Goal: Task Accomplishment & Management: Complete application form

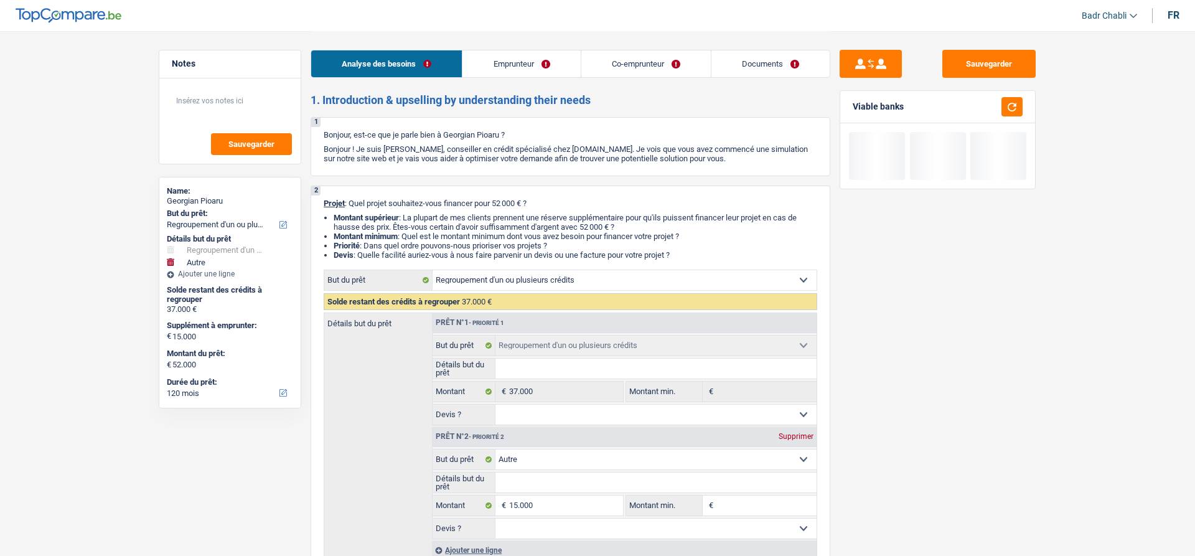
select select "refinancing"
select select "other"
select select "120"
select select "refinancing"
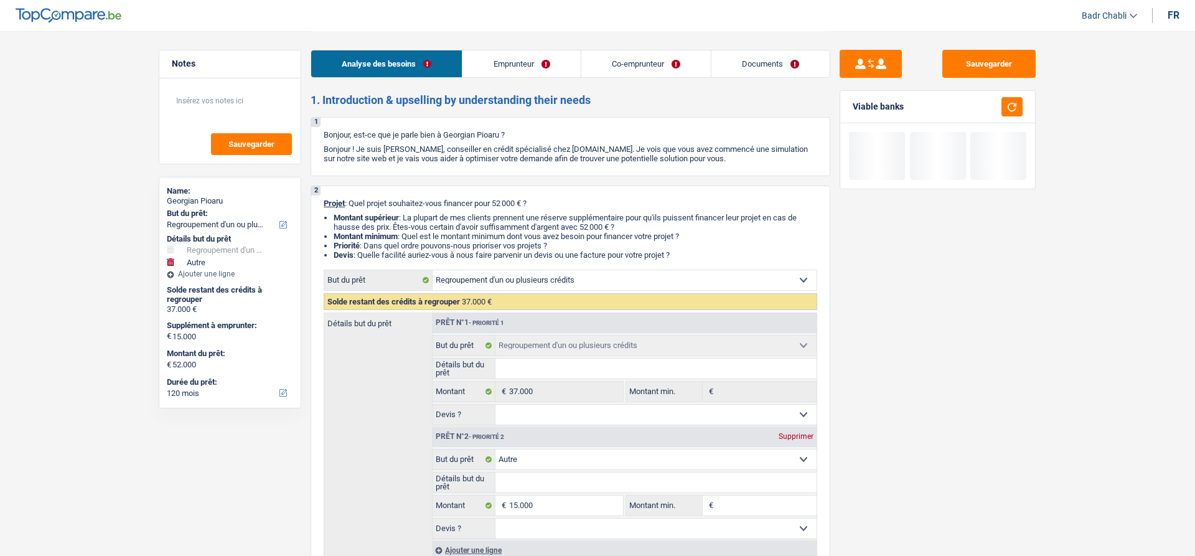
select select "refinancing"
select select "other"
select select "120"
select select "independent"
select select "noProfession"
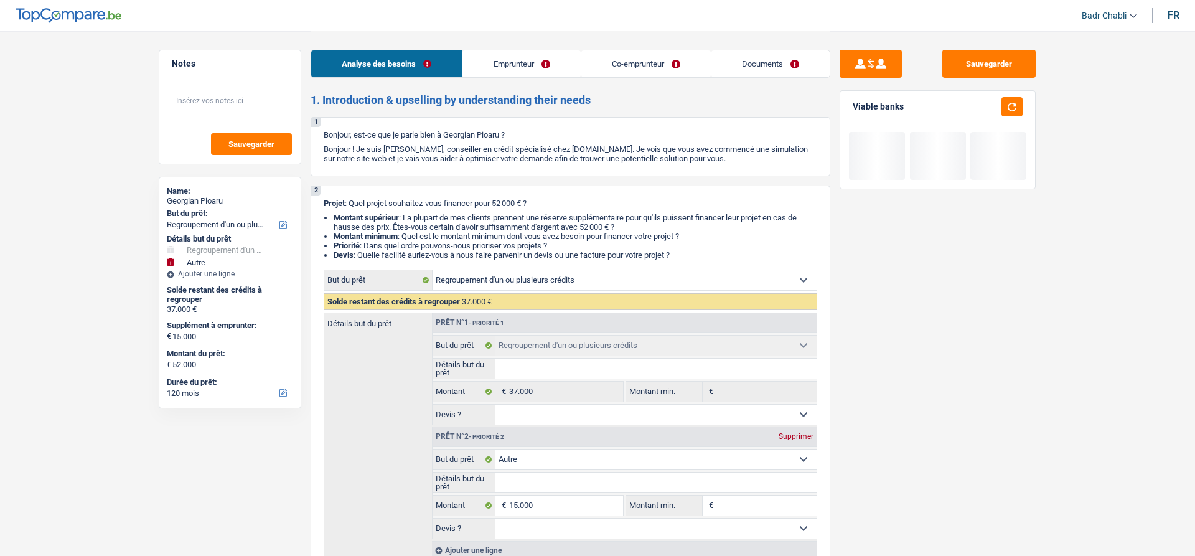
select select "familyAllowances"
select select "netSalary"
select select "familyAllowances"
select select "rents"
select select "cardOrCredit"
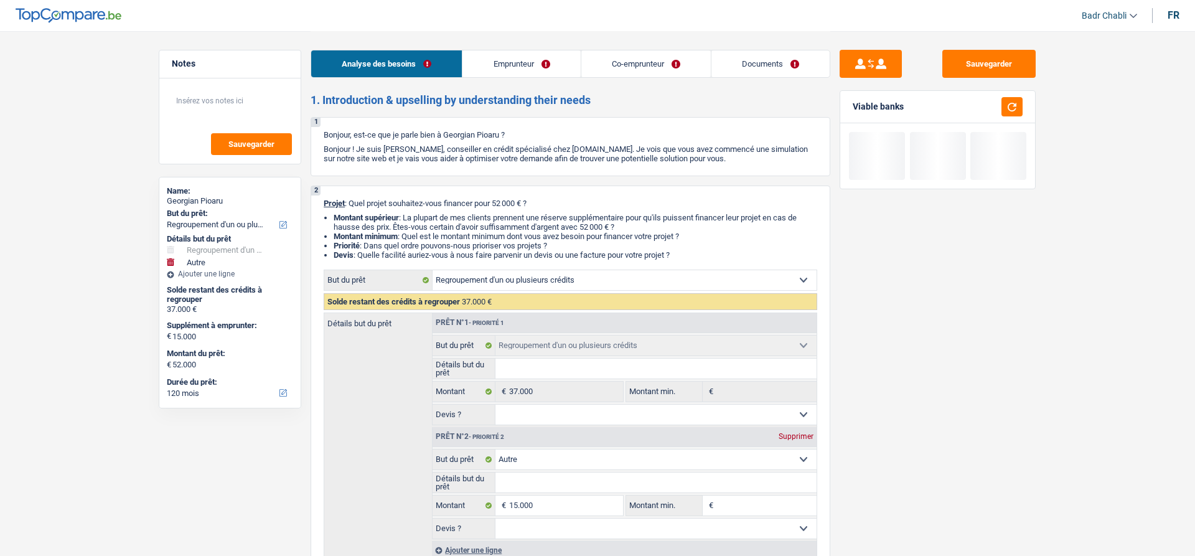
select select "refinancing"
select select "other"
select select "120"
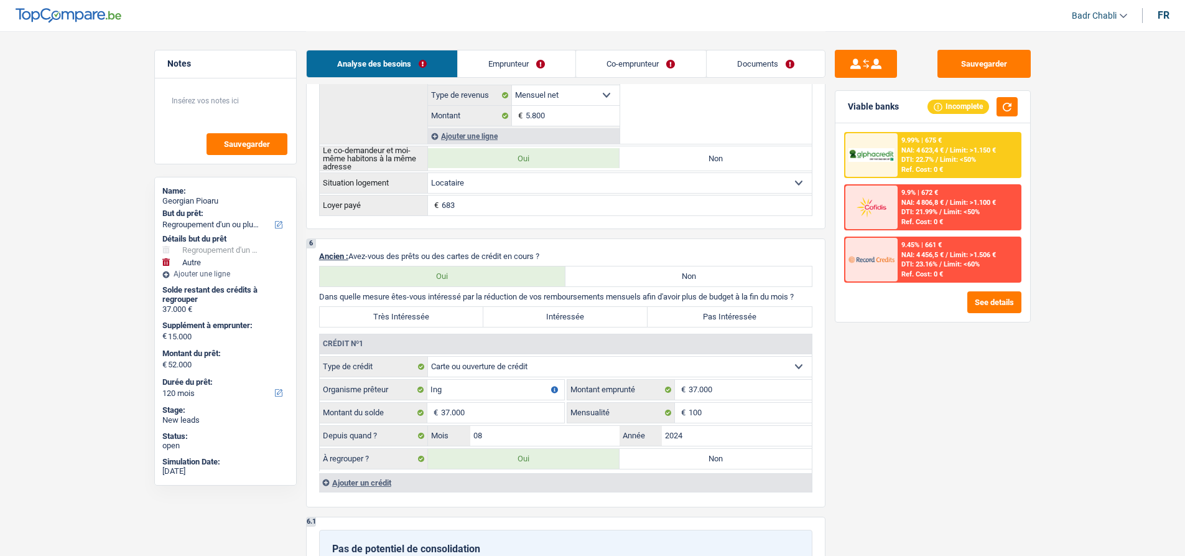
scroll to position [1058, 0]
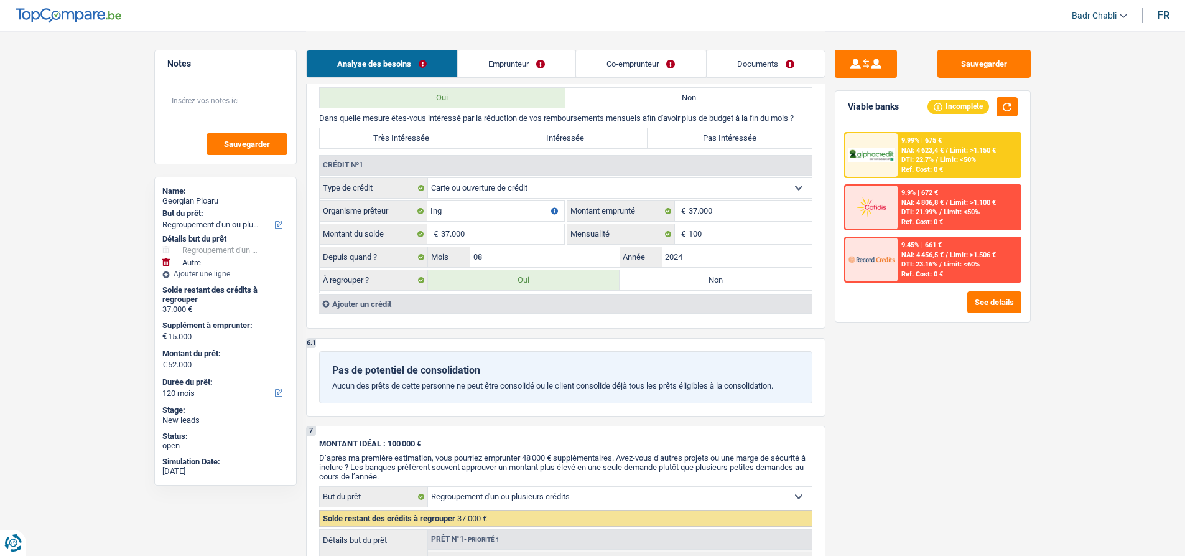
click at [500, 186] on select "Carte ou ouverture de crédit Prêt hypothécaire Vente à tempérament Prêt à tempé…" at bounding box center [620, 188] width 384 height 20
select select "personalSale"
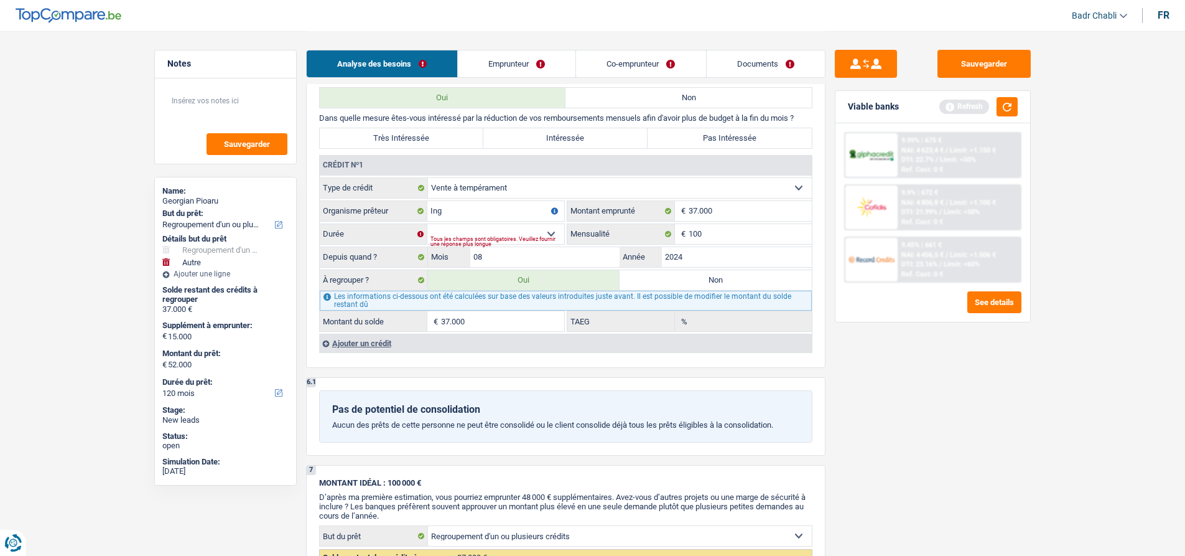
click at [383, 340] on div "Ajouter un crédit" at bounding box center [565, 343] width 493 height 19
select select
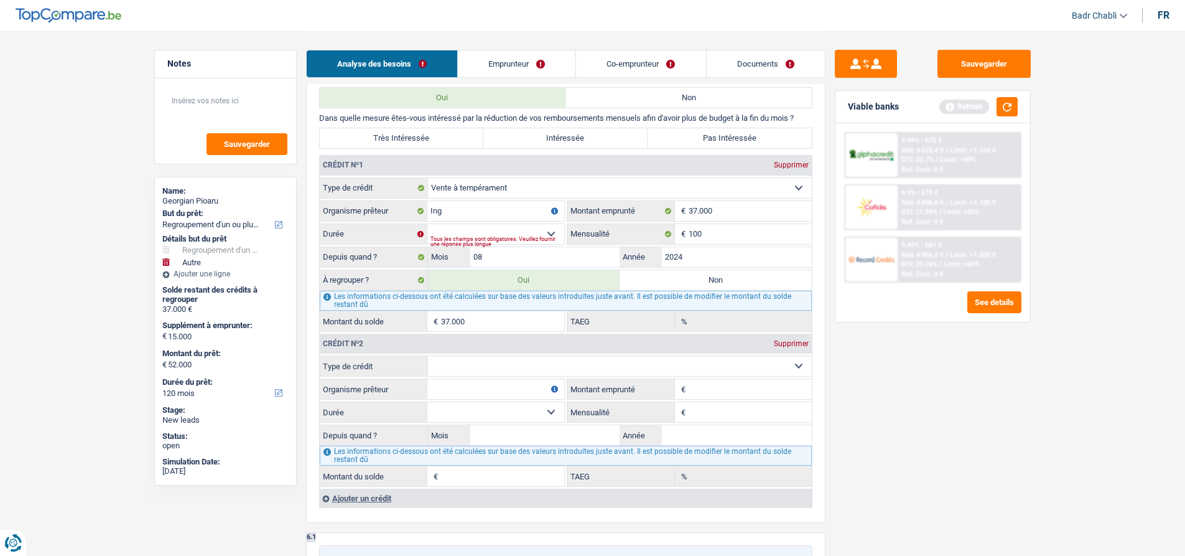
click at [519, 73] on link "Emprunteur" at bounding box center [517, 63] width 118 height 27
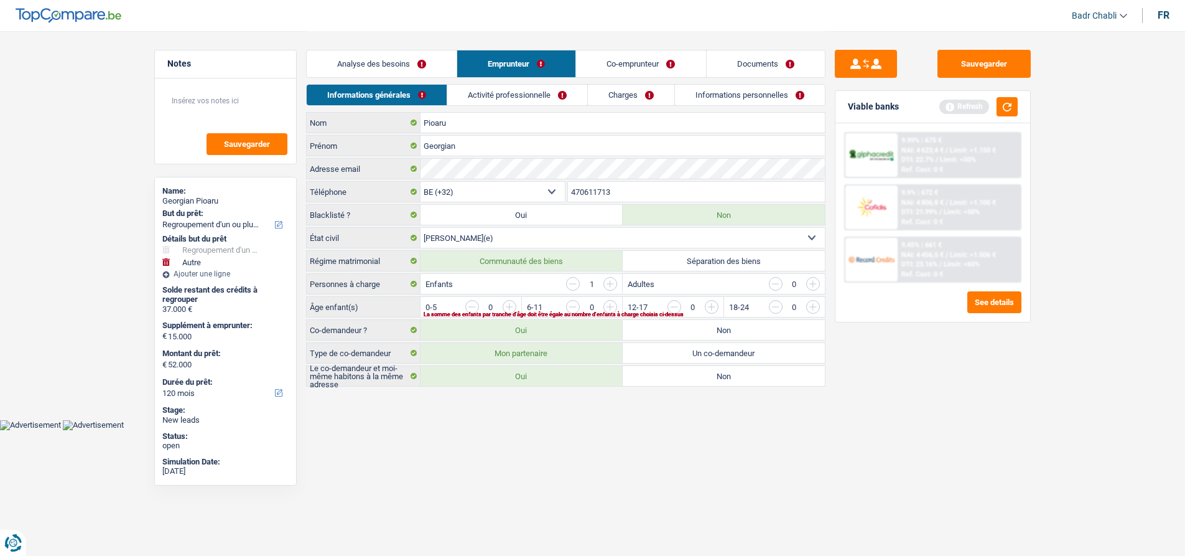
scroll to position [0, 0]
click at [524, 96] on link "Activité professionnelle" at bounding box center [522, 95] width 140 height 21
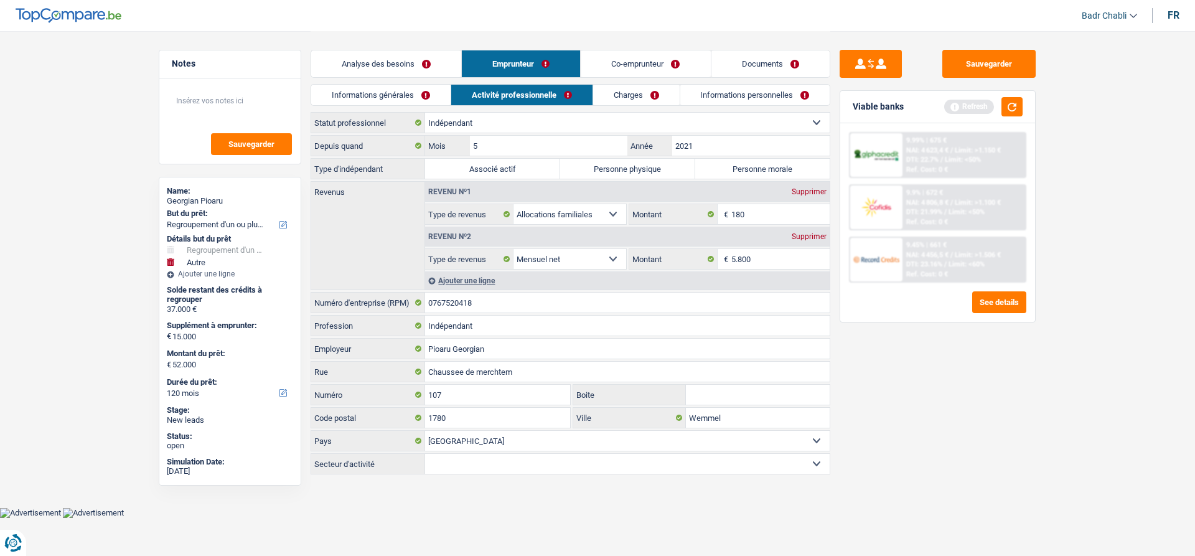
click at [642, 72] on link "Co-emprunteur" at bounding box center [645, 63] width 129 height 27
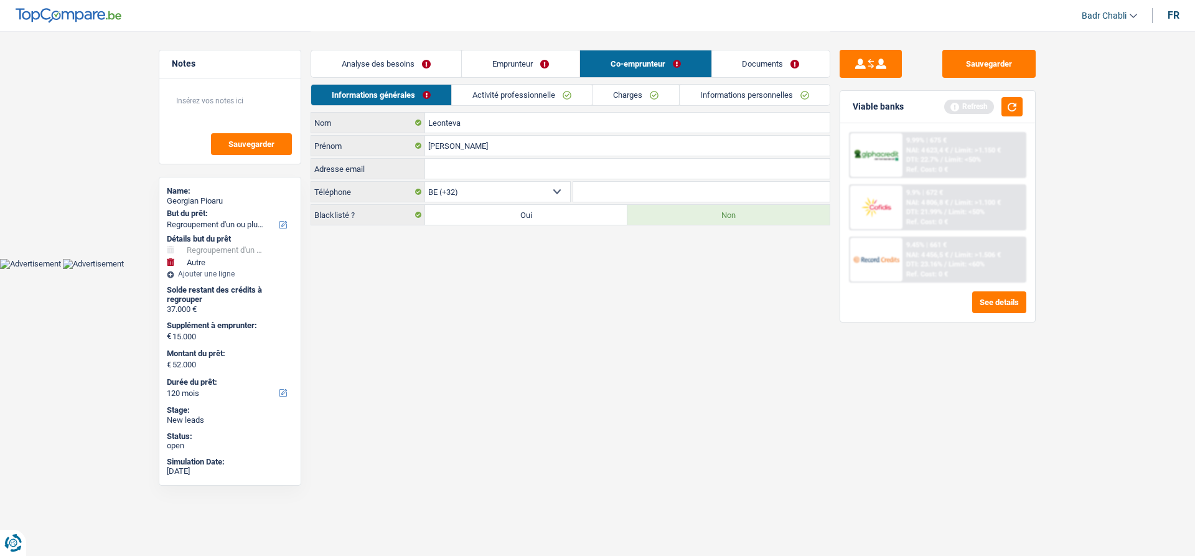
click at [559, 93] on link "Activité professionnelle" at bounding box center [522, 95] width 140 height 21
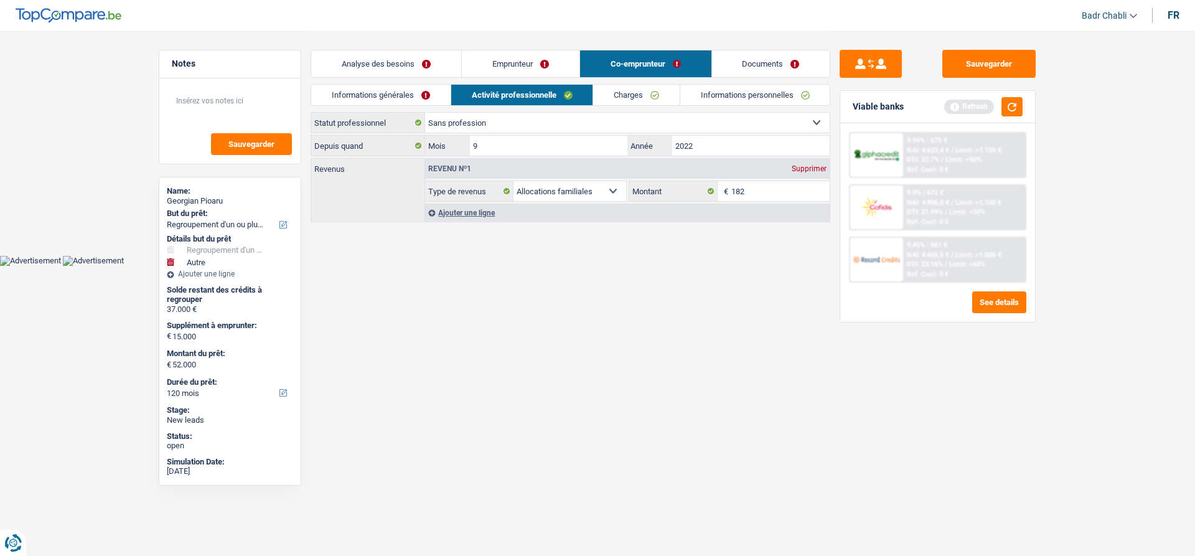
click at [540, 67] on link "Emprunteur" at bounding box center [521, 63] width 118 height 27
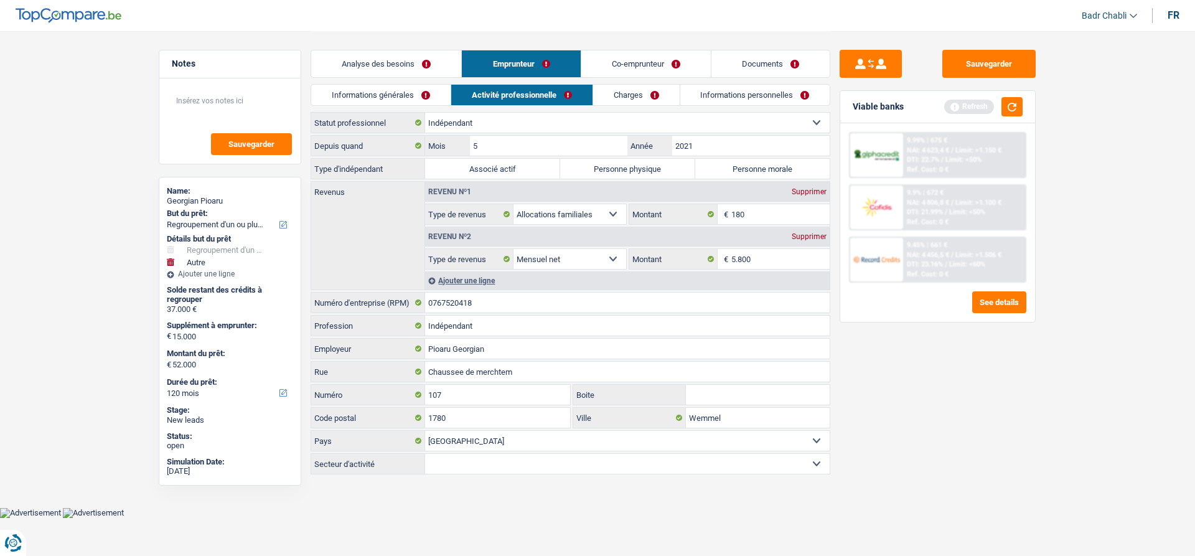
click at [755, 67] on link "Documents" at bounding box center [770, 63] width 118 height 27
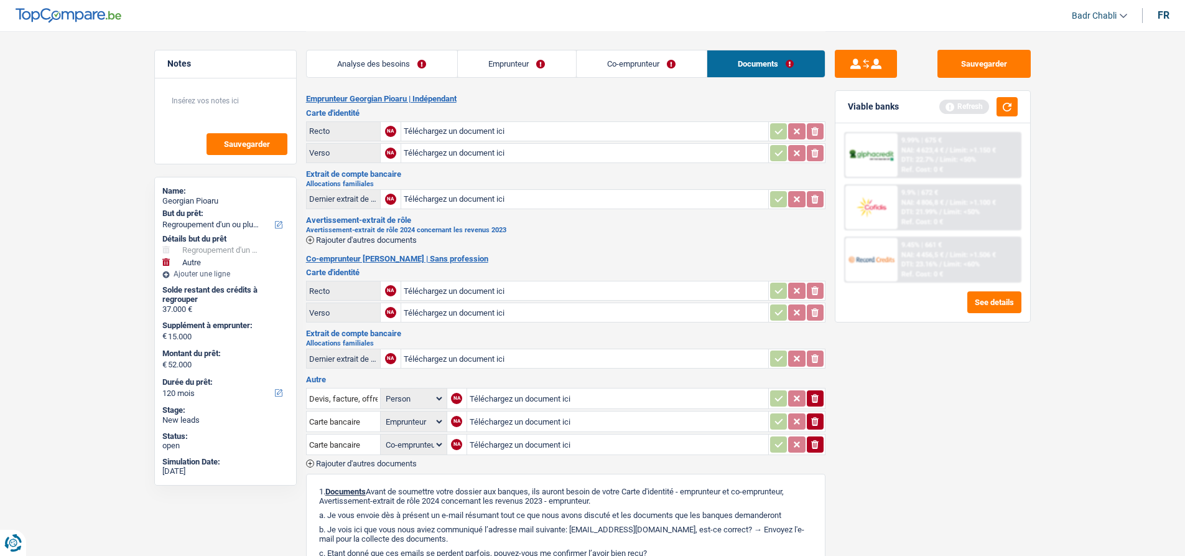
click at [406, 63] on link "Analyse des besoins" at bounding box center [382, 63] width 151 height 27
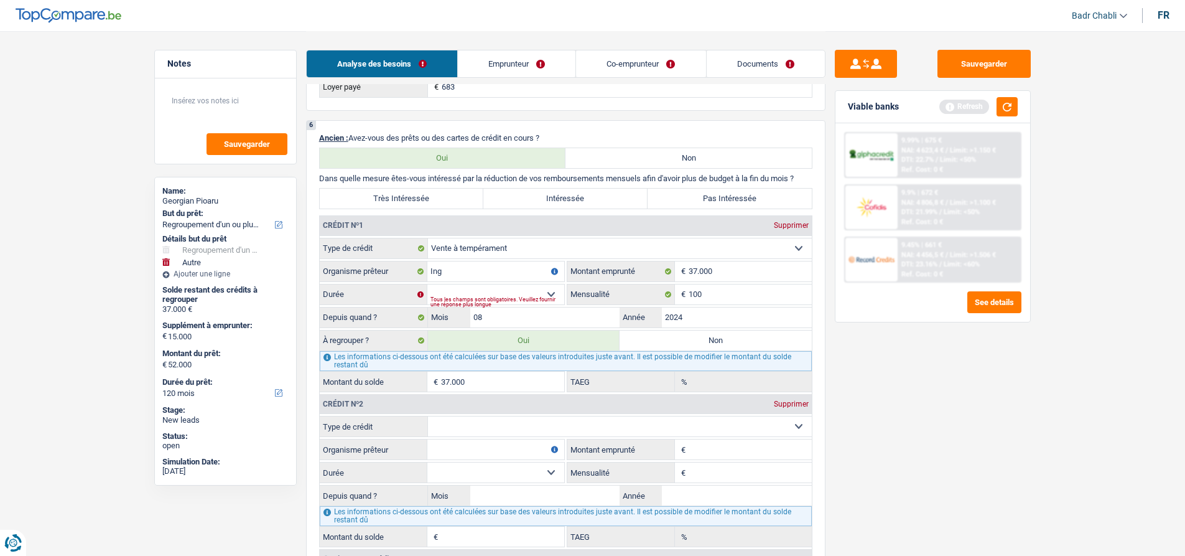
scroll to position [996, 0]
click at [526, 72] on link "Emprunteur" at bounding box center [517, 63] width 118 height 27
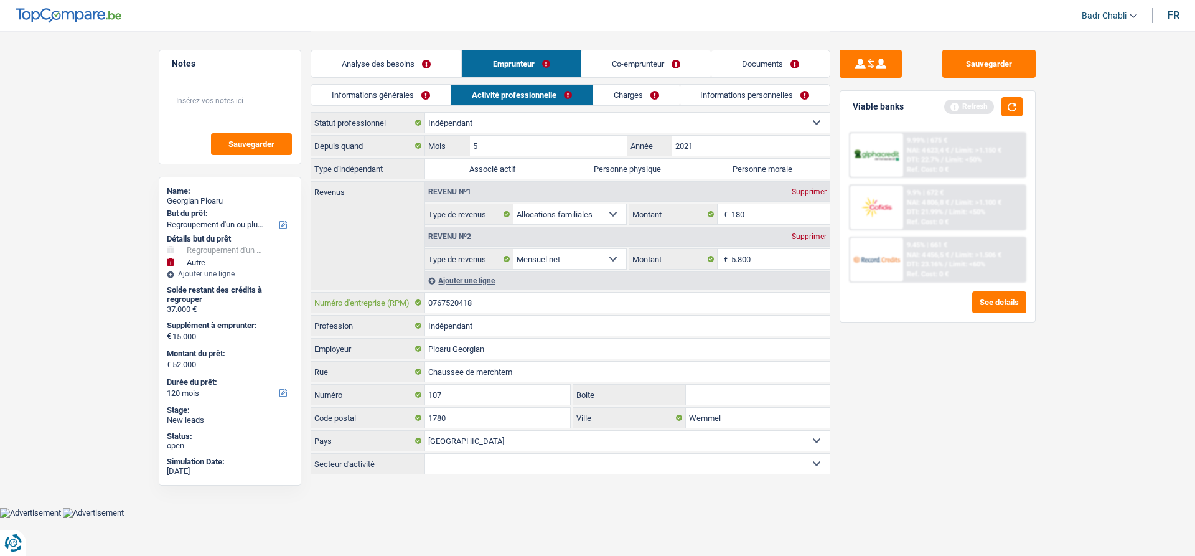
click at [510, 307] on input "0767520418" at bounding box center [627, 302] width 404 height 20
click at [388, 65] on link "Analyse des besoins" at bounding box center [386, 63] width 150 height 27
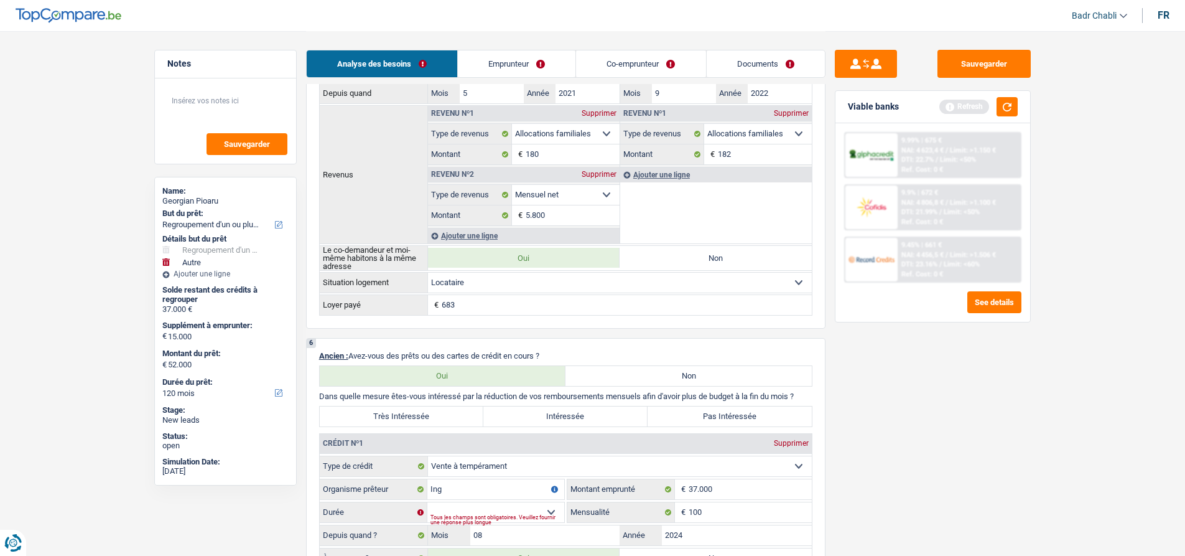
scroll to position [933, 0]
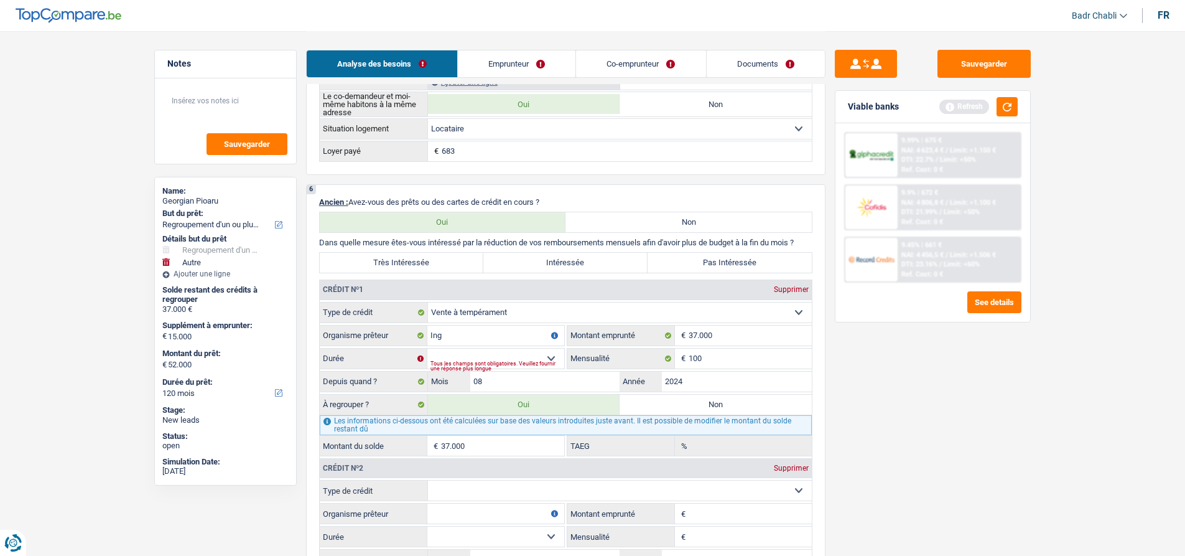
click at [819, 287] on div "6 Ancien : Avez-vous des prêts ou des cartes de crédit en cours ? Oui Non Dans …" at bounding box center [566, 416] width 520 height 464
click at [802, 288] on div "Supprimer" at bounding box center [791, 289] width 41 height 7
select select
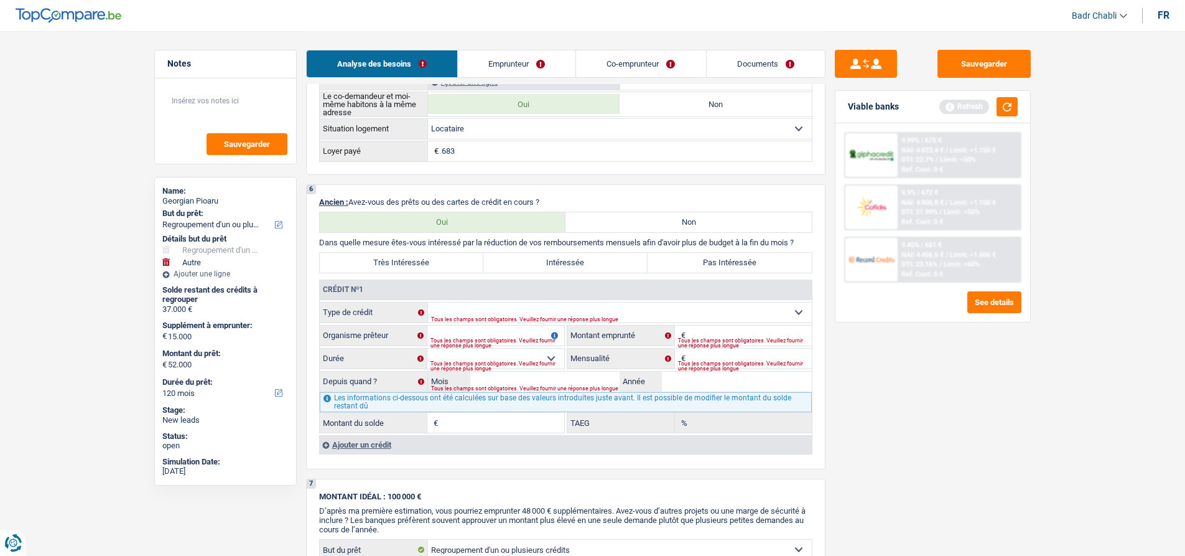
click at [655, 225] on label "Non" at bounding box center [689, 222] width 246 height 20
click at [655, 225] on input "Non" at bounding box center [689, 222] width 246 height 20
radio input "true"
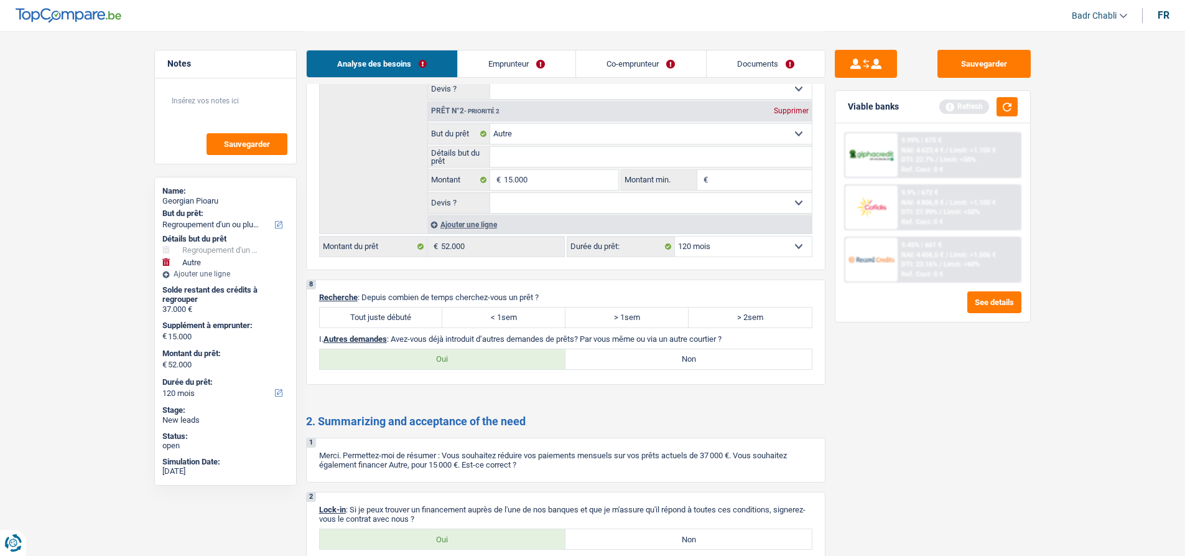
scroll to position [1434, 0]
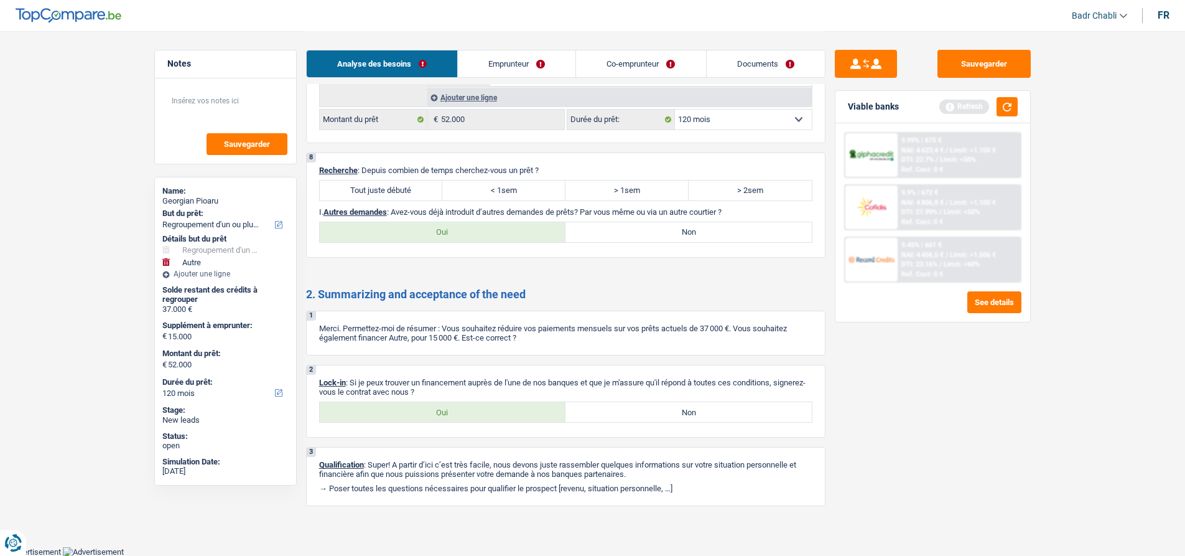
click at [417, 198] on label "Tout juste débuté" at bounding box center [381, 190] width 123 height 20
click at [417, 198] on input "Tout juste débuté" at bounding box center [381, 190] width 123 height 20
radio input "true"
click at [728, 248] on div "8 Recherche : Depuis combien de temps cherchez-vous un prêt ? Tout juste débuté…" at bounding box center [566, 204] width 520 height 105
click at [713, 237] on label "Non" at bounding box center [689, 232] width 246 height 20
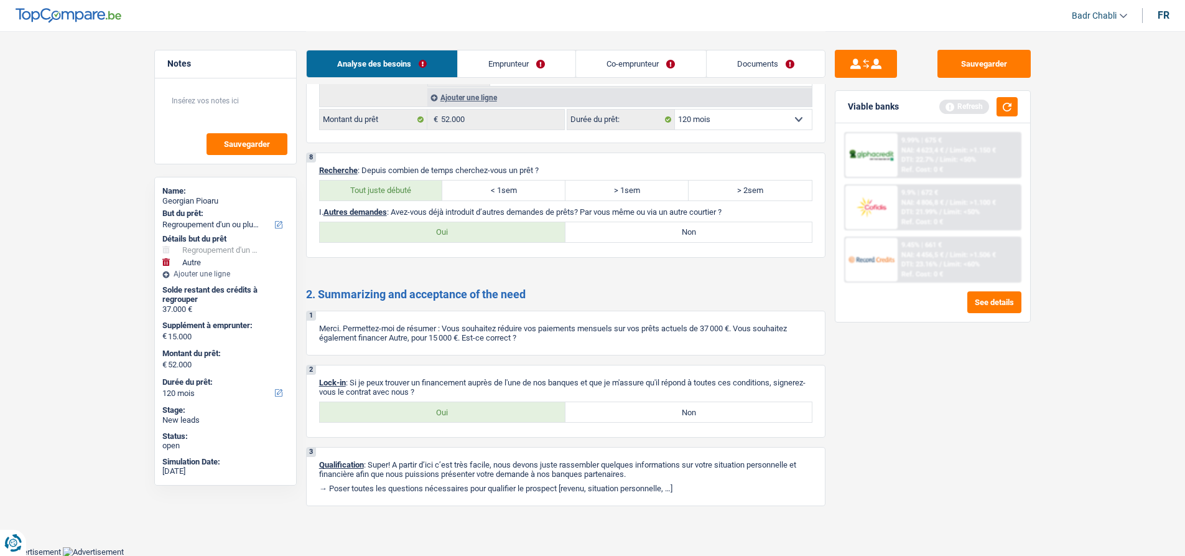
click at [713, 237] on input "Non" at bounding box center [689, 232] width 246 height 20
radio input "true"
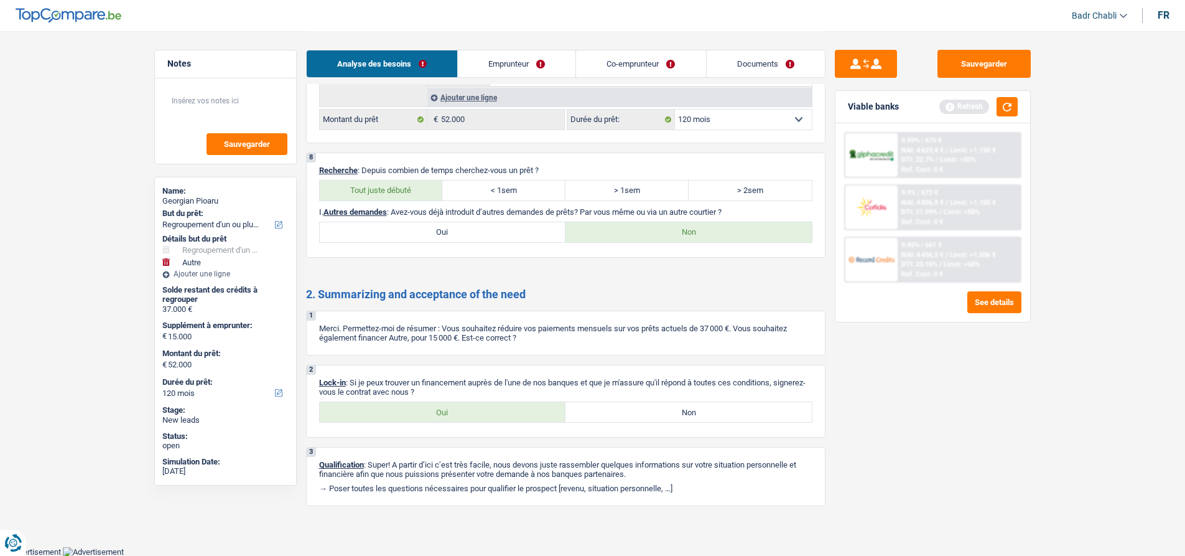
click at [479, 412] on label "Oui" at bounding box center [443, 412] width 246 height 20
click at [479, 412] on input "Oui" at bounding box center [443, 412] width 246 height 20
radio input "true"
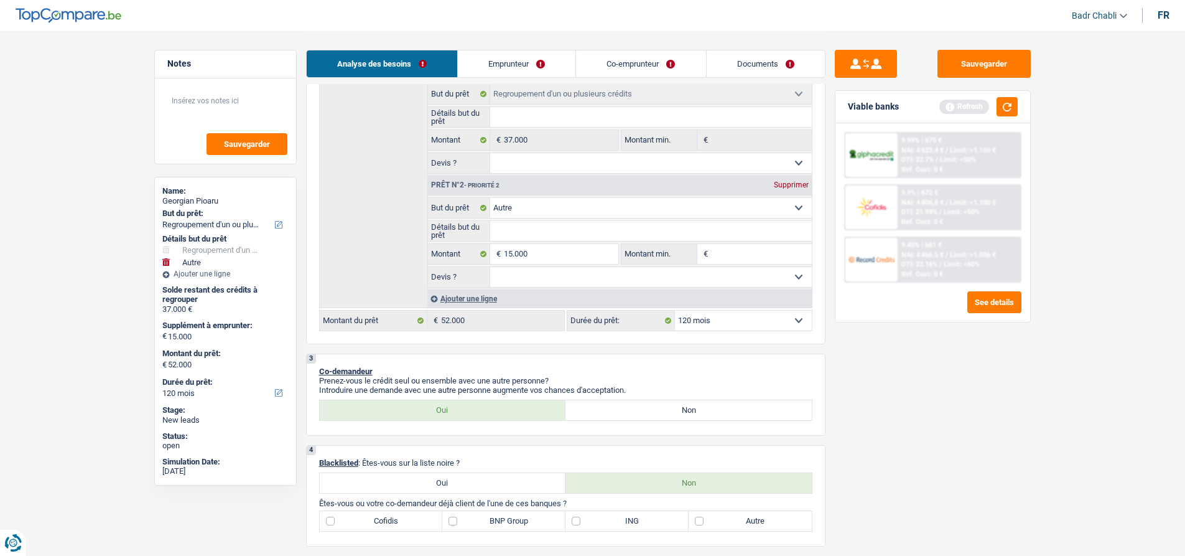
scroll to position [0, 0]
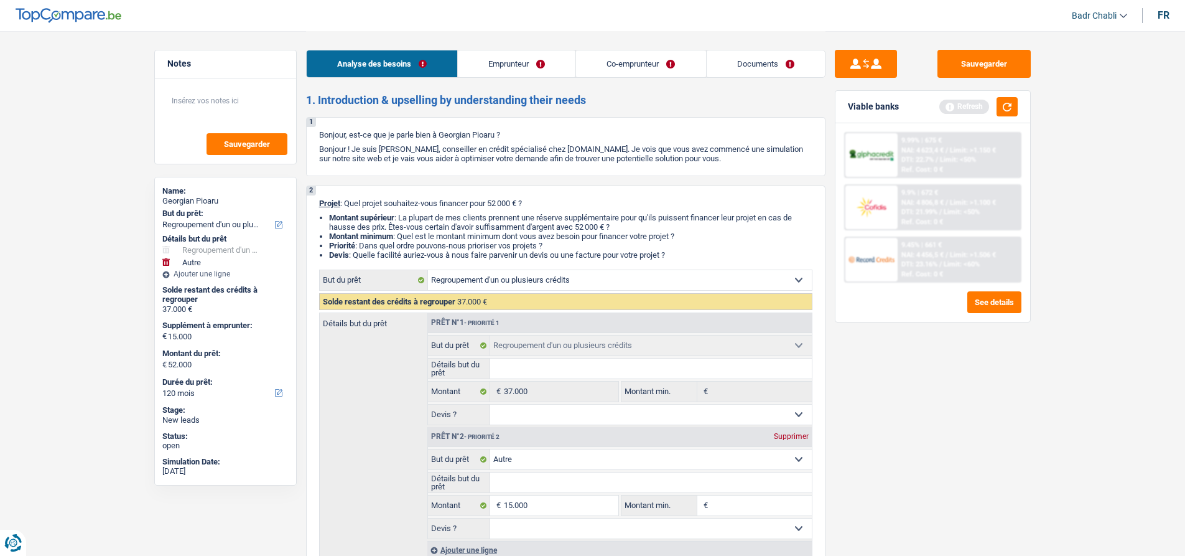
click at [795, 436] on div "Supprimer" at bounding box center [791, 435] width 41 height 7
type input "0"
type input "37.000"
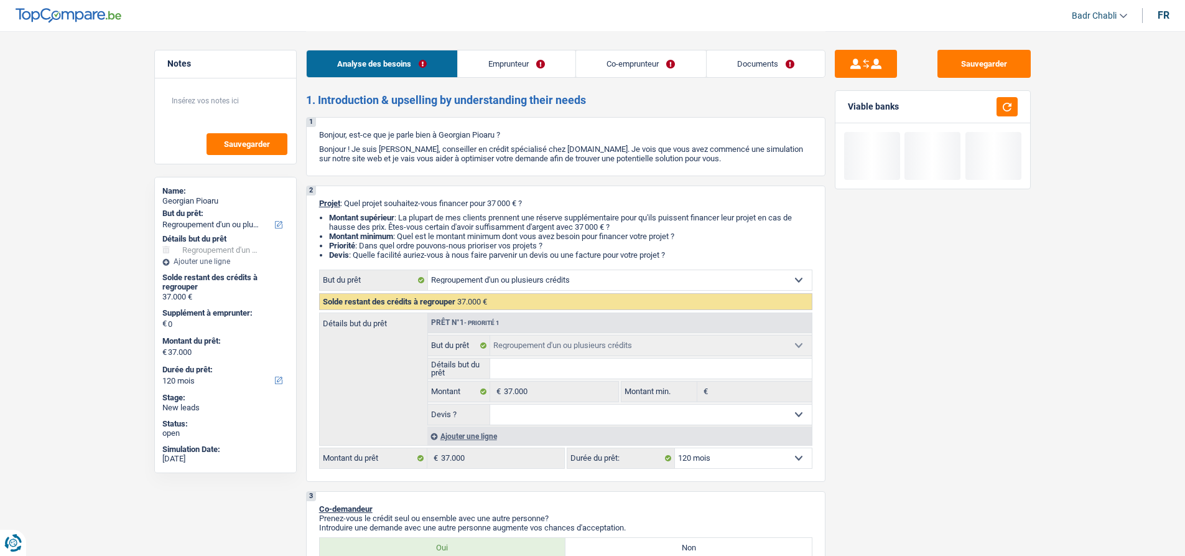
click at [520, 285] on select "Confort maison: meubles, textile, peinture, électroménager, outillage non-profe…" at bounding box center [620, 280] width 384 height 20
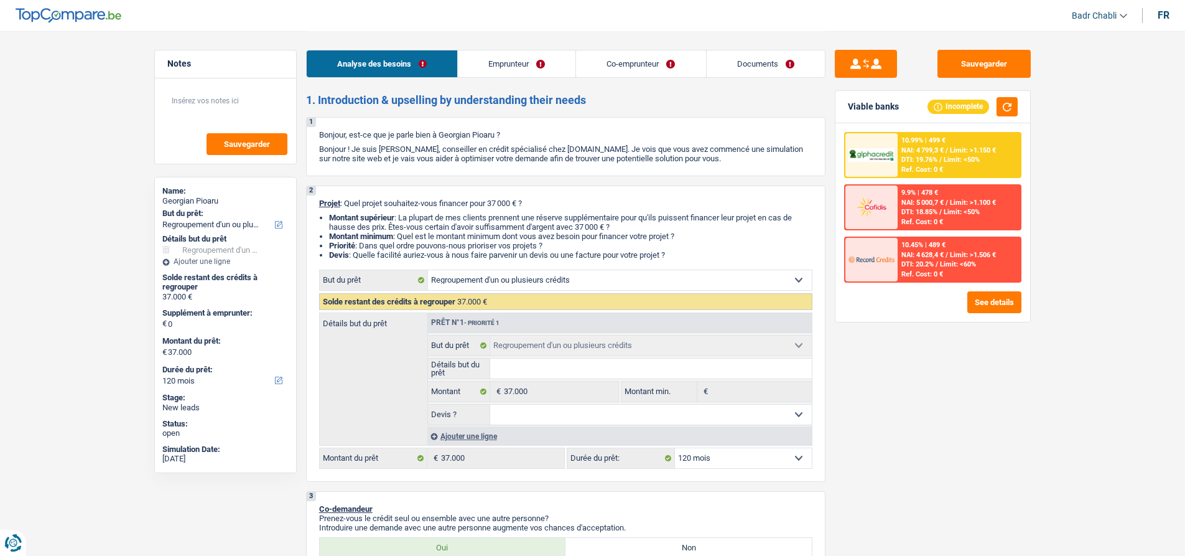
select select "household"
click at [428, 270] on select "Confort maison: meubles, textile, peinture, électroménager, outillage non-profe…" at bounding box center [620, 280] width 384 height 20
select select "household"
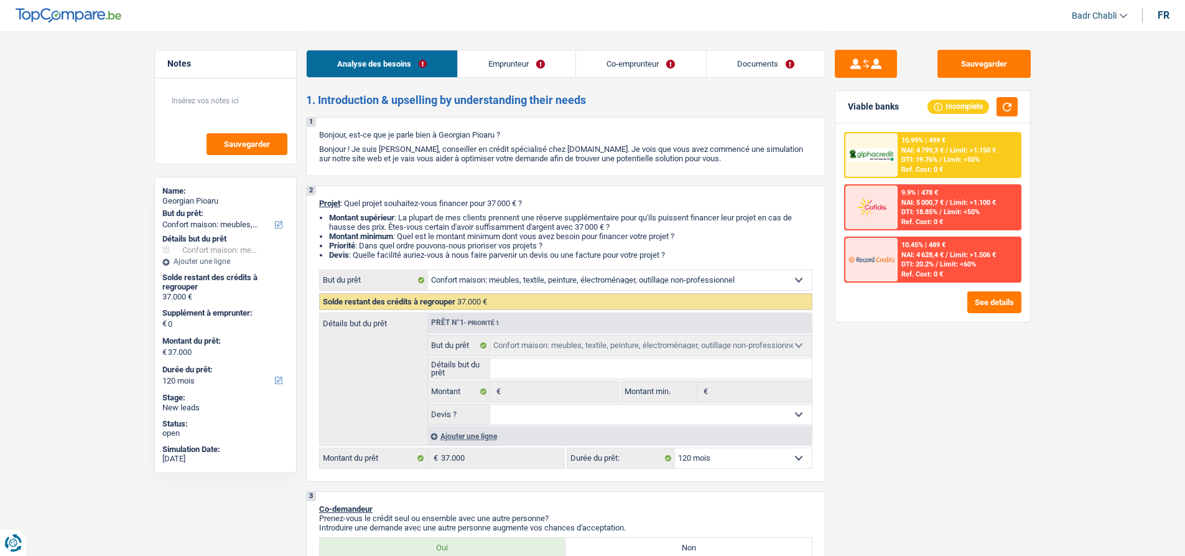
select select "household"
select select "refinancing"
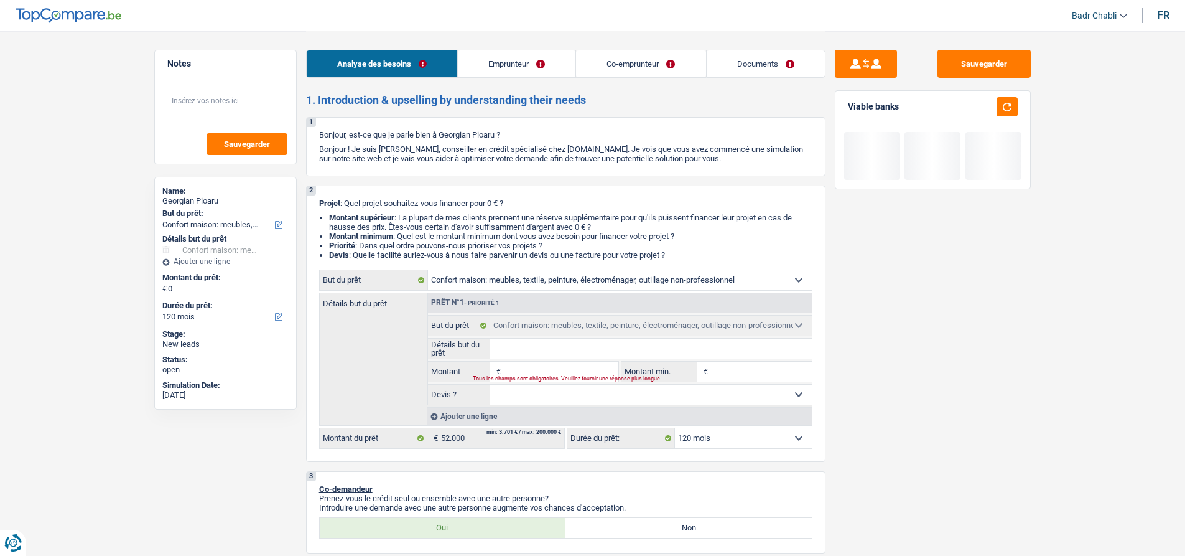
click at [526, 358] on input "Détails but du prêt" at bounding box center [651, 349] width 322 height 20
click at [531, 373] on input "Montant" at bounding box center [561, 372] width 114 height 20
type input "2"
type input "25"
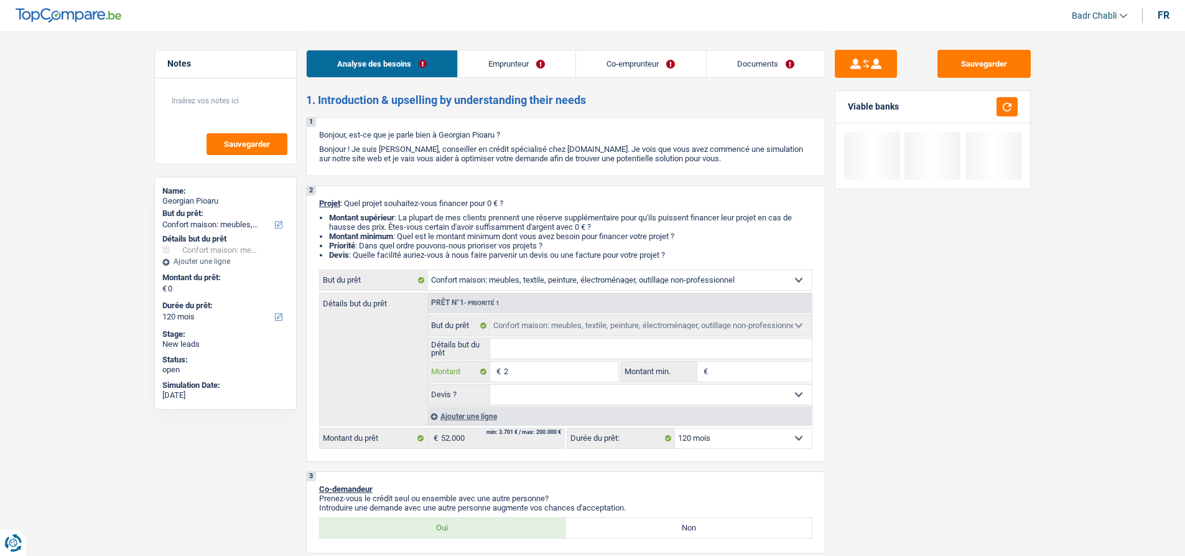
type input "25"
type input "250"
type input "2.500"
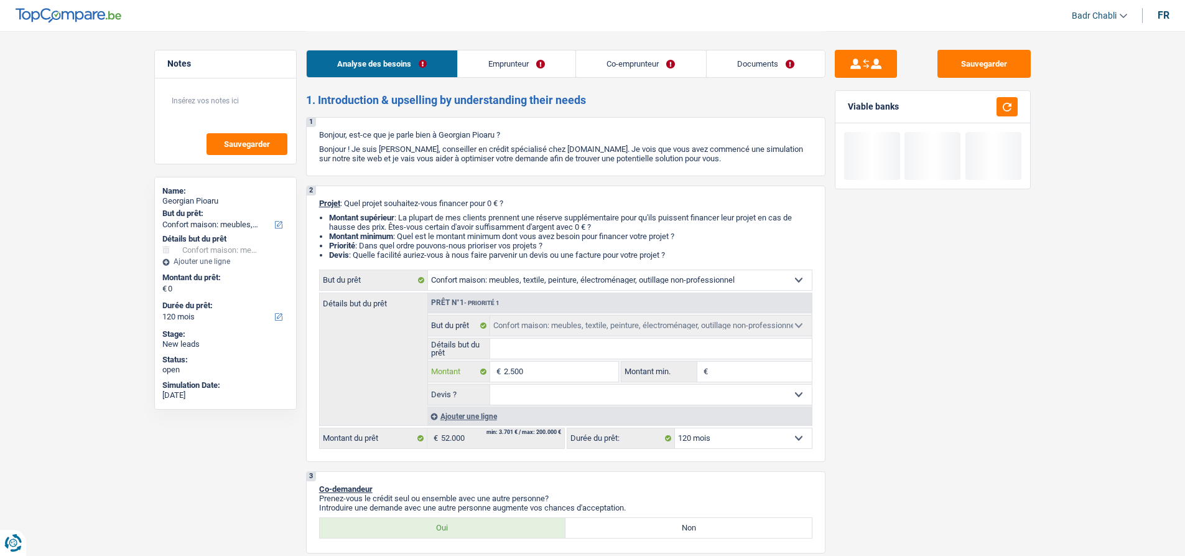
type input "25.000"
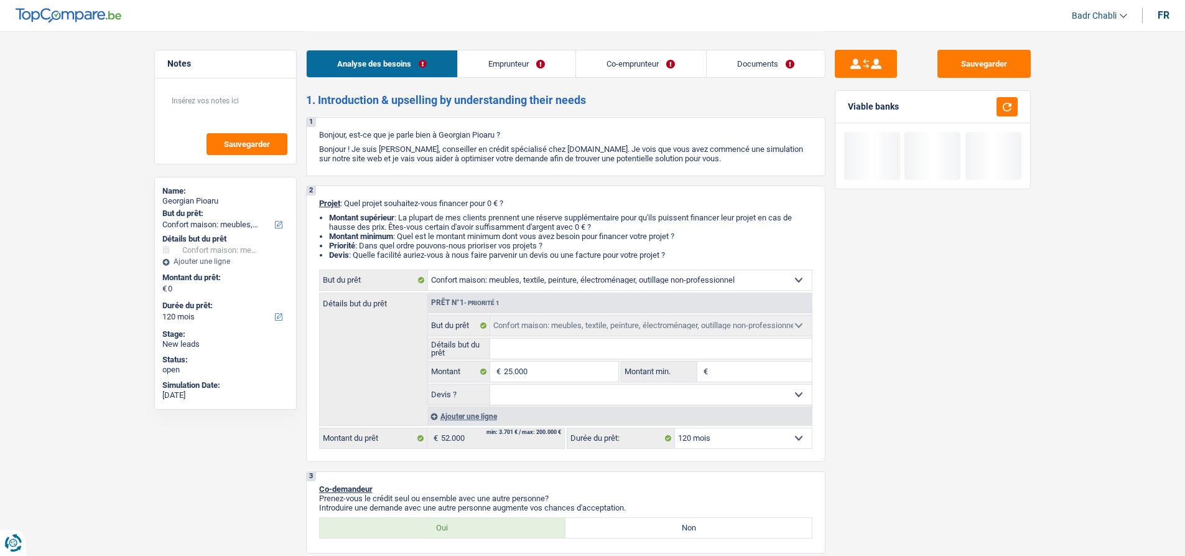
type input "25.000"
click at [477, 415] on div "Ajouter une ligne" at bounding box center [619, 416] width 385 height 18
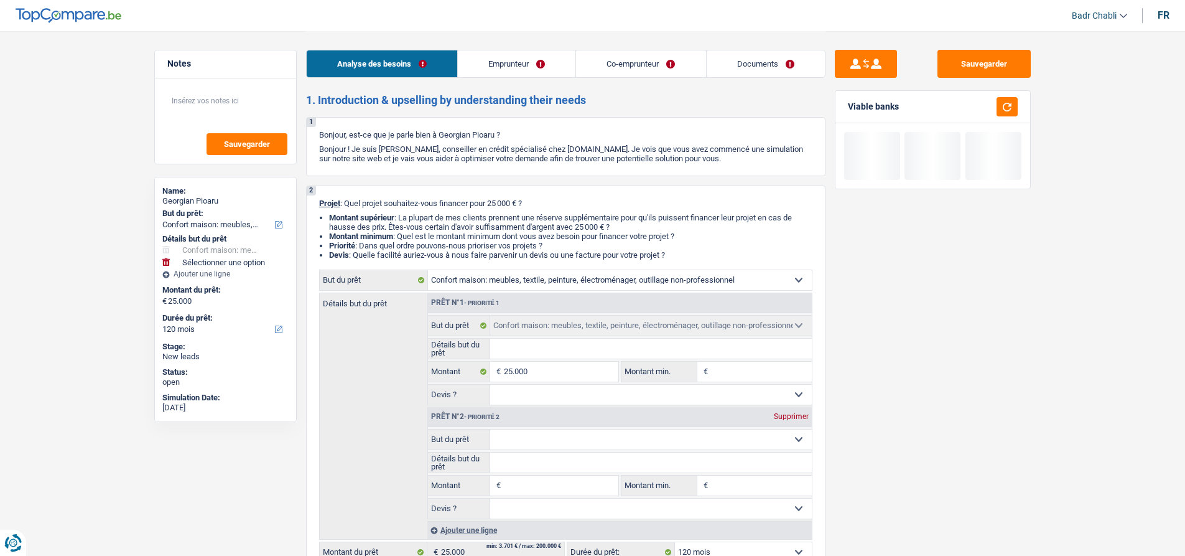
click at [551, 487] on input "Montant" at bounding box center [561, 485] width 114 height 20
click at [528, 293] on div "Prêt n°1 - Priorité 1" at bounding box center [620, 303] width 384 height 20
click at [528, 286] on select "Confort maison: meubles, textile, peinture, électroménager, outillage non-profe…" at bounding box center [620, 280] width 384 height 20
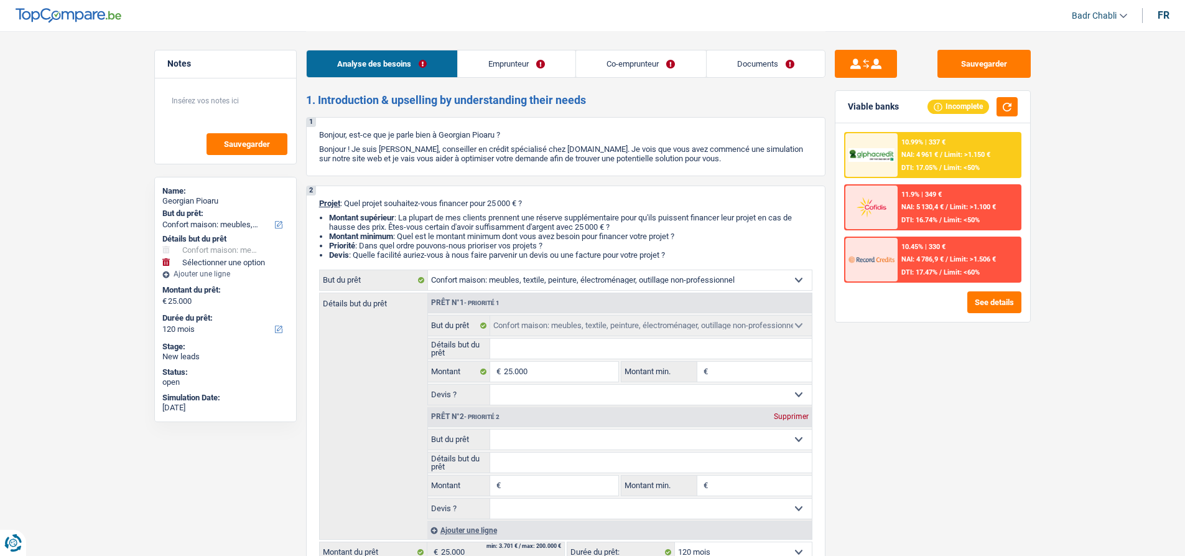
select select "tech"
click at [428, 270] on select "Confort maison: meubles, textile, peinture, électroménager, outillage non-profe…" at bounding box center [620, 280] width 384 height 20
select select "tech"
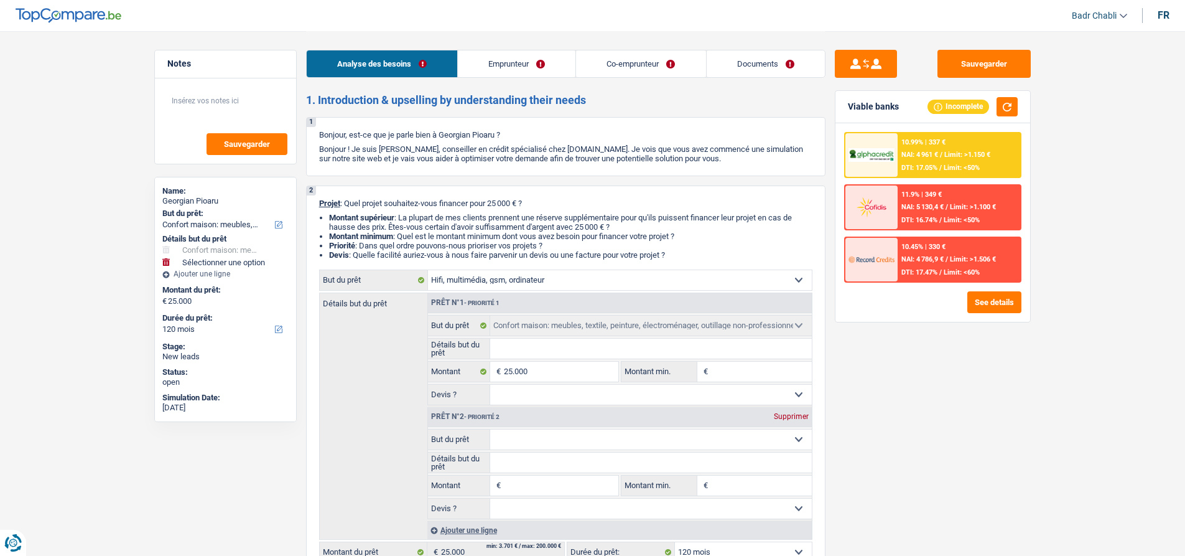
select select "tech"
select select "household"
type input "25.000"
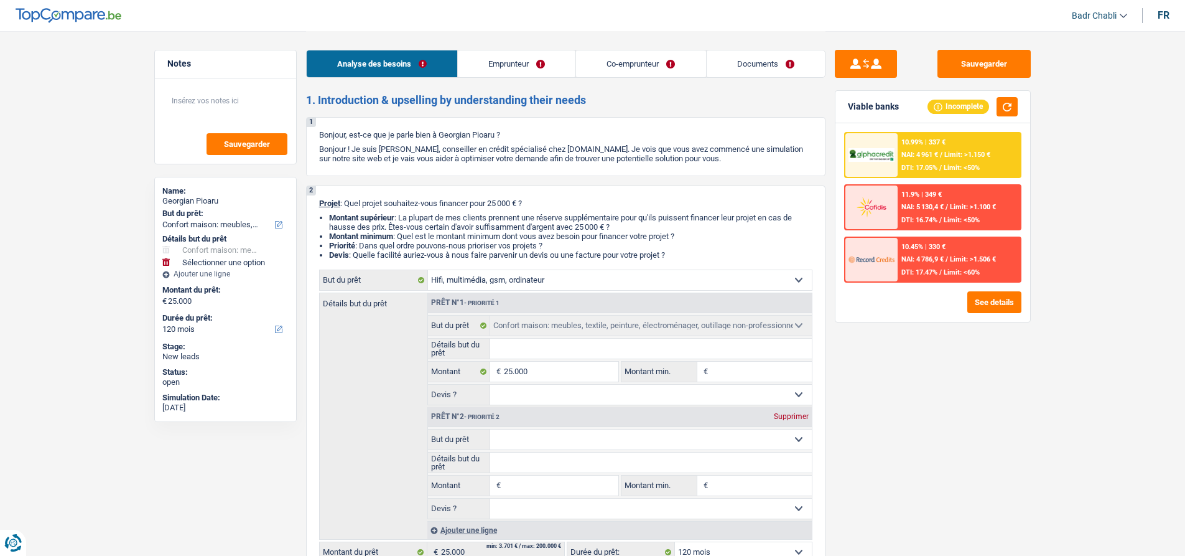
select select "household"
type input "25.000"
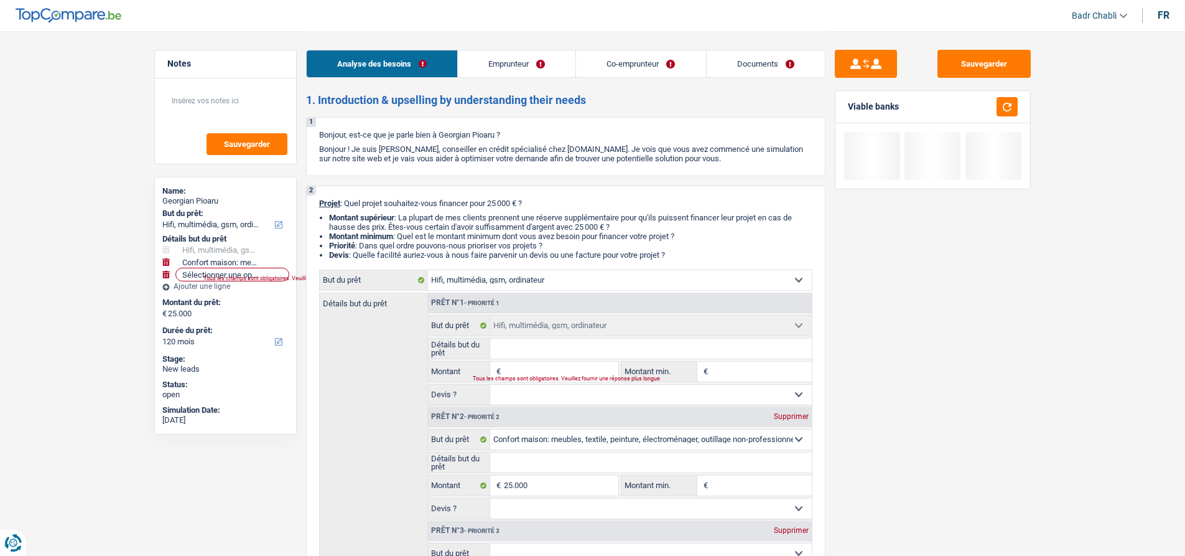
click at [528, 376] on div "Tous les champs sont obligatoires. Veuillez fournir une réponse plus longue" at bounding box center [538, 378] width 130 height 5
click at [532, 373] on input "Montant" at bounding box center [561, 372] width 114 height 20
type input "5"
type input "50"
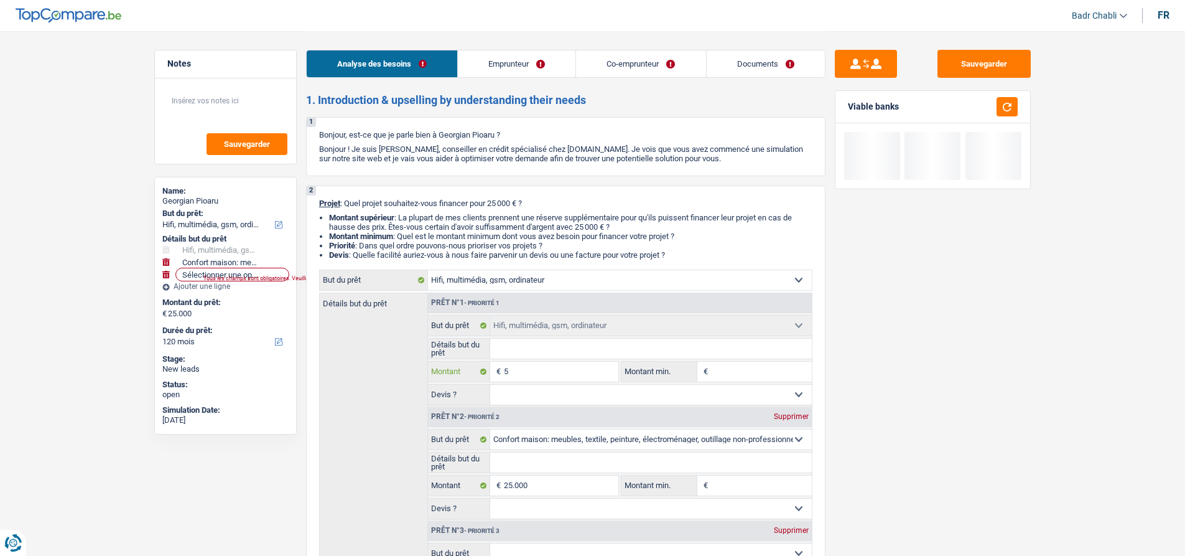
type input "50"
type input "500"
type input "5.000"
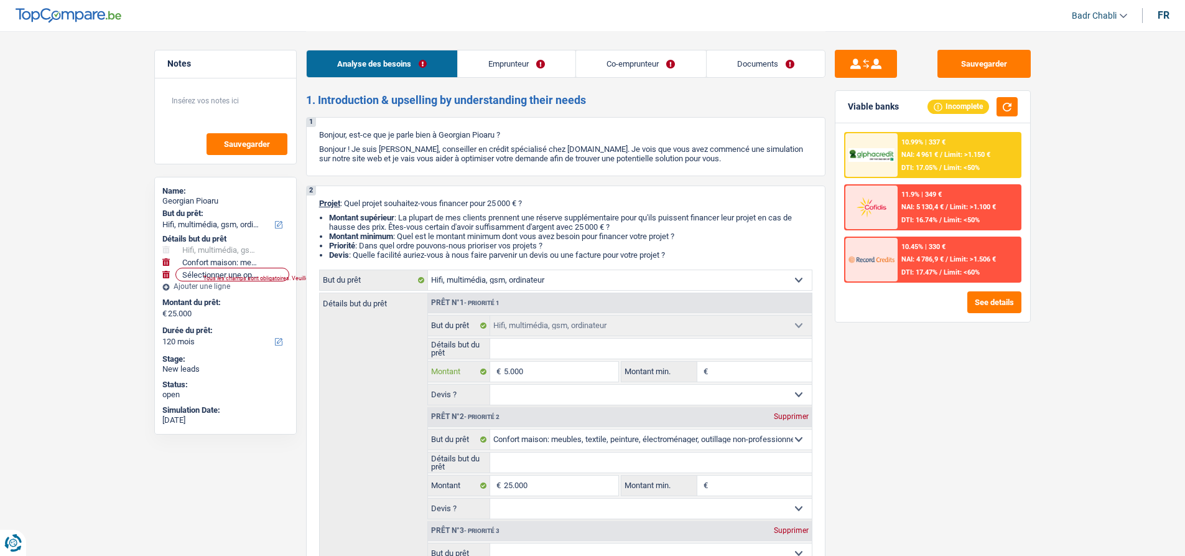
type input "5.000"
type input "30.000"
click at [511, 350] on input "Détails but du prêt" at bounding box center [651, 349] width 322 height 20
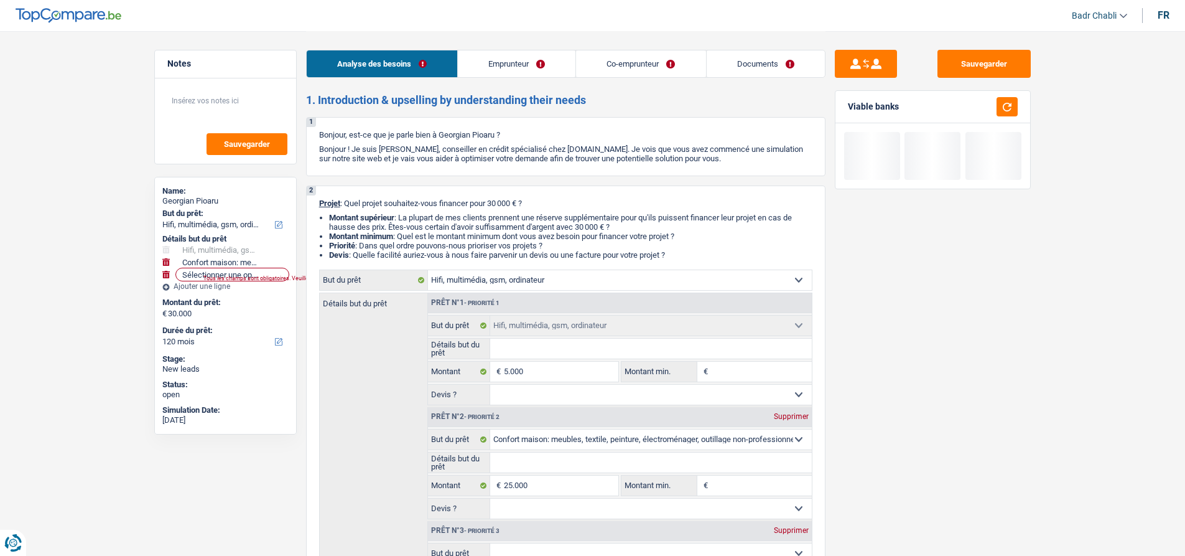
type input "2"
type input "E"
type input "El"
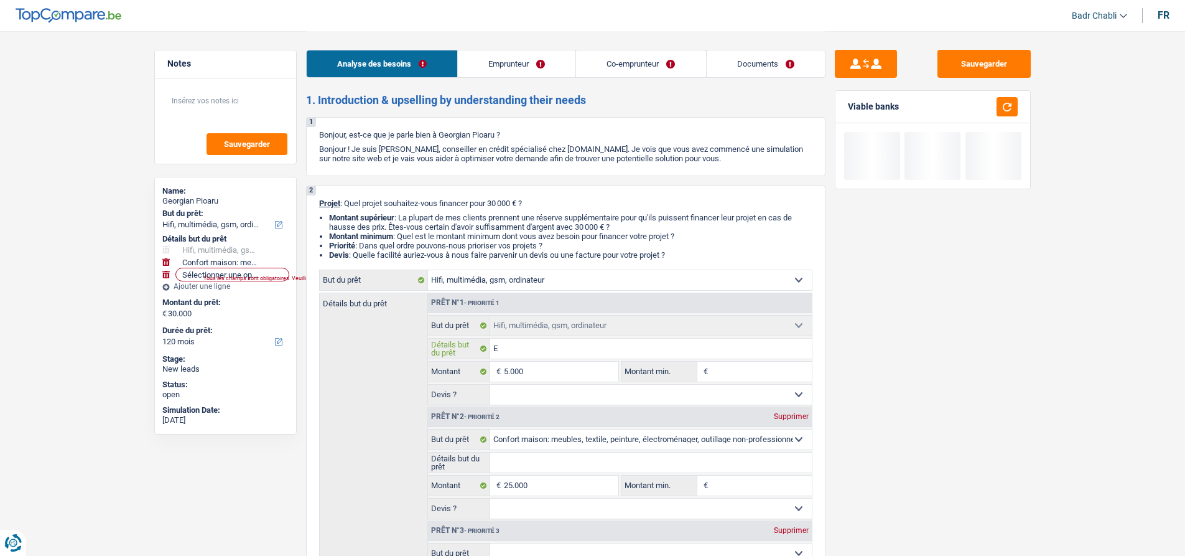
type input "El"
type input "Ele"
type input "Elec"
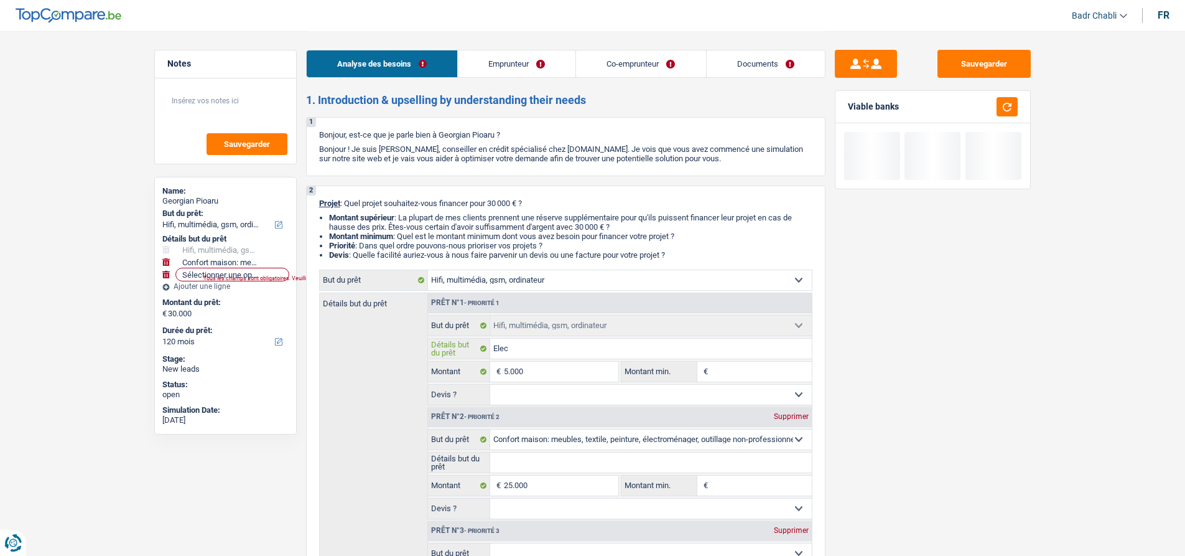
type input "Elect"
type input "Electro"
type input "Electrom"
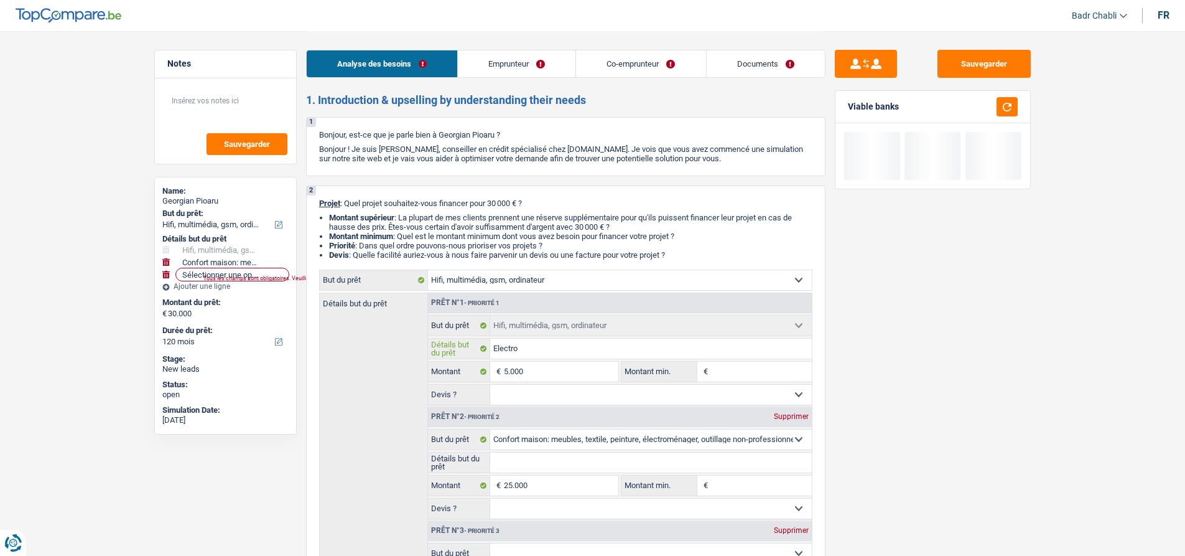
type input "Electrom"
type input "Electroméé"
type input "Electromé"
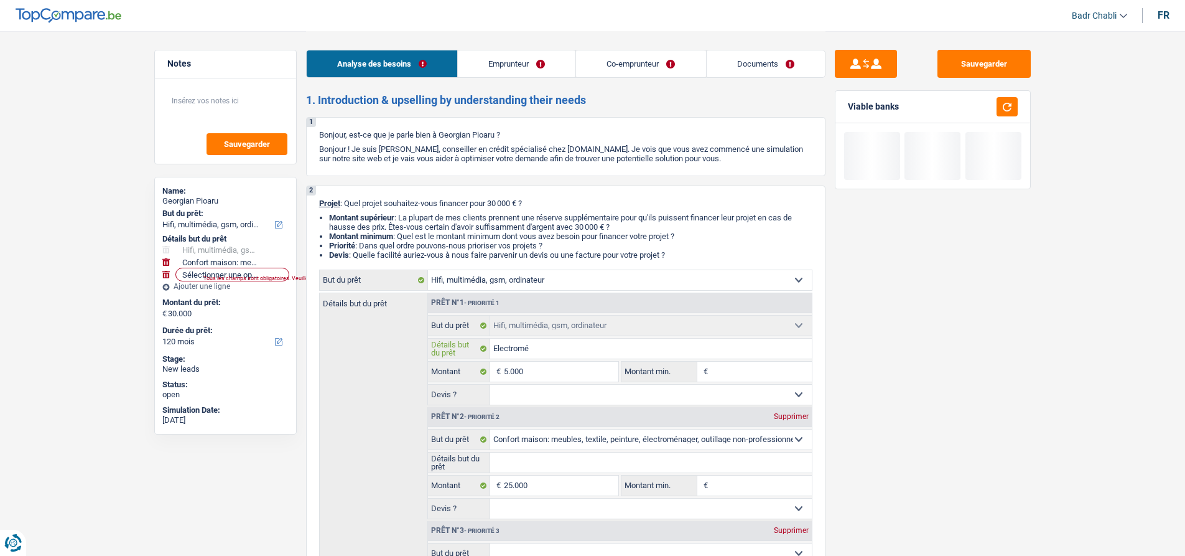
type input "Electromén"
type input "Electroména"
type input "Electroménag"
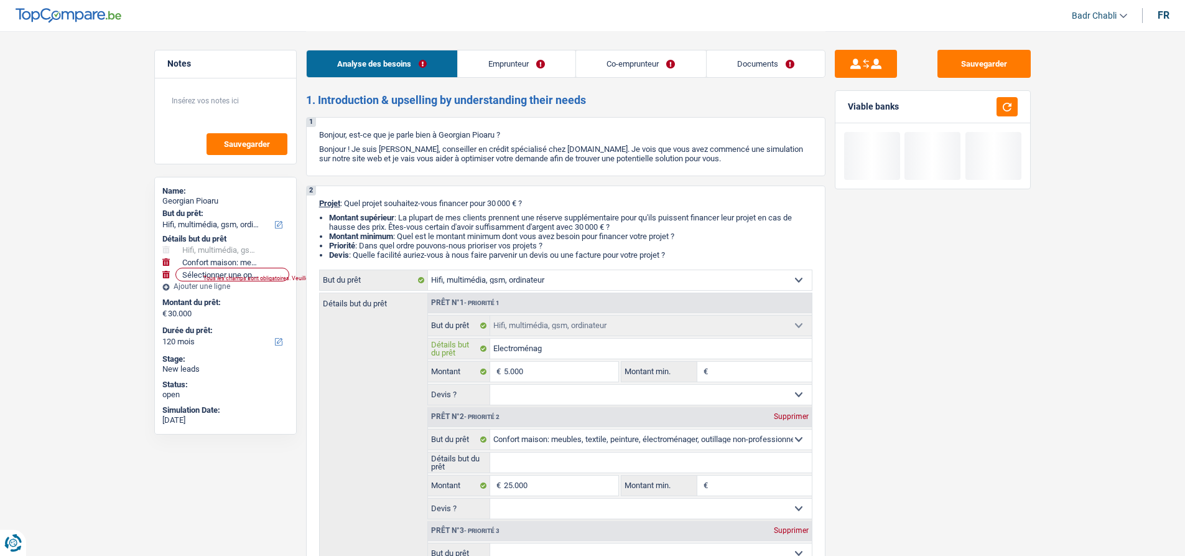
type input "Electroménag"
type input "Electroménage"
type input "Electroménager"
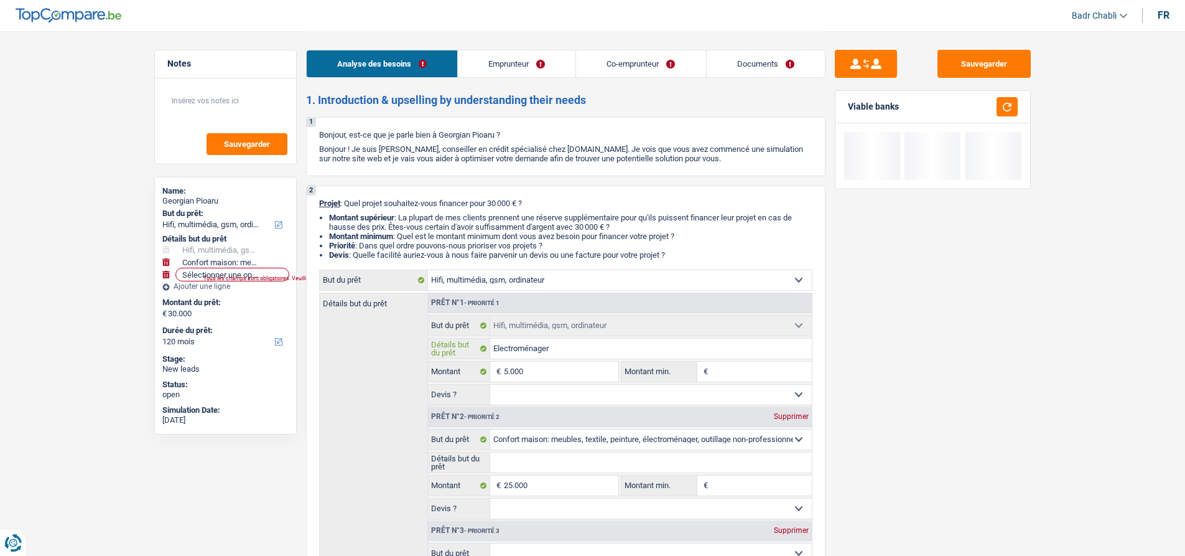
type input "Electroménager"
type input "3"
type input "30"
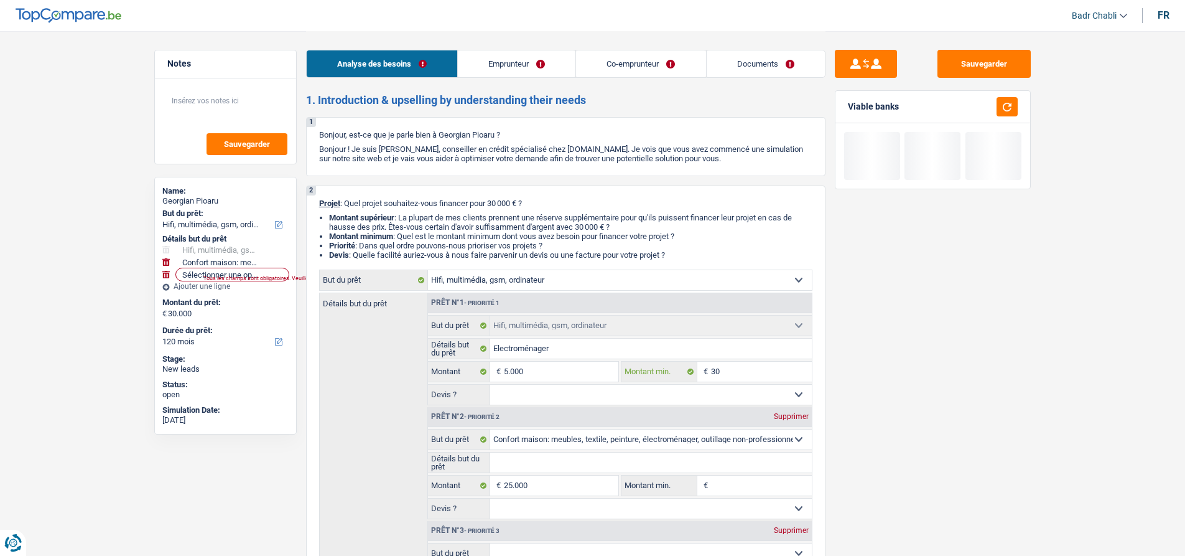
type input "300"
type input "3.000"
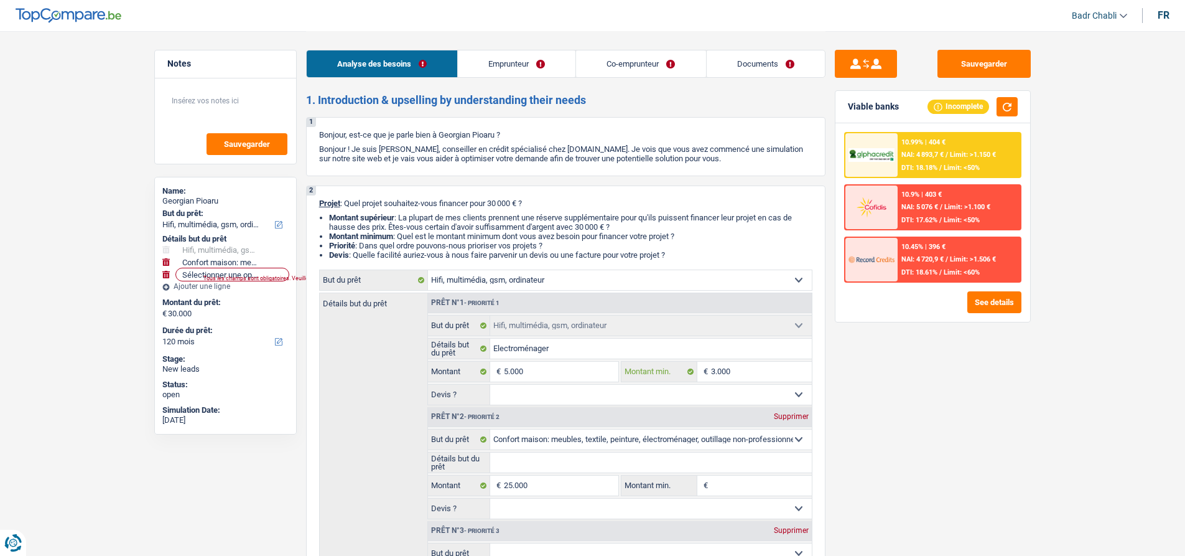
type input "3.000"
click at [549, 393] on select "Oui Non Non répondu Sélectionner une option" at bounding box center [651, 395] width 322 height 20
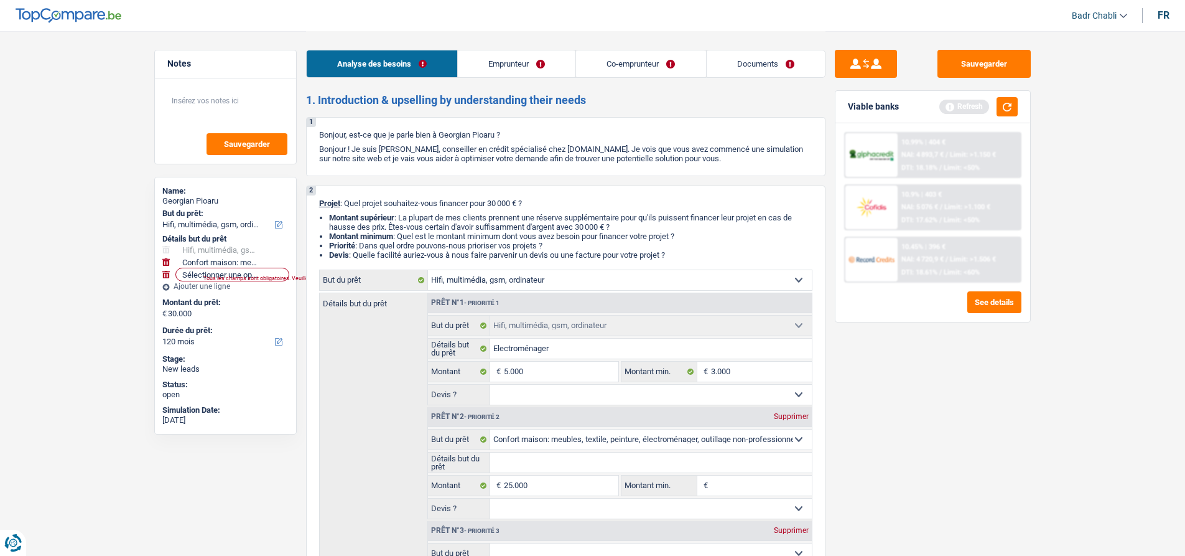
select select "false"
click at [490, 385] on select "Oui Non Non répondu Sélectionner une option" at bounding box center [651, 395] width 322 height 20
select select "false"
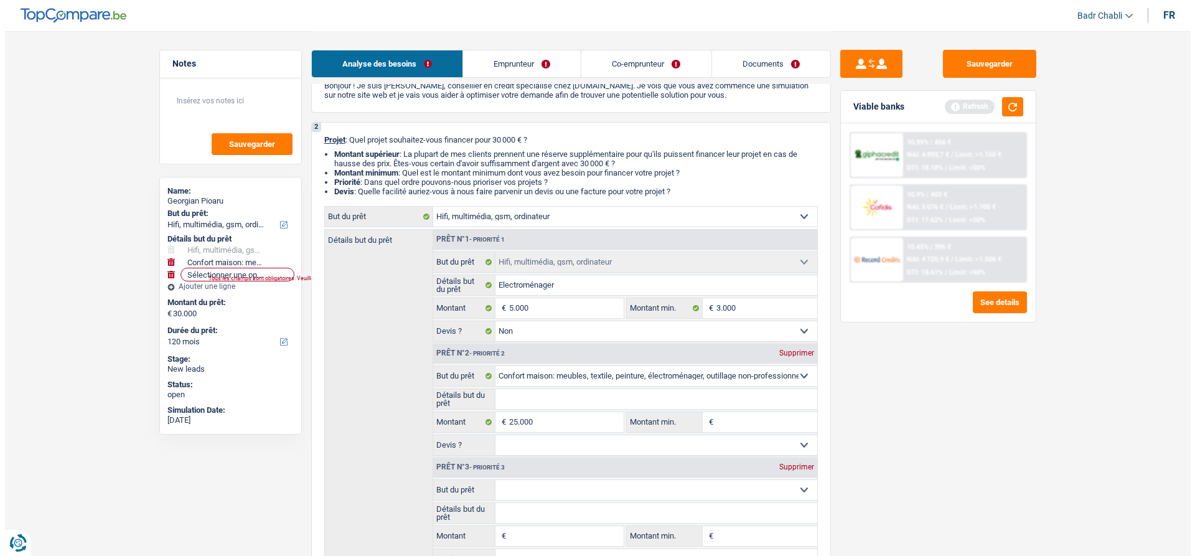
scroll to position [187, 0]
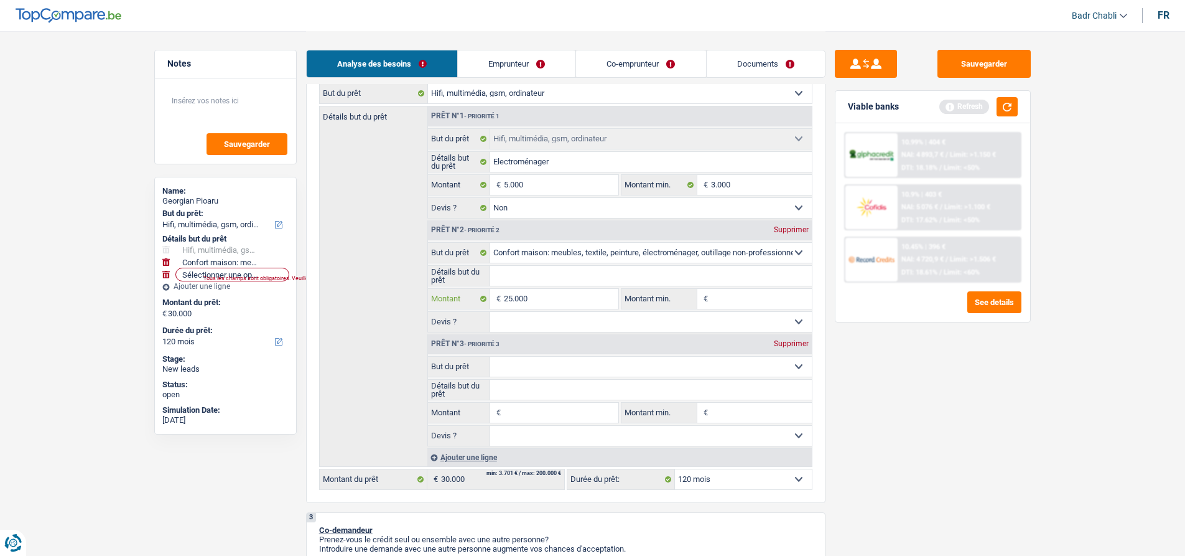
click at [540, 301] on input "25.000" at bounding box center [561, 299] width 114 height 20
type input "1"
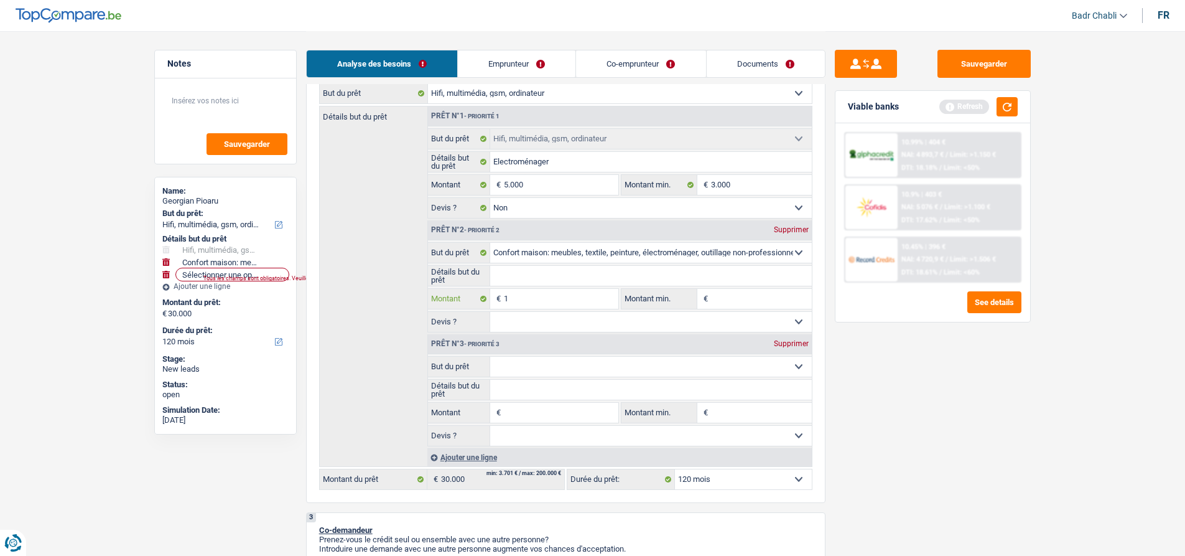
type input "10"
type input "100"
type input "1.000"
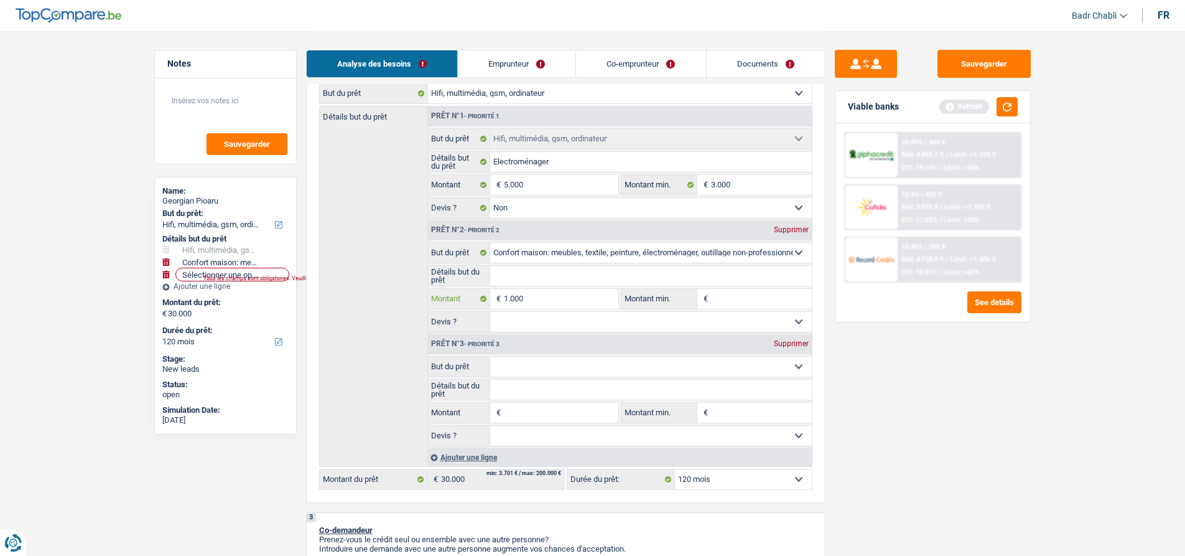
type input "1.000"
type input "10.000"
select select "60"
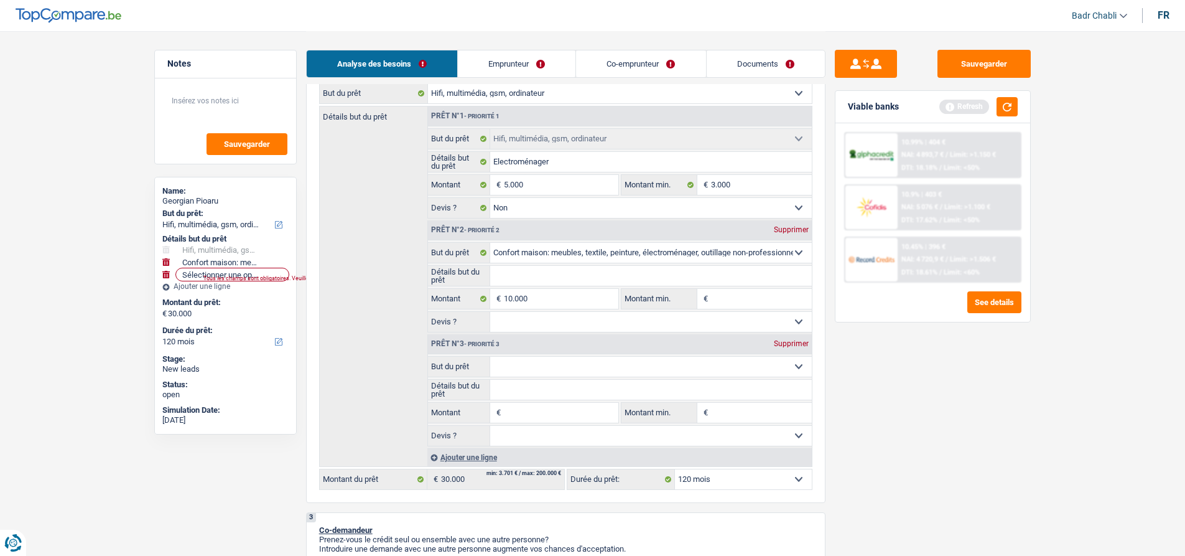
select select "60"
type input "15.000"
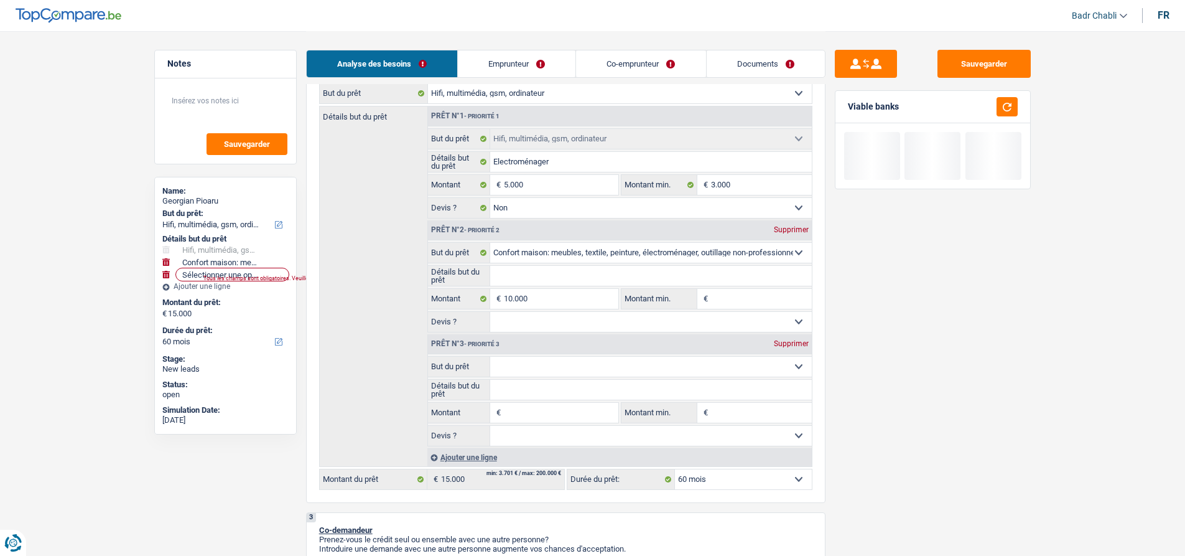
click at [783, 294] on input "Montant min." at bounding box center [761, 299] width 101 height 20
type input "8"
type input "80"
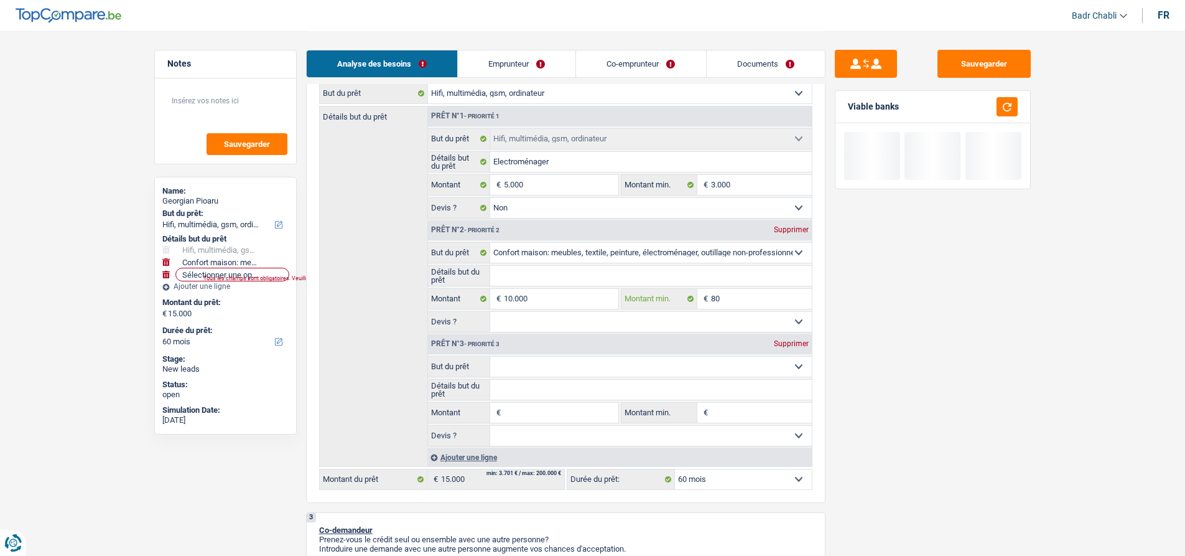
type input "800"
type input "8.000"
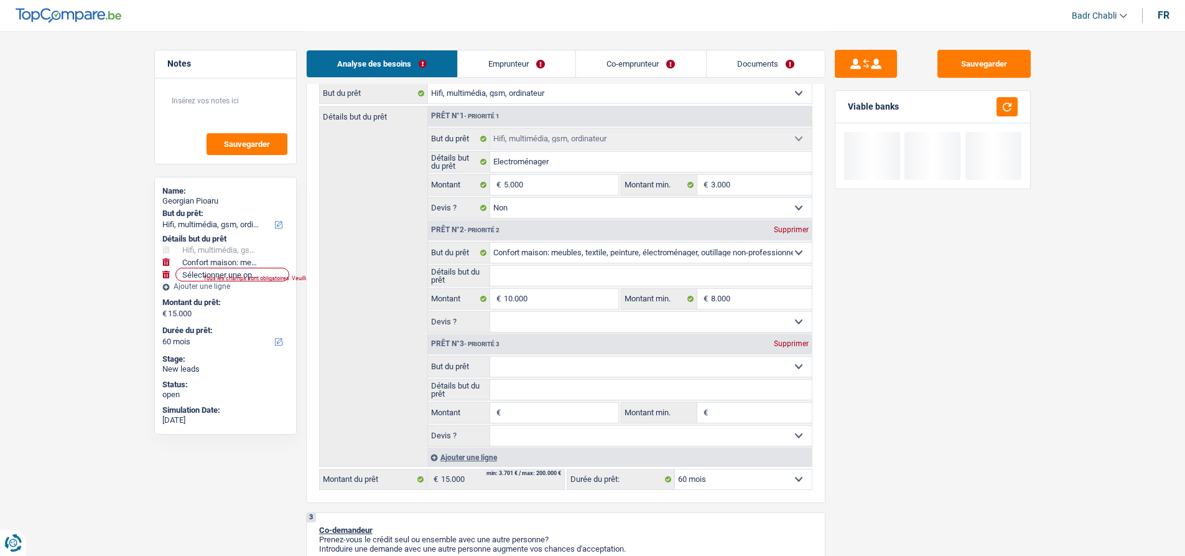
click at [560, 271] on input "Détails but du prêt" at bounding box center [651, 276] width 322 height 20
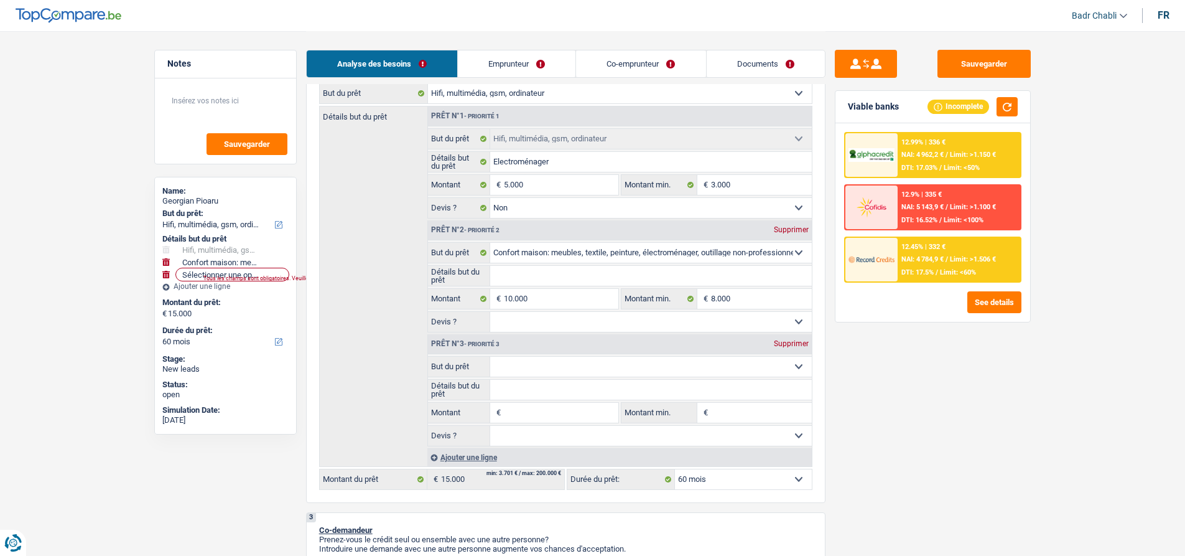
type input "R"
type input "Re"
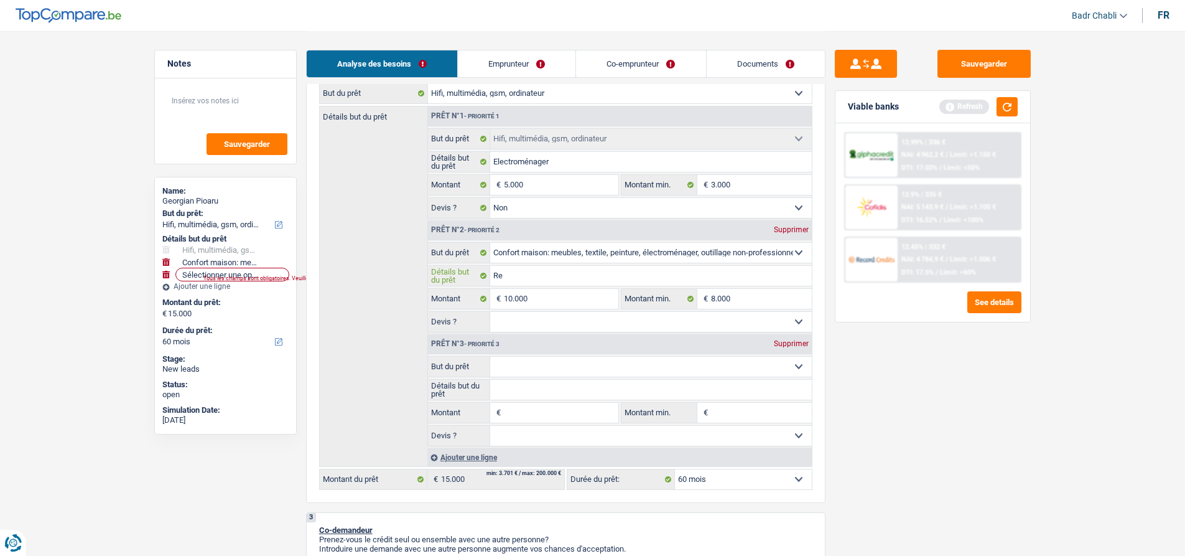
type input "Rel"
type input "Re"
type input "R"
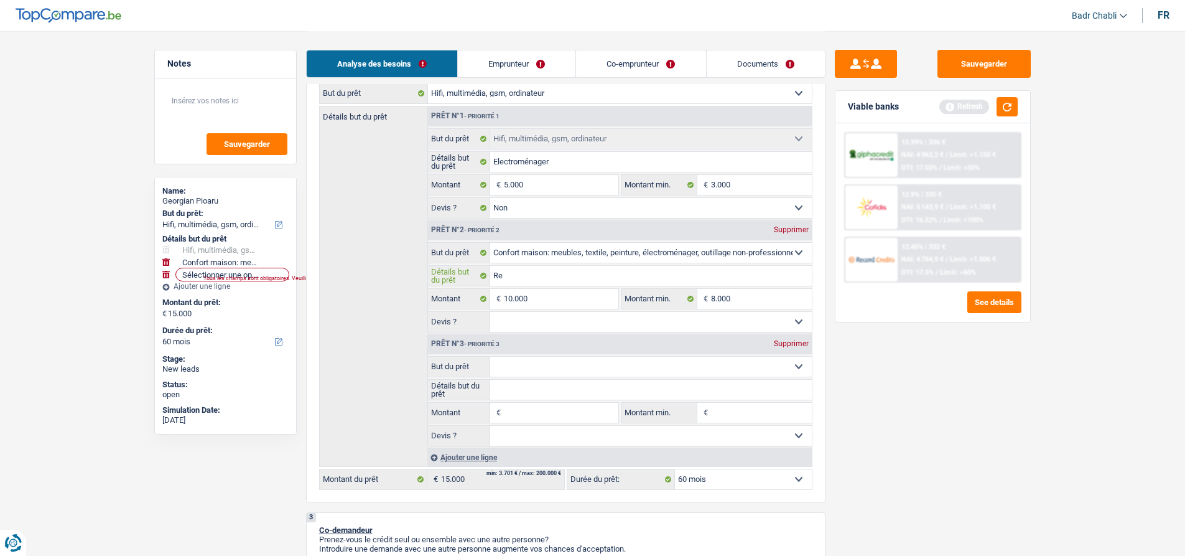
type input "R"
type input "N"
type input "No"
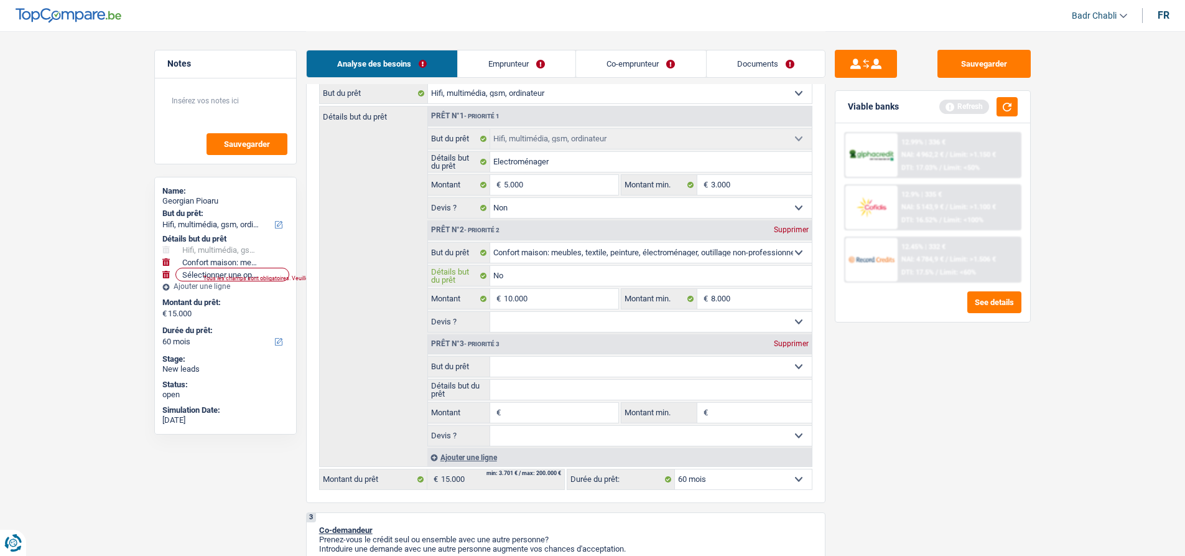
type input "Nou"
type input "Nouv"
type input "Nouve"
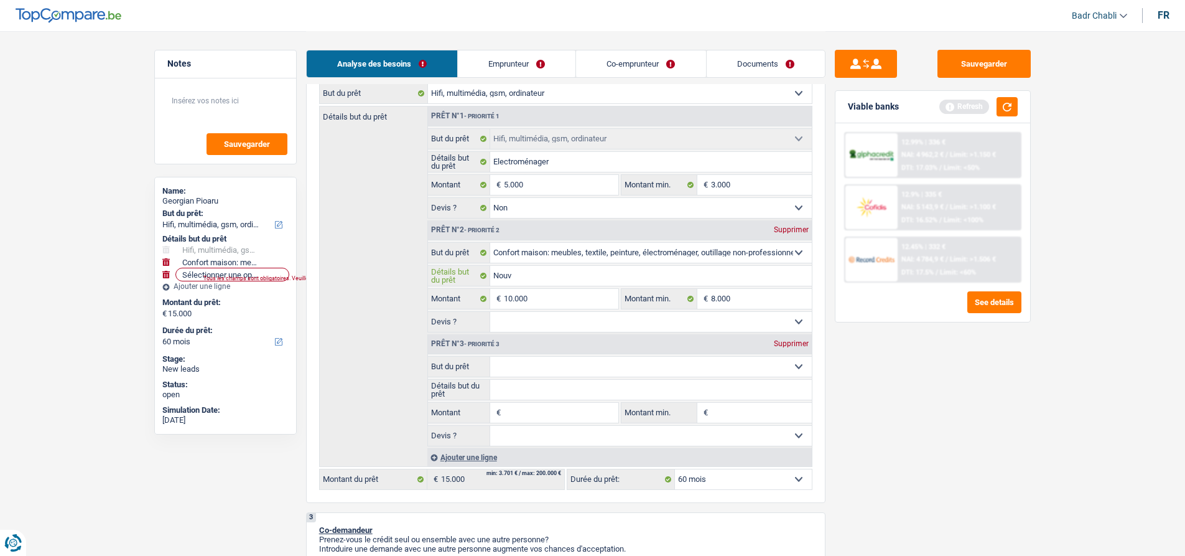
type input "Nouve"
type input "Nouvel"
type input "Nouvell"
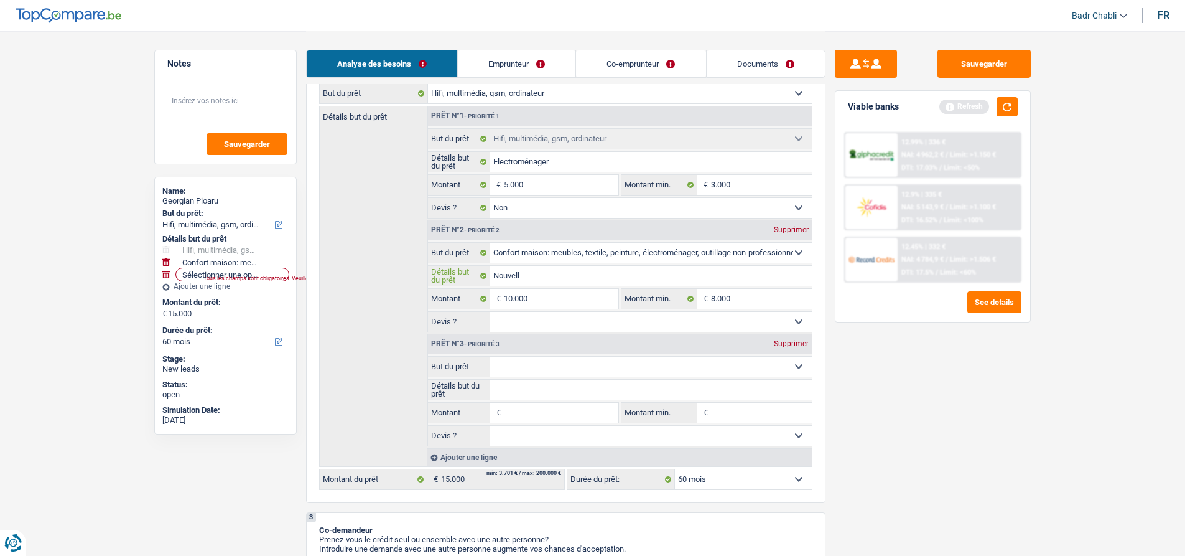
type input "Nouvelle"
type input "Nouvelles"
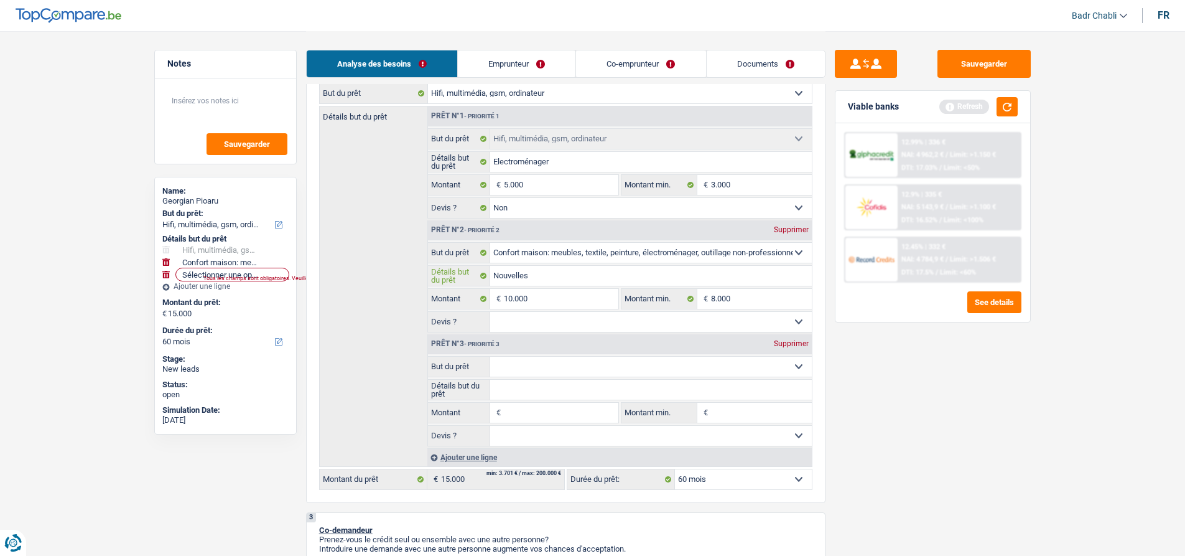
type input "Nouvelles"
type input "Nouvelles c"
type input "Nouvelles ch"
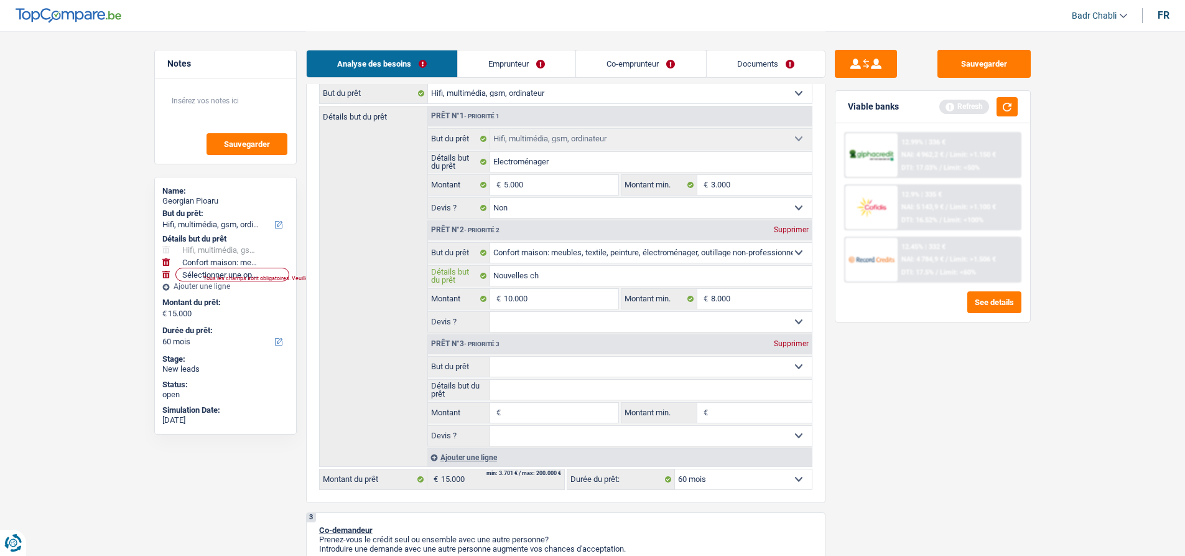
type input "Nouvelles cha"
type input "Nouvelles cham"
type input "Nouvelles chambr"
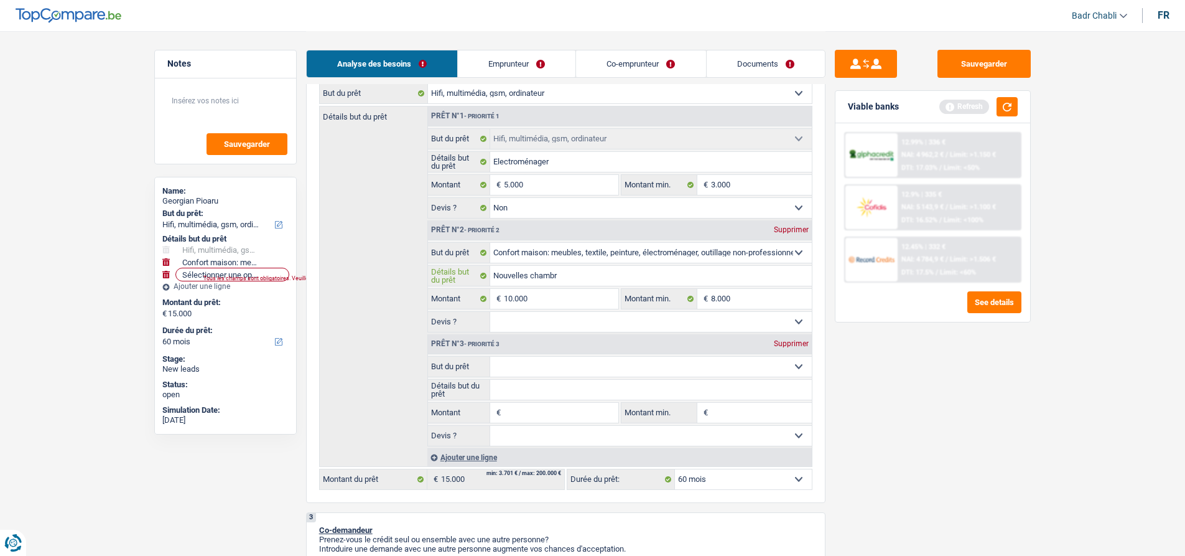
type input "Nouvelles chambr"
type input "Nouvelles chambre"
type input "Nouvelles chambres"
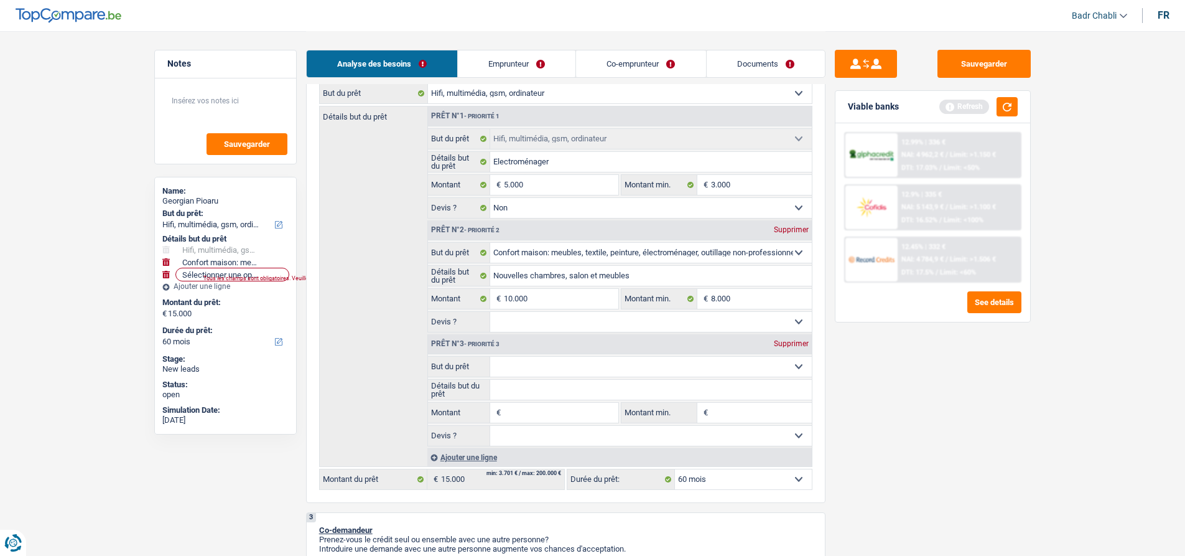
click at [540, 413] on input "Montant" at bounding box center [561, 413] width 114 height 20
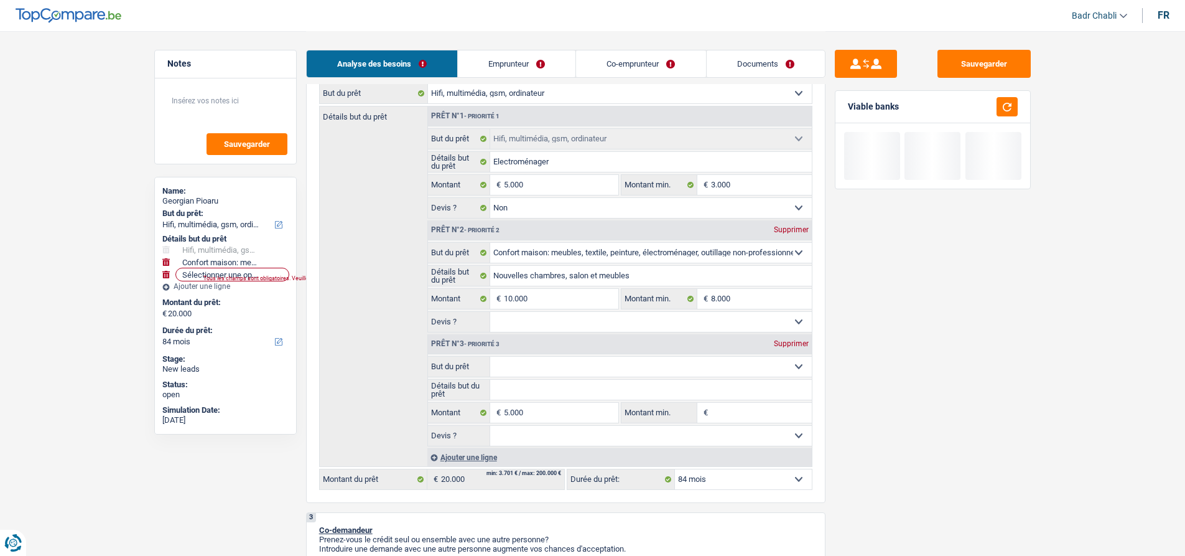
click at [541, 368] on select "Confort maison: meubles, textile, peinture, électroménager, outillage non-profe…" at bounding box center [651, 367] width 322 height 20
click at [490, 357] on select "Confort maison: meubles, textile, peinture, électroménager, outillage non-profe…" at bounding box center [651, 367] width 322 height 20
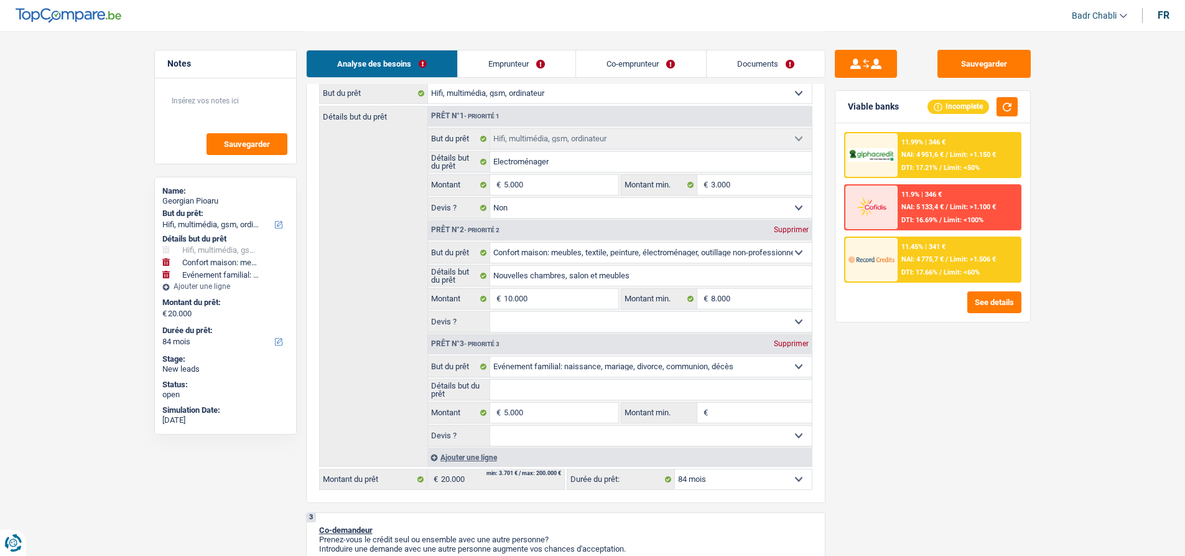
click at [551, 361] on select "Confort maison: meubles, textile, peinture, électroménager, outillage non-profe…" at bounding box center [651, 367] width 322 height 20
click at [490, 357] on select "Confort maison: meubles, textile, peinture, électroménager, outillage non-profe…" at bounding box center [651, 367] width 322 height 20
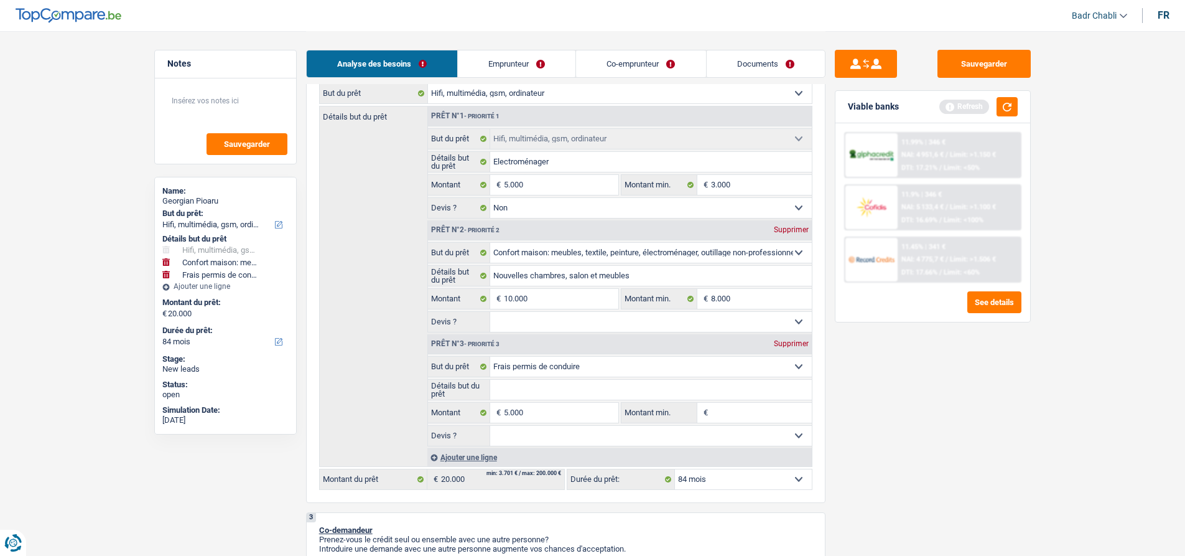
click at [571, 360] on select "Confort maison: meubles, textile, peinture, électroménager, outillage non-profe…" at bounding box center [651, 367] width 322 height 20
click at [490, 357] on select "Confort maison: meubles, textile, peinture, électroménager, outillage non-profe…" at bounding box center [651, 367] width 322 height 20
click at [596, 367] on select "Confort maison: meubles, textile, peinture, électroménager, outillage non-profe…" at bounding box center [651, 367] width 322 height 20
click at [490, 357] on select "Confort maison: meubles, textile, peinture, électroménager, outillage non-profe…" at bounding box center [651, 367] width 322 height 20
click at [551, 381] on input "Détails but du prêt" at bounding box center [651, 390] width 322 height 20
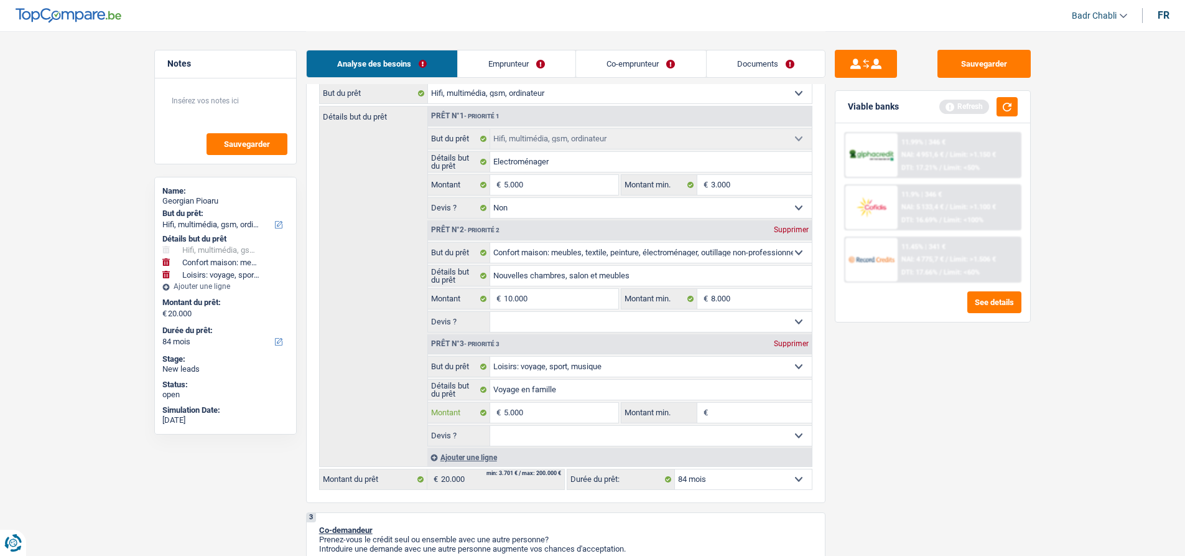
click at [539, 406] on input "5.000" at bounding box center [561, 413] width 114 height 20
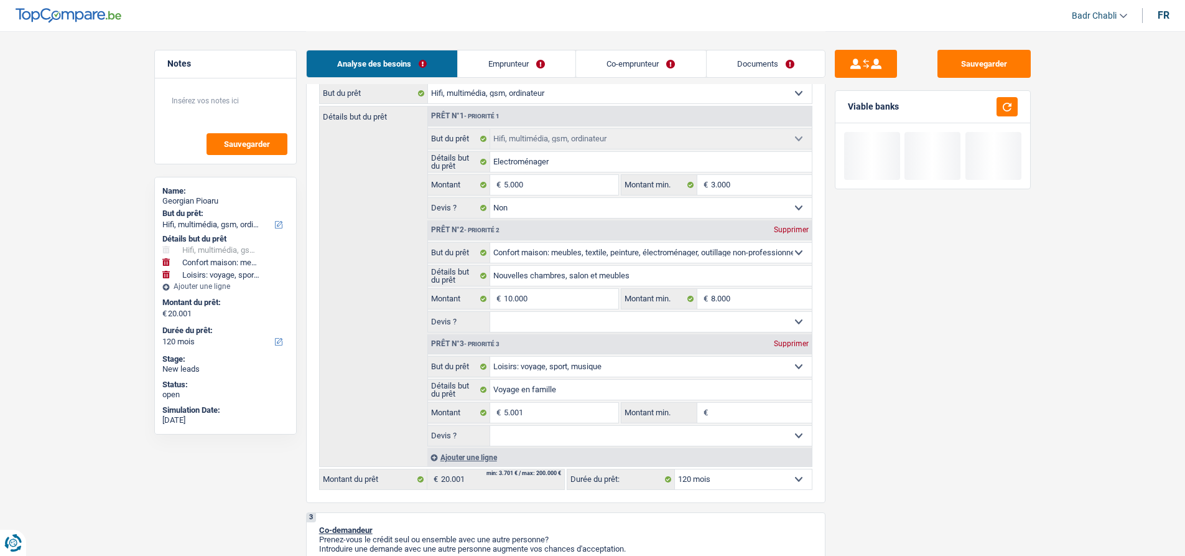
click at [736, 406] on input "Montant min." at bounding box center [761, 413] width 101 height 20
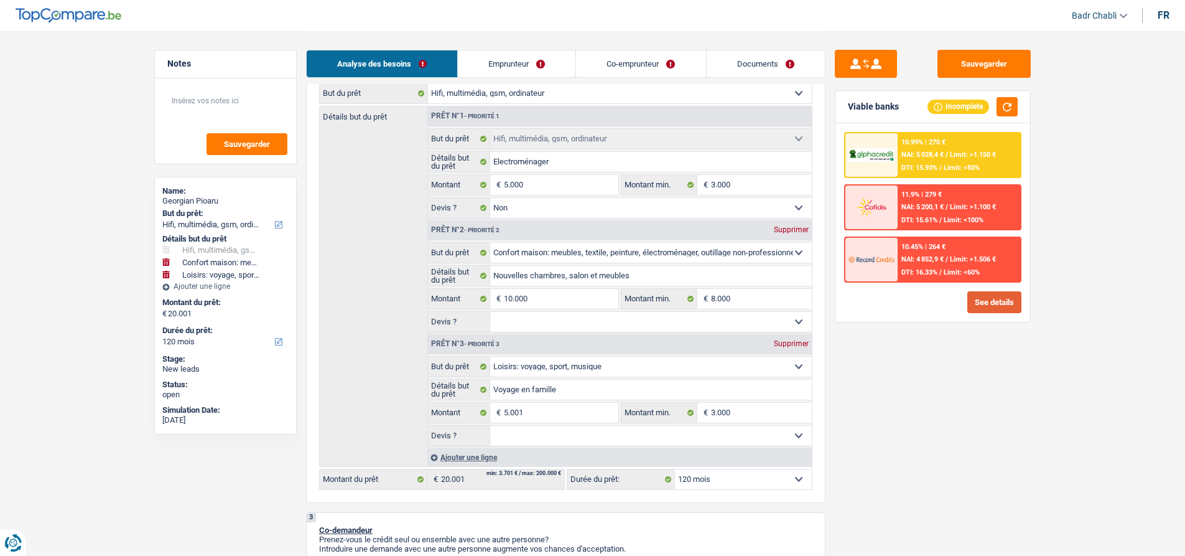
click at [1001, 300] on button "See details" at bounding box center [995, 302] width 54 height 22
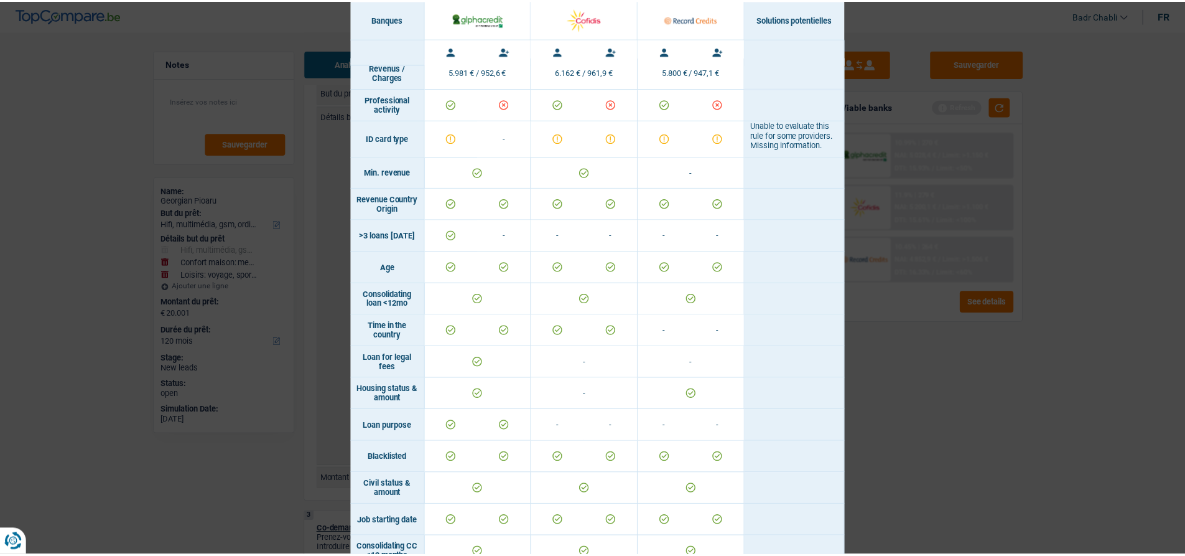
scroll to position [0, 0]
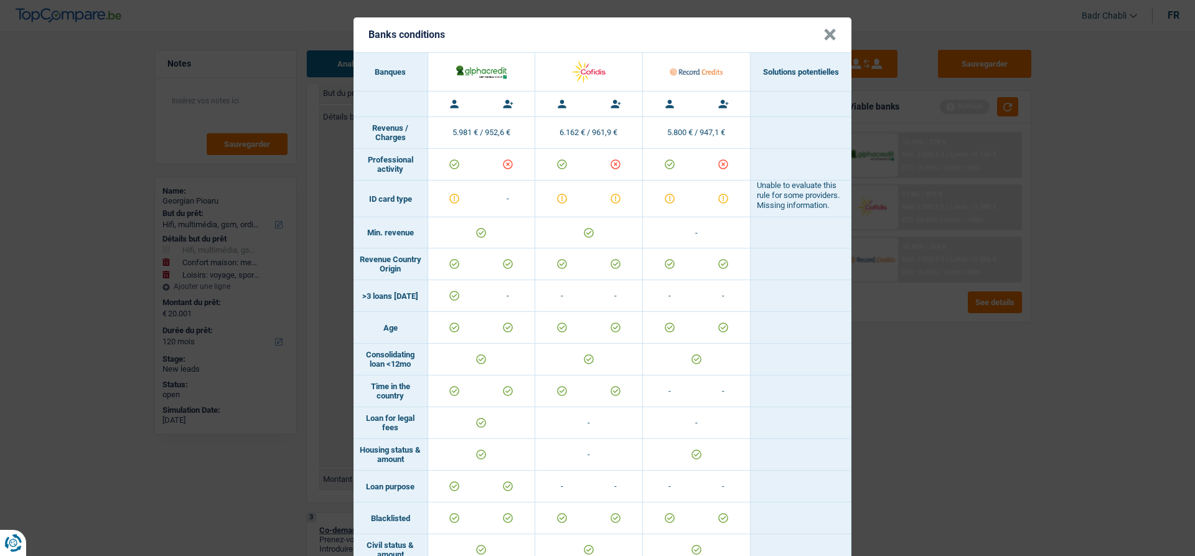
click at [823, 40] on button "×" at bounding box center [829, 35] width 13 height 12
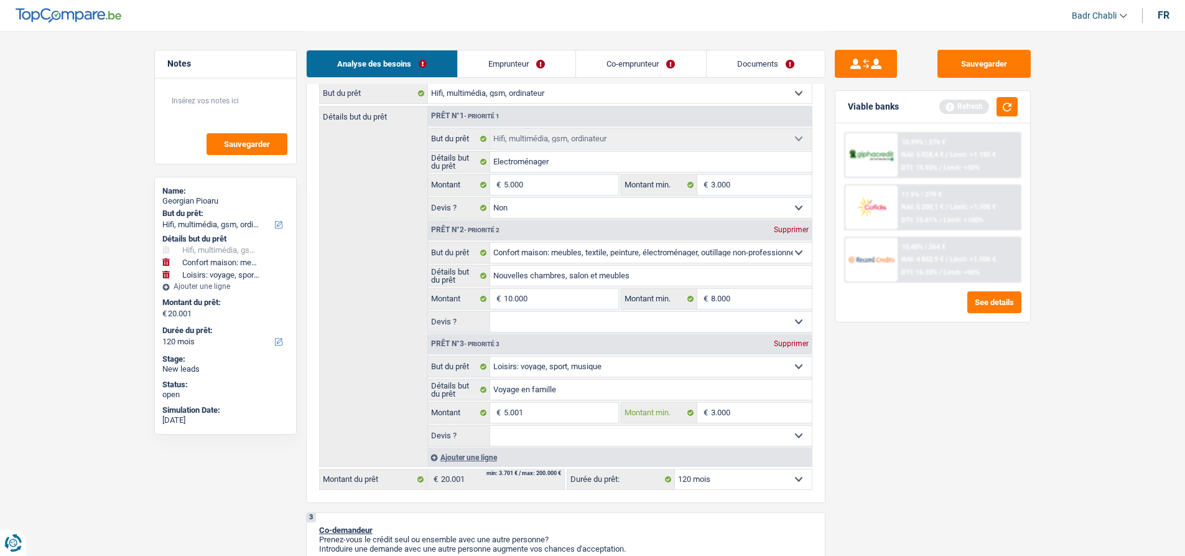
click at [739, 407] on input "3.000" at bounding box center [761, 413] width 101 height 20
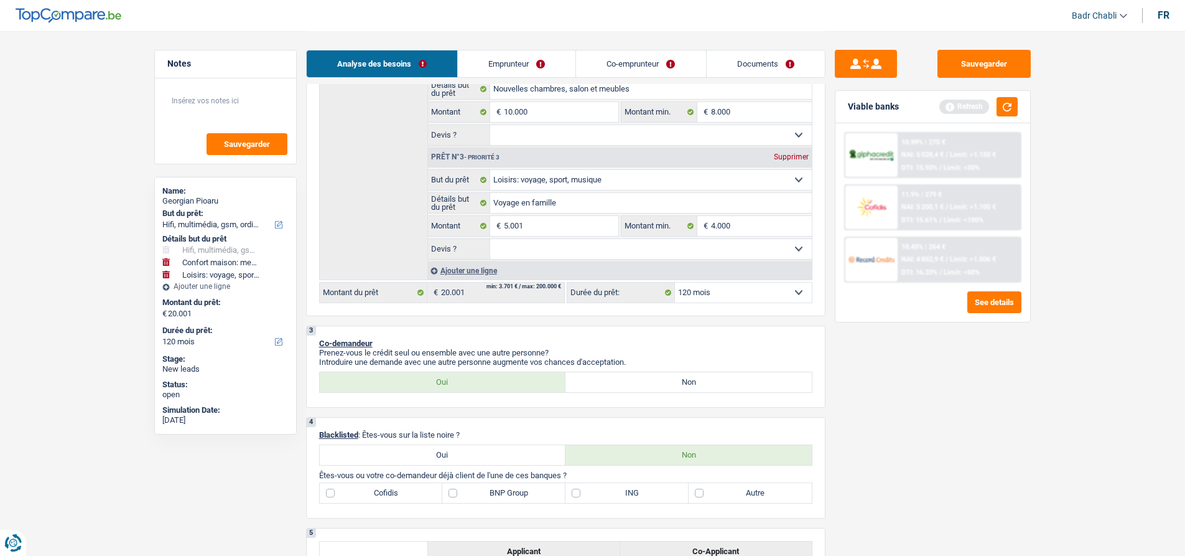
click at [561, 253] on select "Oui Non Non répondu Sélectionner une option" at bounding box center [651, 249] width 322 height 20
click at [490, 239] on select "Oui Non Non répondu Sélectionner une option" at bounding box center [651, 249] width 322 height 20
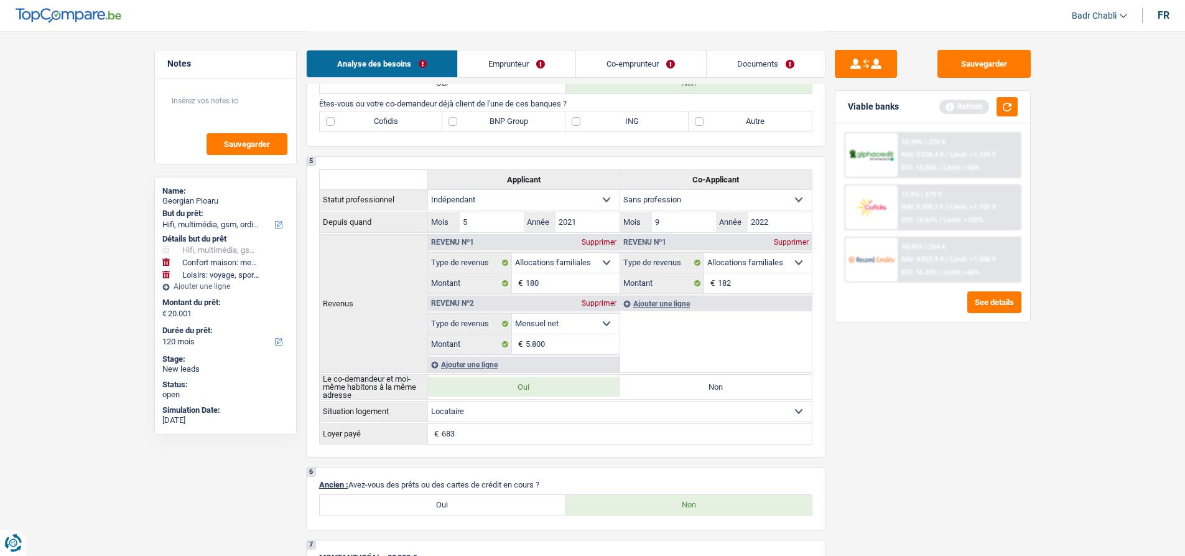
scroll to position [622, 0]
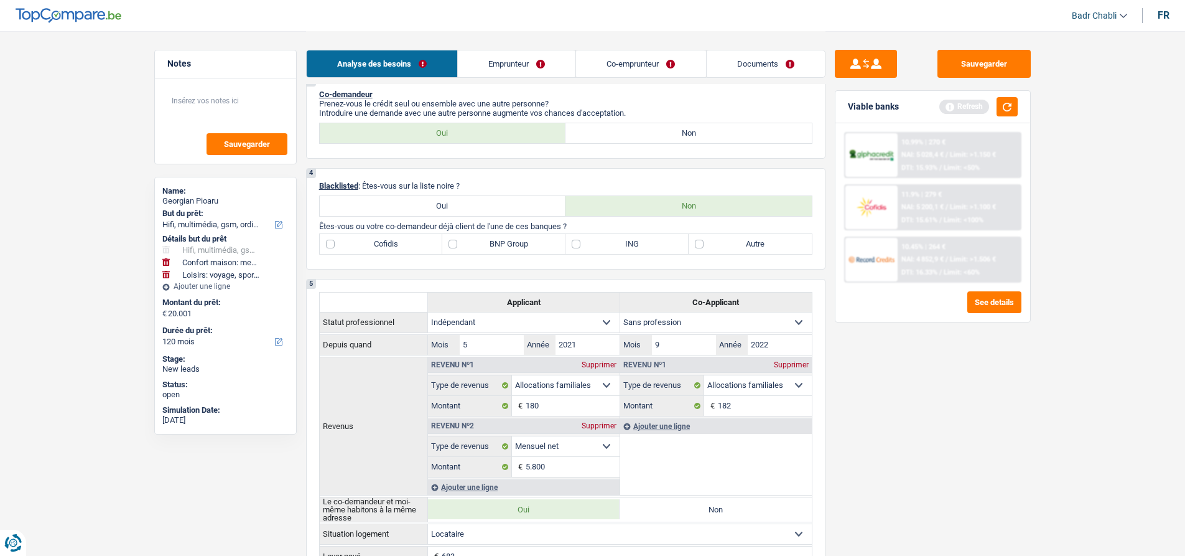
click at [699, 242] on label "Autre" at bounding box center [750, 244] width 123 height 20
click at [699, 242] on input "Autre" at bounding box center [750, 244] width 123 height 20
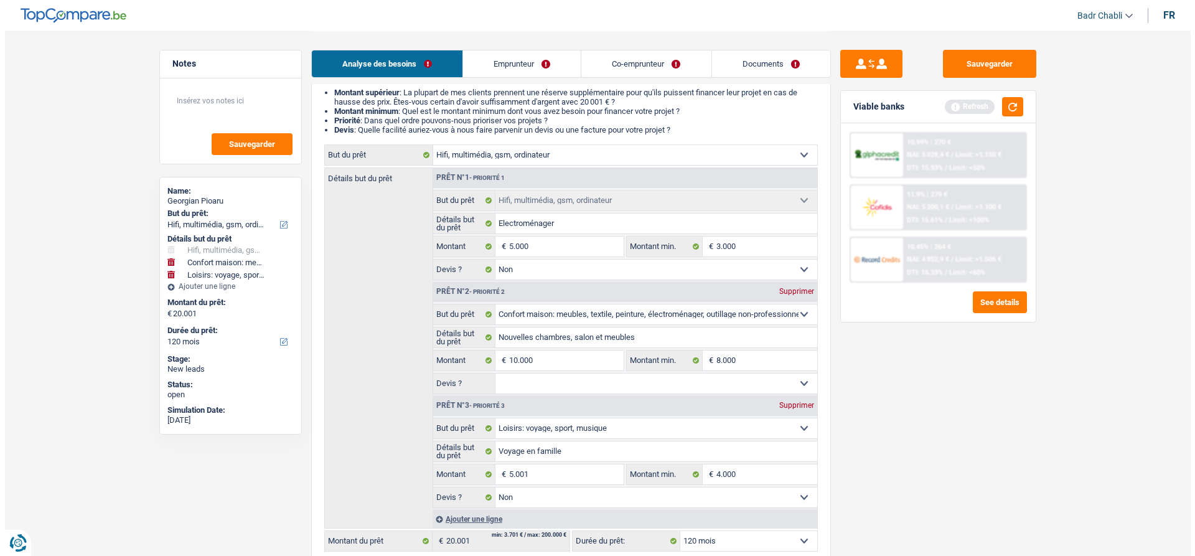
scroll to position [0, 0]
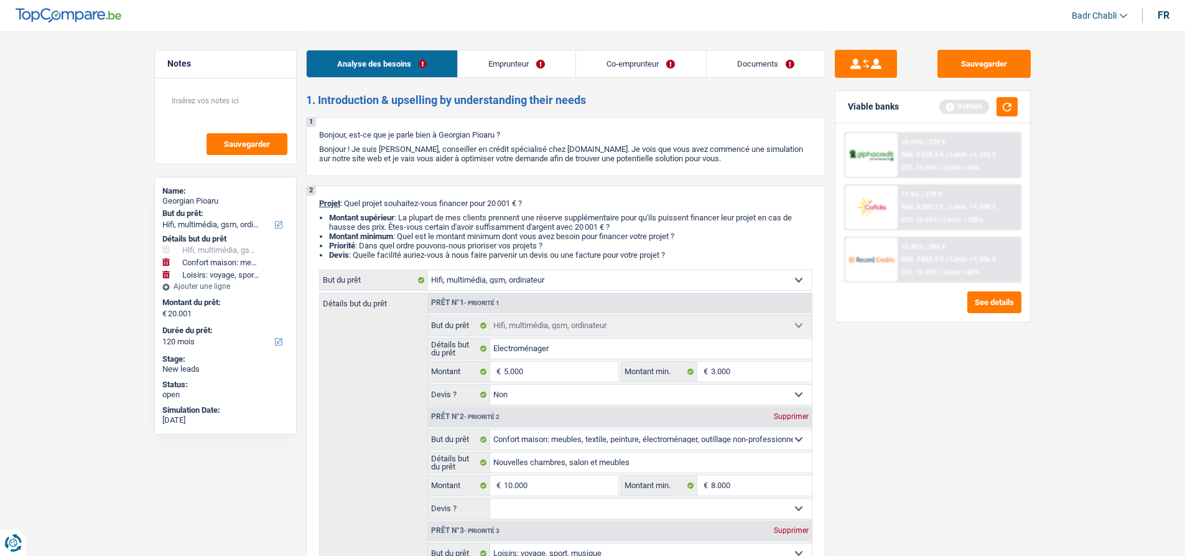
click at [541, 52] on link "Emprunteur" at bounding box center [517, 63] width 118 height 27
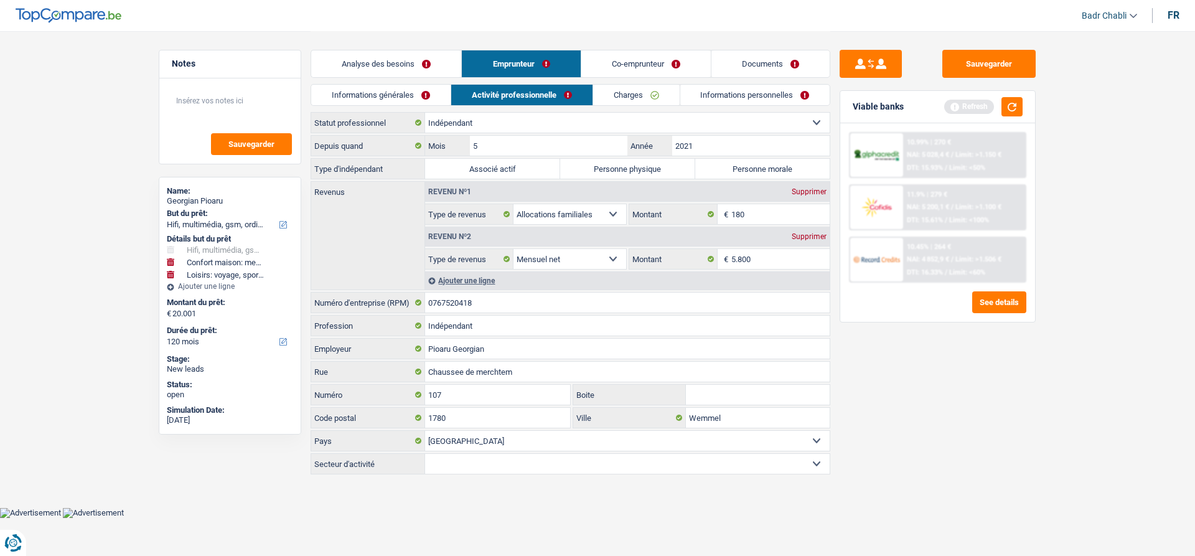
click at [431, 93] on link "Informations générales" at bounding box center [380, 95] width 139 height 21
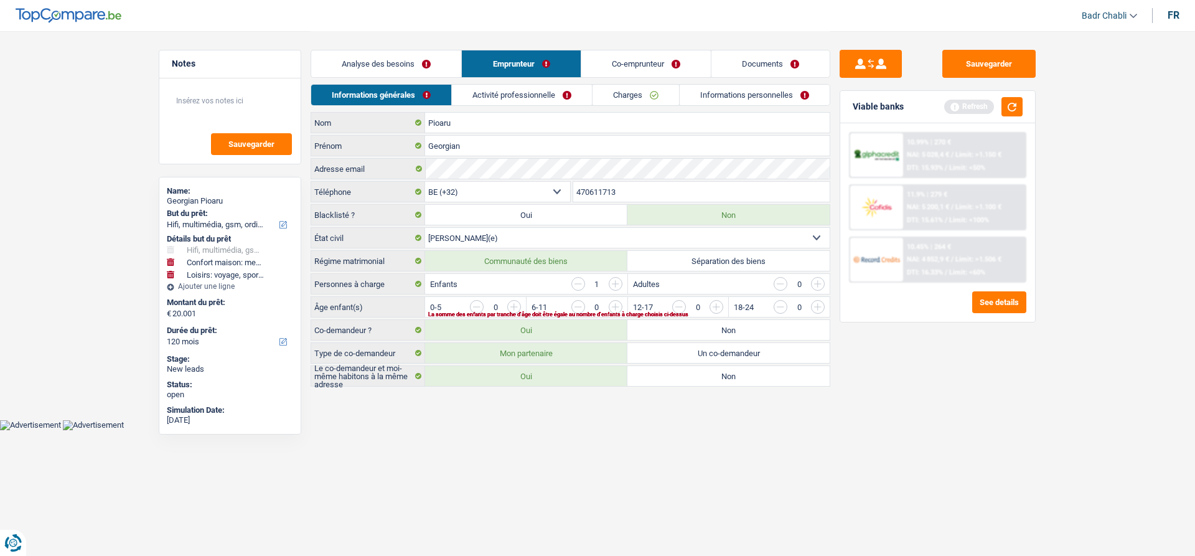
click at [519, 308] on input "button" at bounding box center [766, 310] width 518 height 20
click at [510, 94] on link "Activité professionnelle" at bounding box center [522, 95] width 140 height 21
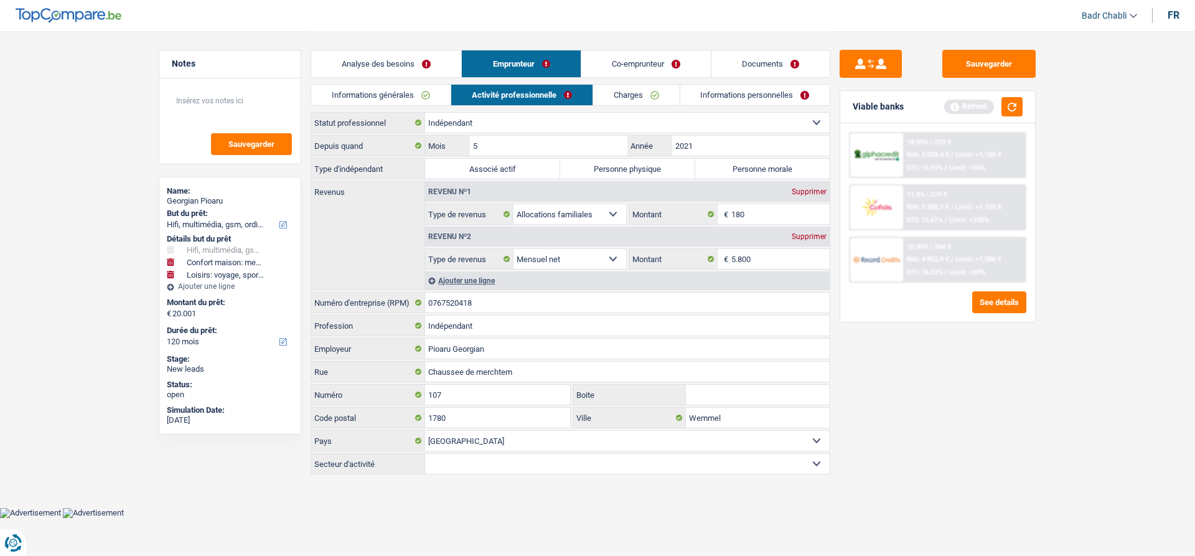
click at [626, 169] on label "Personne physique" at bounding box center [627, 169] width 135 height 20
click at [626, 169] on input "Personne physique" at bounding box center [627, 169] width 135 height 20
click at [508, 322] on input "Indépendant" at bounding box center [627, 325] width 404 height 20
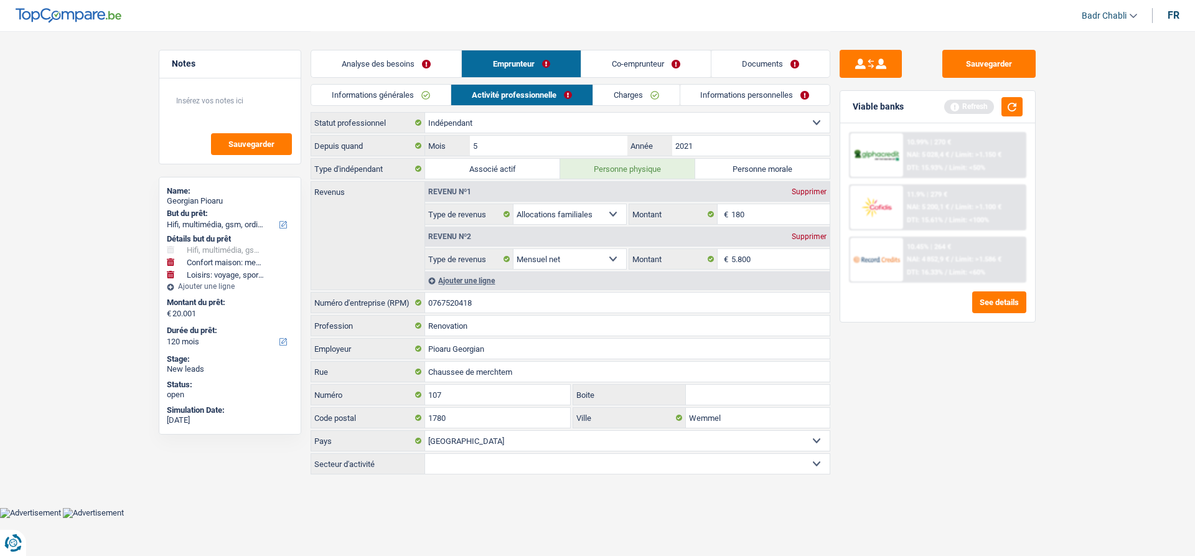
click at [640, 88] on link "Charges" at bounding box center [636, 95] width 86 height 21
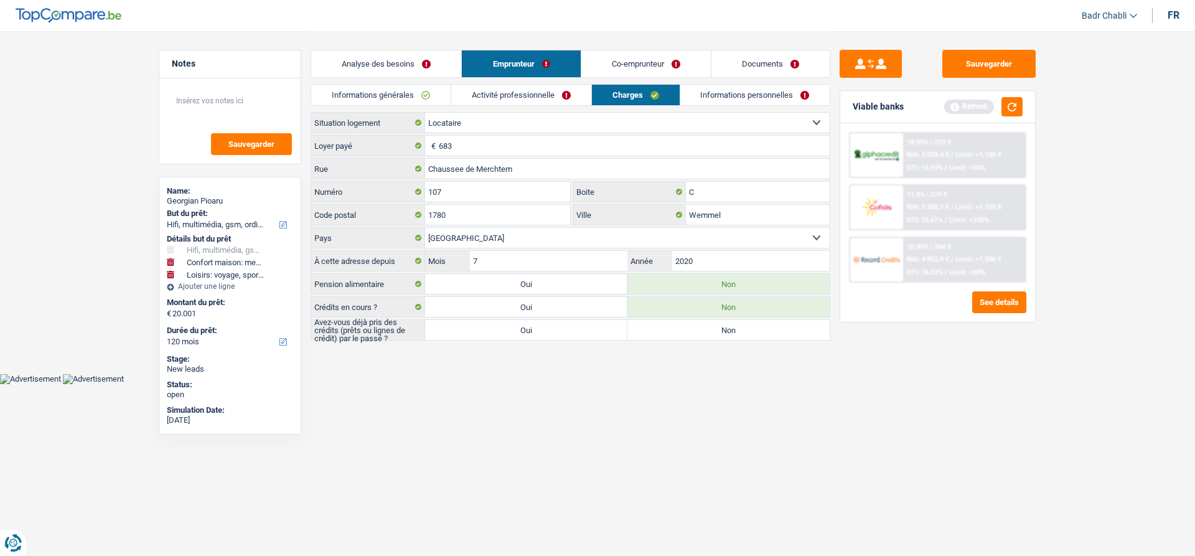
click at [602, 332] on label "Oui" at bounding box center [526, 330] width 202 height 20
click at [602, 332] on input "Oui" at bounding box center [526, 330] width 202 height 20
click at [766, 98] on link "Informations personnelles" at bounding box center [755, 95] width 150 height 21
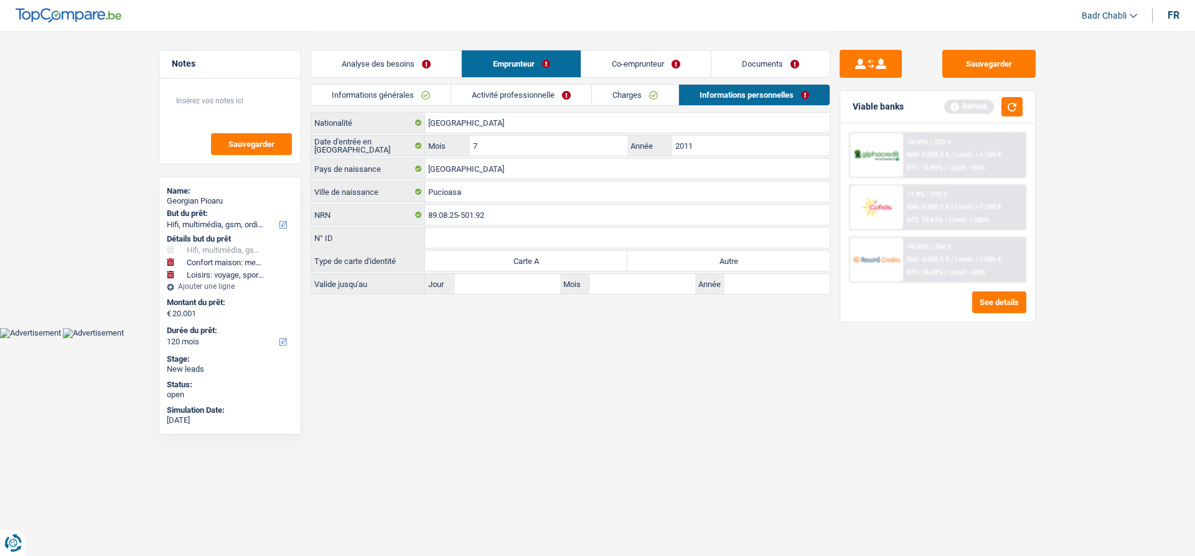
click at [731, 255] on label "Autre" at bounding box center [728, 261] width 202 height 20
click at [731, 255] on input "Autre" at bounding box center [728, 261] width 202 height 20
click at [1001, 112] on button "button" at bounding box center [1011, 106] width 21 height 19
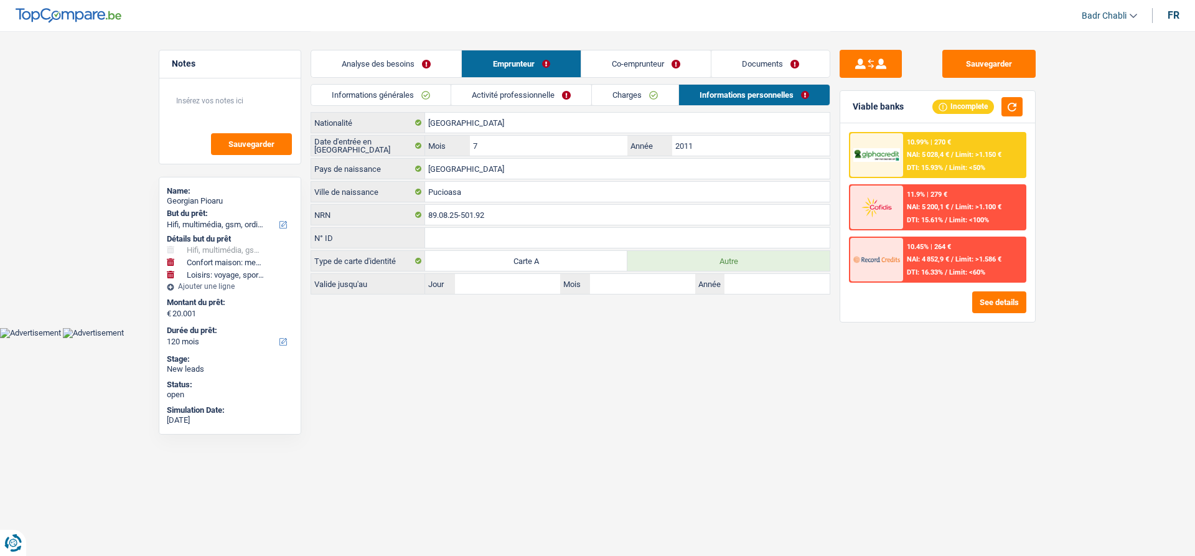
click at [661, 67] on link "Co-emprunteur" at bounding box center [645, 63] width 129 height 27
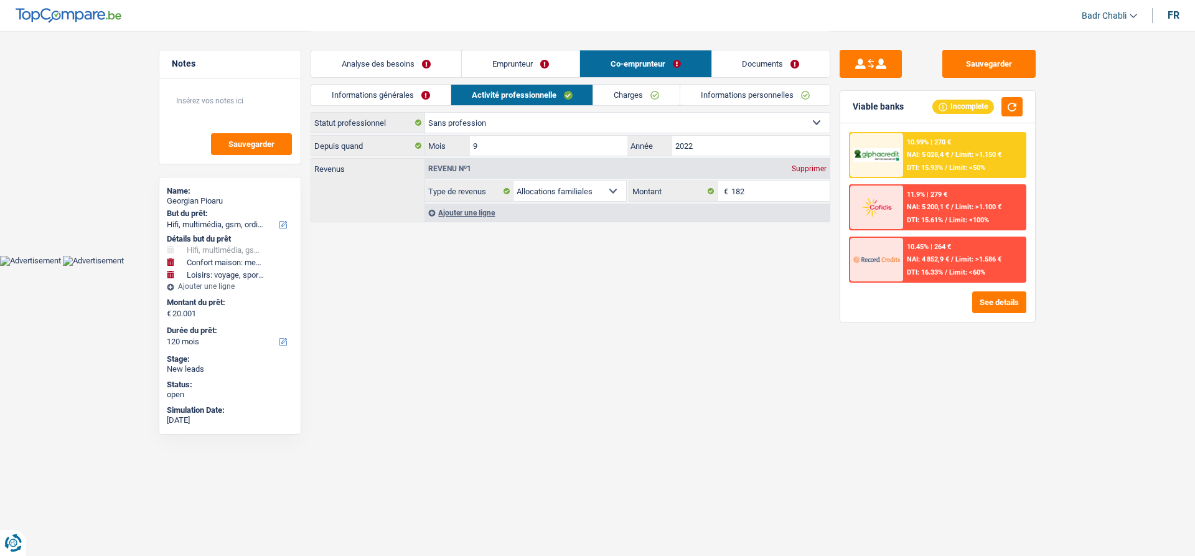
click at [533, 63] on link "Emprunteur" at bounding box center [521, 63] width 118 height 27
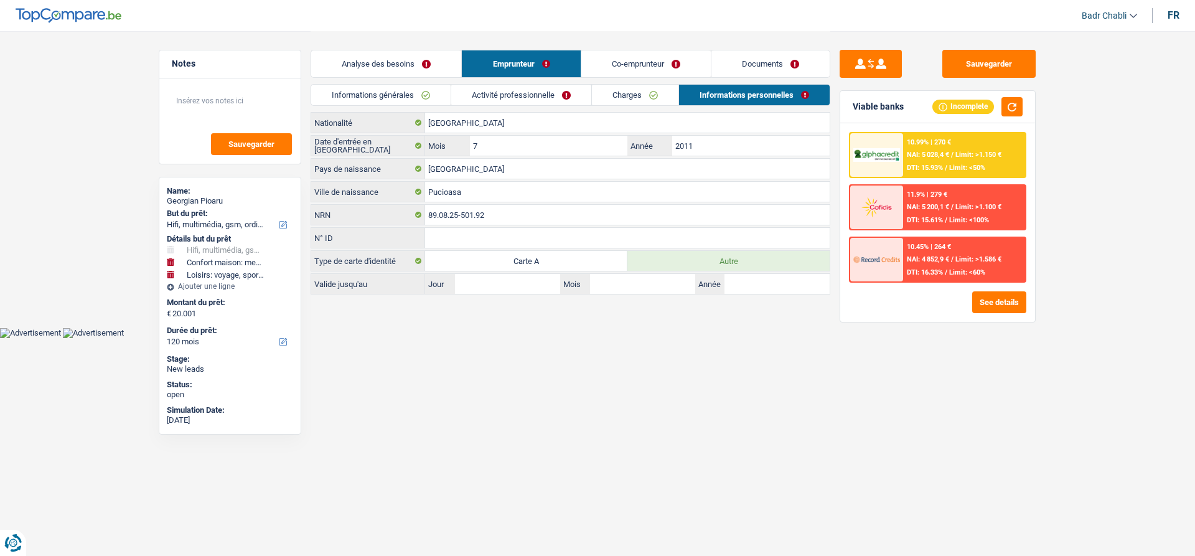
click at [671, 69] on link "Co-emprunteur" at bounding box center [645, 63] width 129 height 27
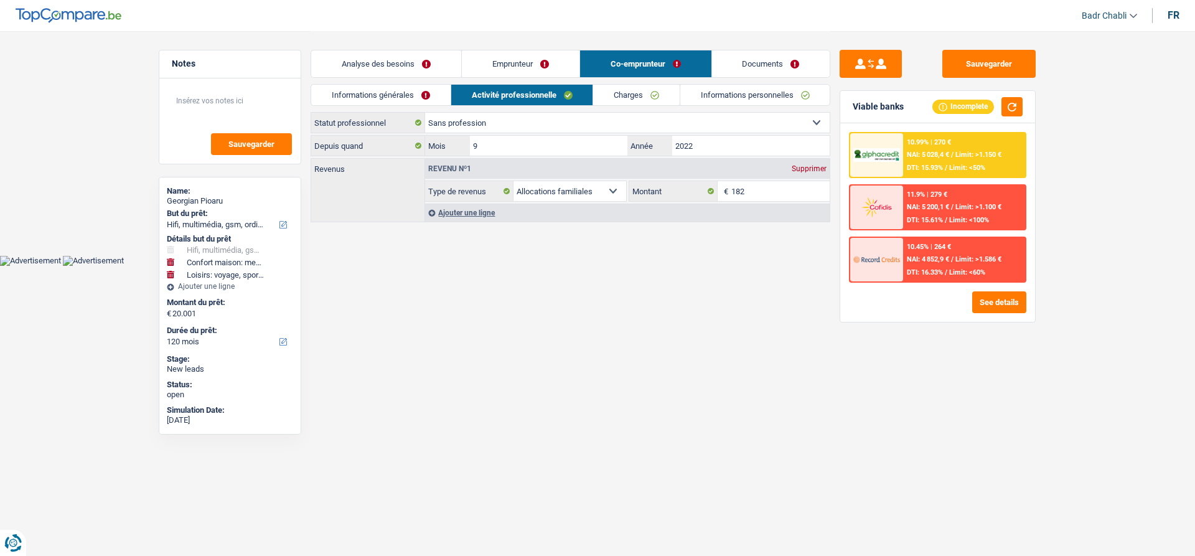
click at [397, 95] on link "Informations générales" at bounding box center [380, 95] width 139 height 21
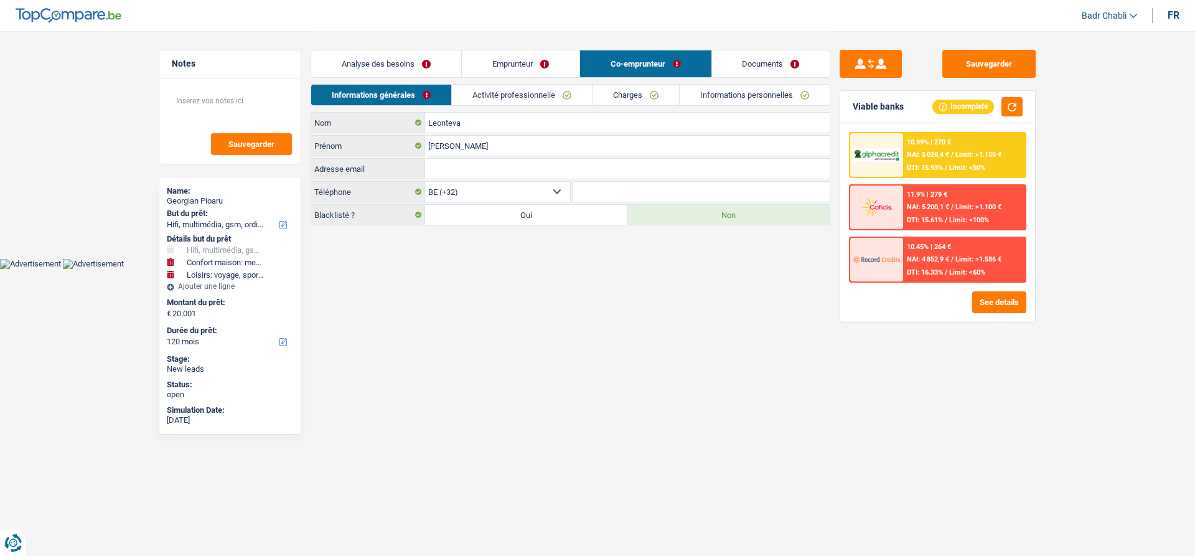
click at [503, 98] on link "Activité professionnelle" at bounding box center [522, 95] width 140 height 21
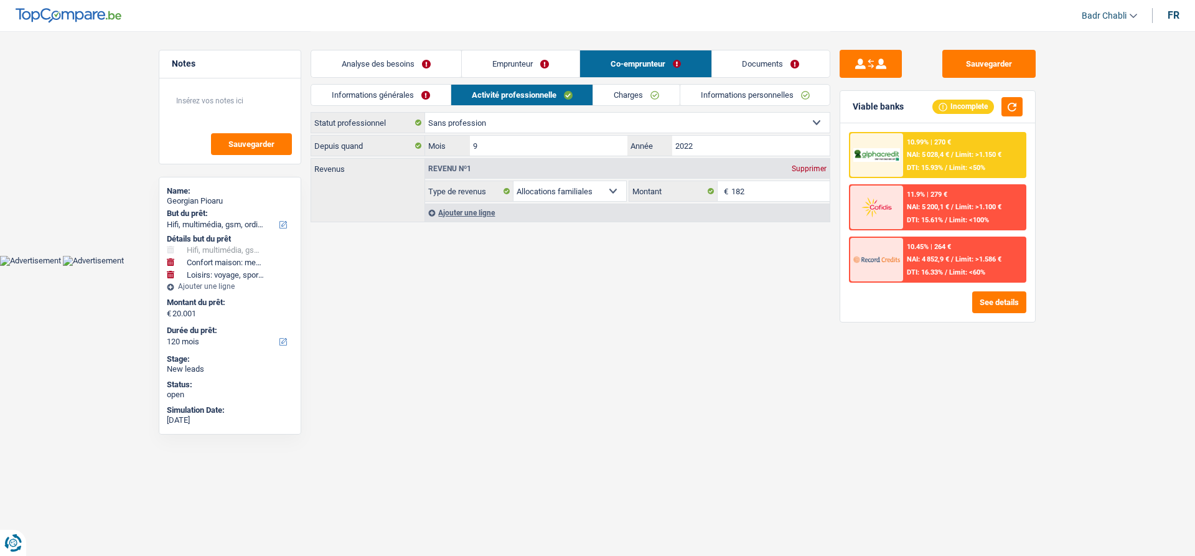
click at [658, 97] on link "Charges" at bounding box center [636, 95] width 86 height 21
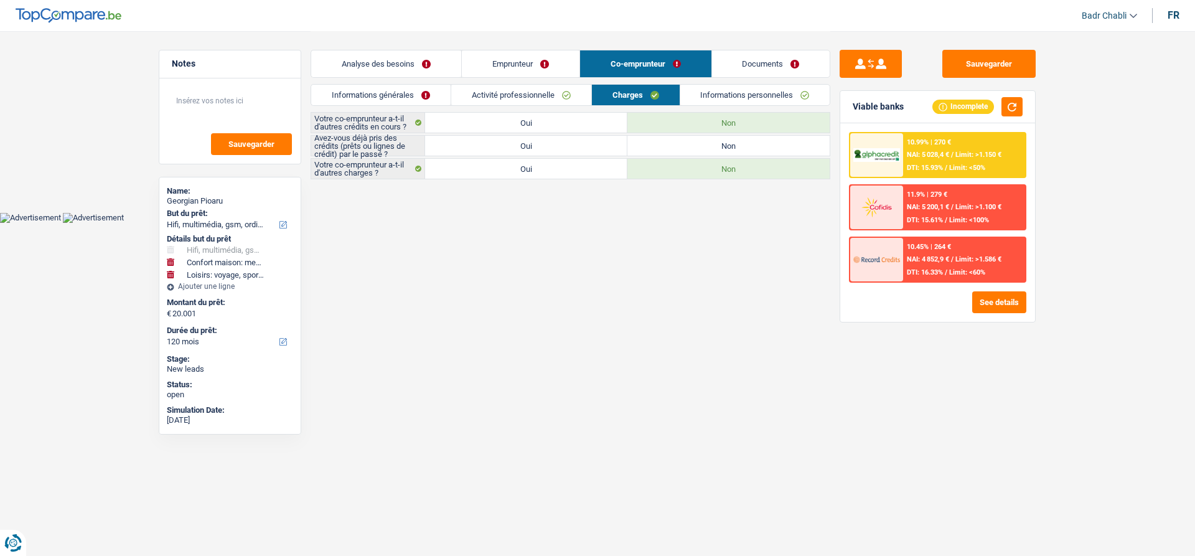
click at [719, 145] on label "Non" at bounding box center [728, 146] width 202 height 20
click at [719, 145] on input "Non" at bounding box center [728, 146] width 202 height 20
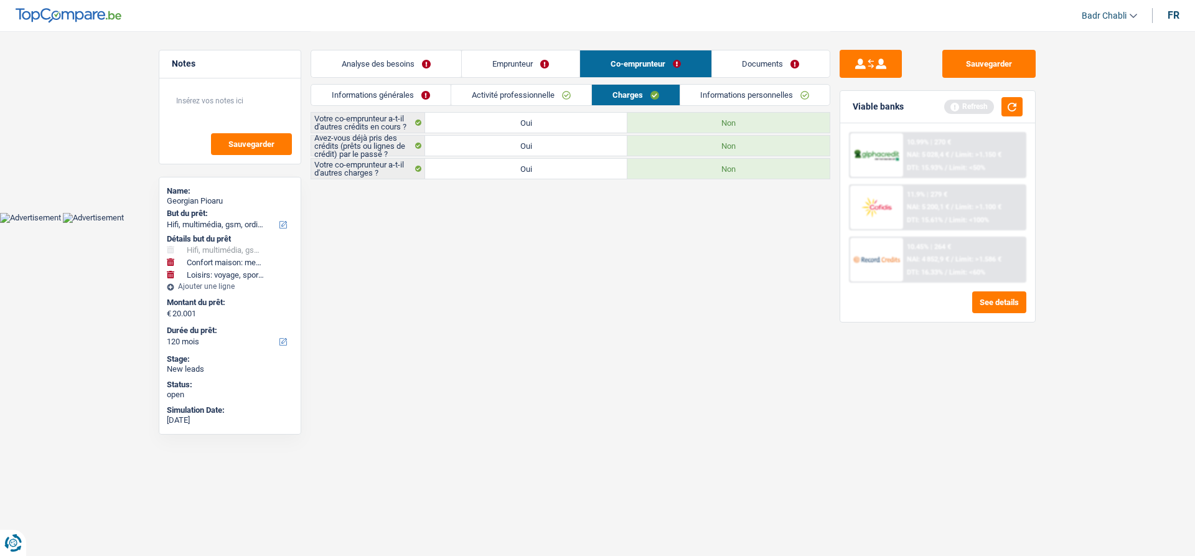
click at [762, 87] on link "Informations personnelles" at bounding box center [755, 95] width 150 height 21
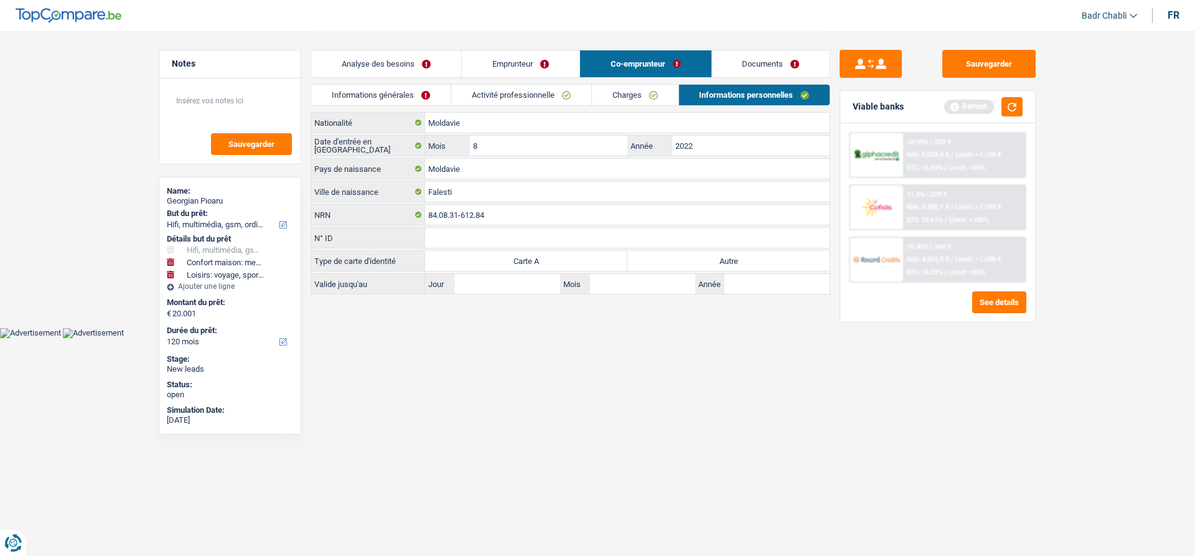
click at [757, 260] on label "Autre" at bounding box center [728, 261] width 202 height 20
click at [757, 260] on input "Autre" at bounding box center [728, 261] width 202 height 20
click at [1021, 105] on button "button" at bounding box center [1011, 106] width 21 height 19
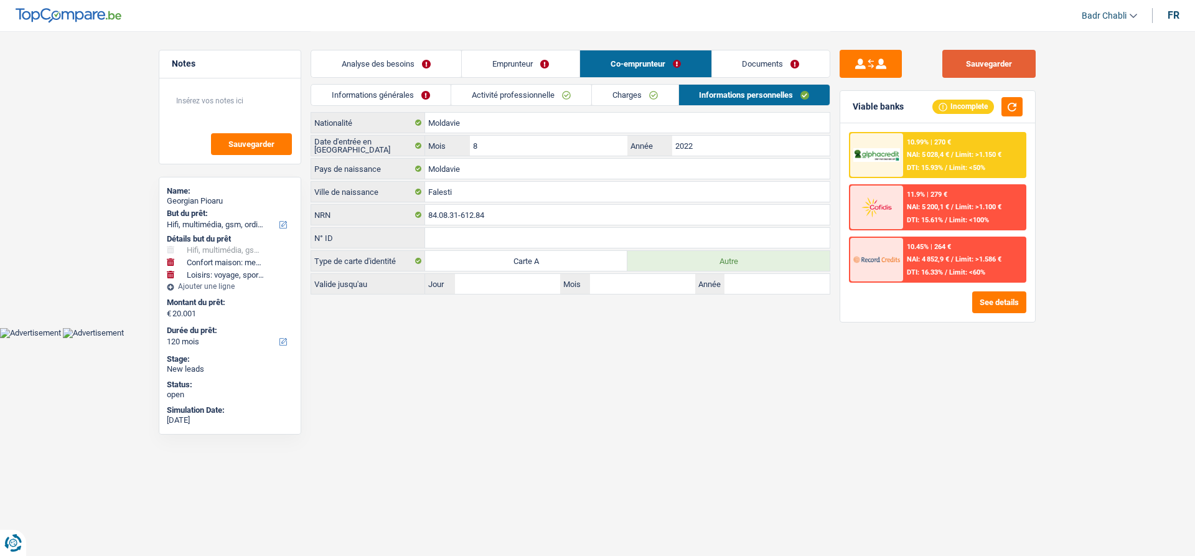
click at [1014, 58] on button "Sauvegarder" at bounding box center [988, 64] width 93 height 28
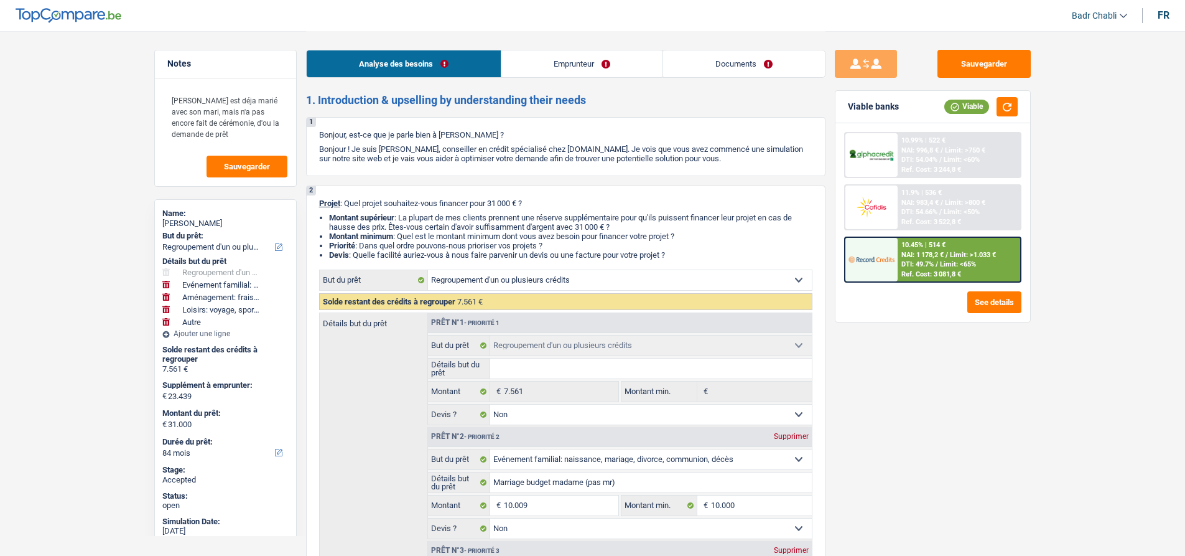
select select "refinancing"
select select "familyEvent"
select select "movingOrInstallation"
select select "hobbies"
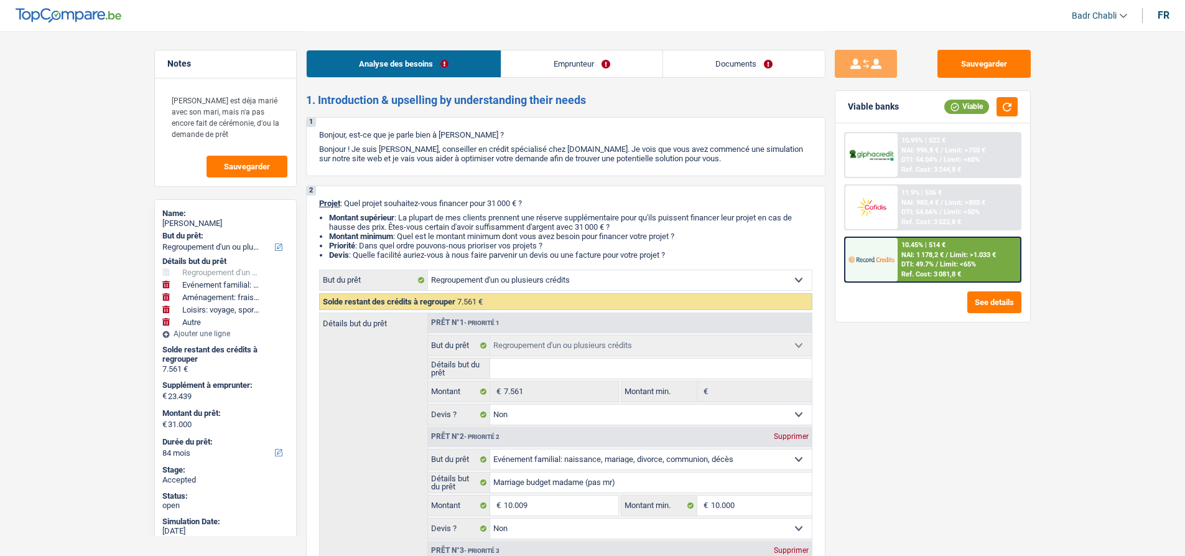
select select "other"
select select "84"
select select "refinancing"
select select "false"
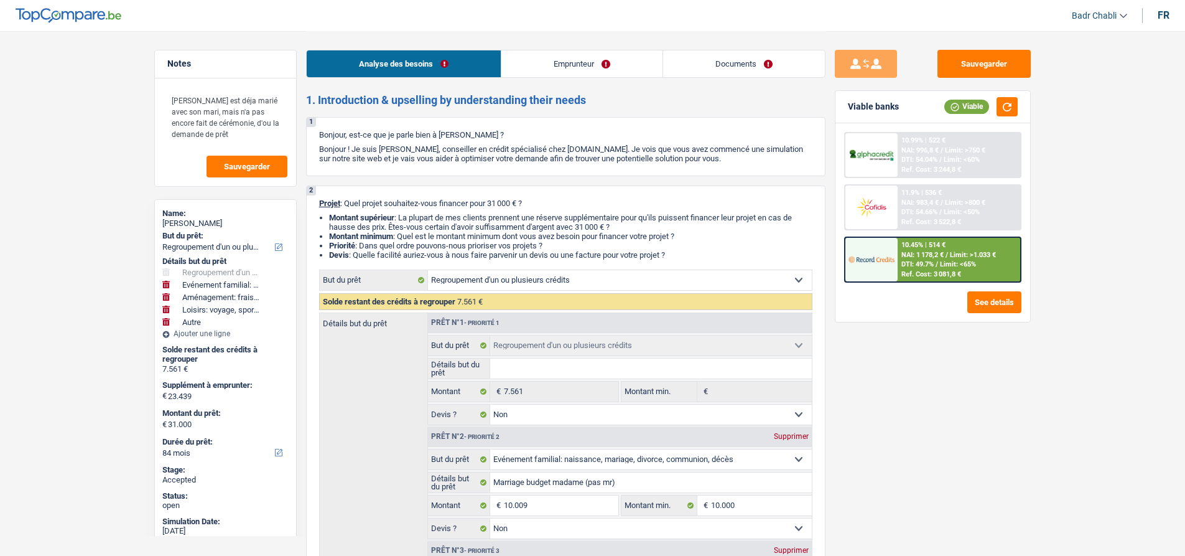
select select "familyEvent"
select select "false"
select select "movingOrInstallation"
select select "false"
select select "hobbies"
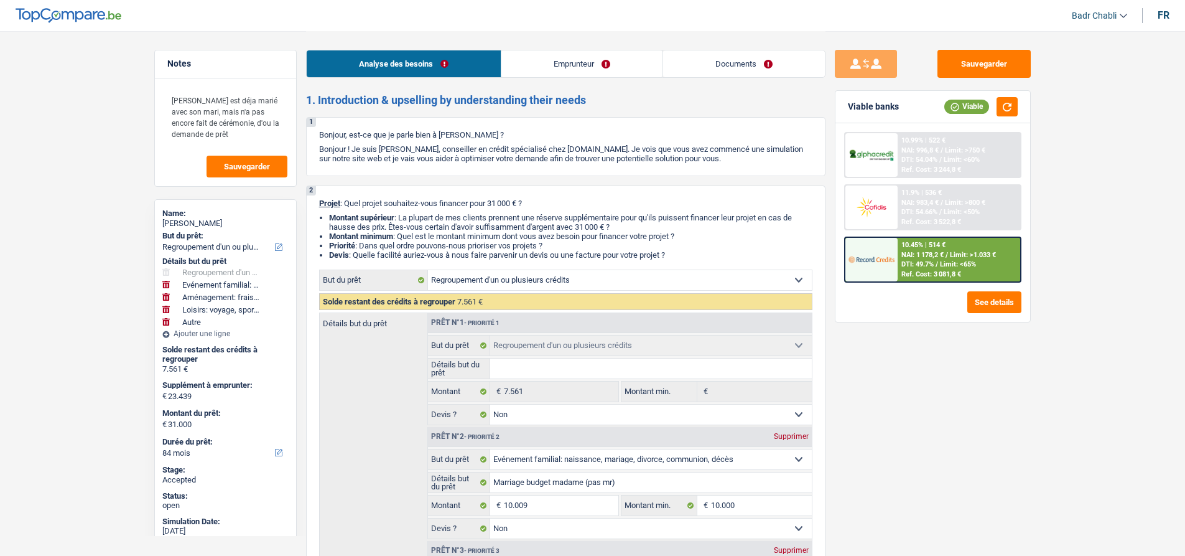
select select "false"
select select "other"
select select "84"
select select "privateEmployee"
select select "netSalary"
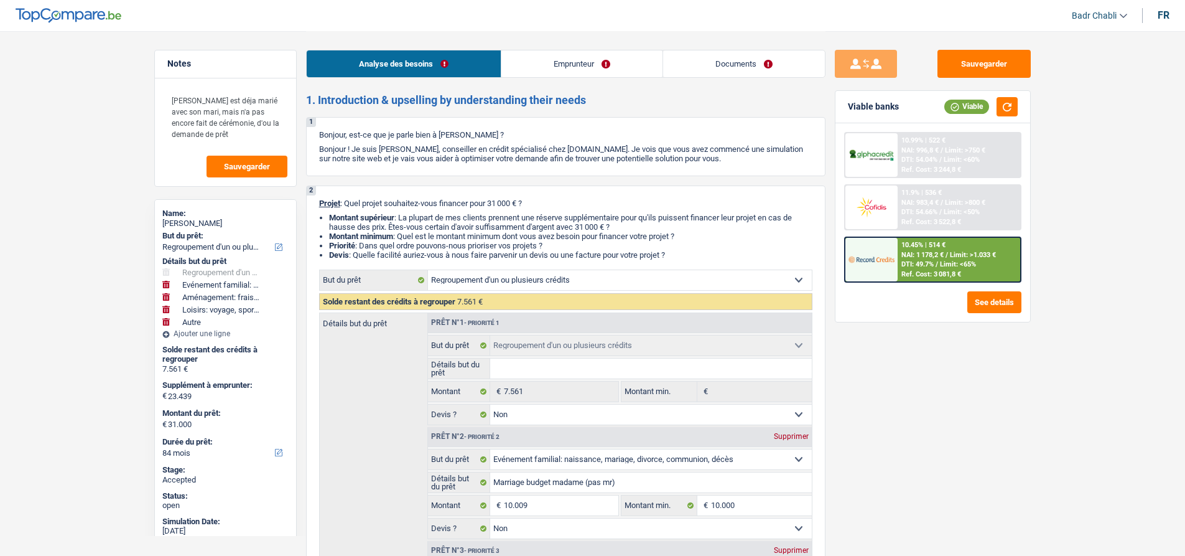
select select "mealVouchers"
select select "rents"
select select "personalLoan"
select select "homeFurnishingOrRelocation"
select select "60"
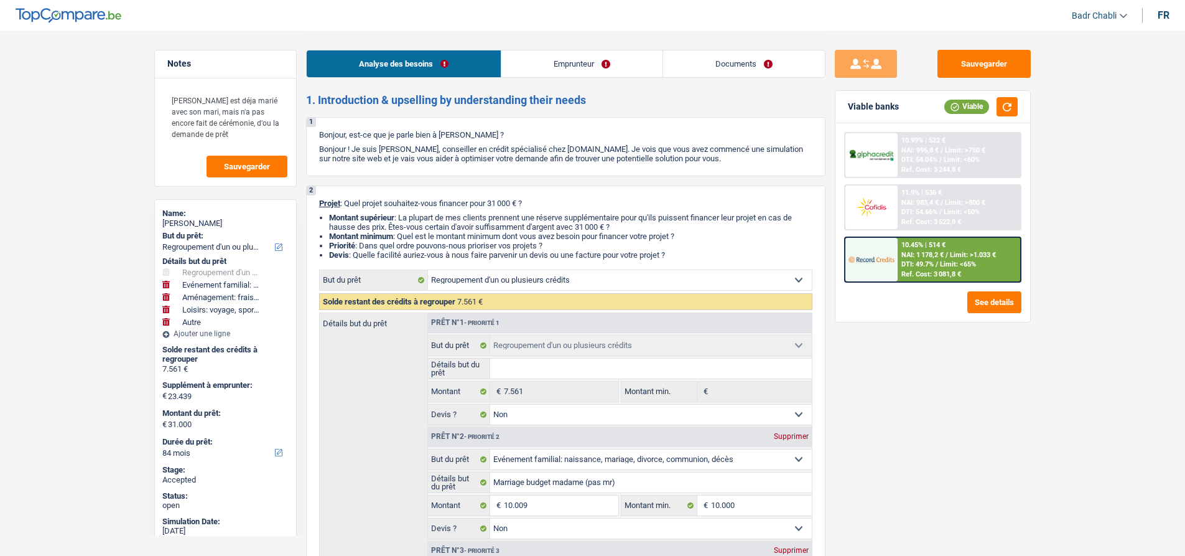
select select "refinancing"
select select "false"
select select "familyEvent"
select select "false"
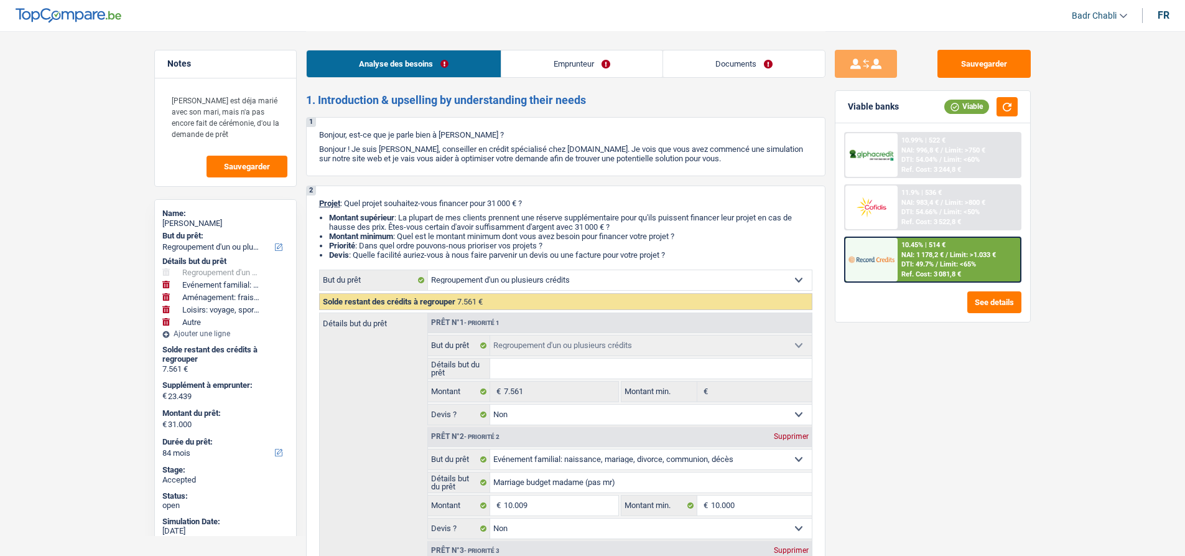
select select "movingOrInstallation"
select select "false"
select select "hobbies"
select select "false"
select select "other"
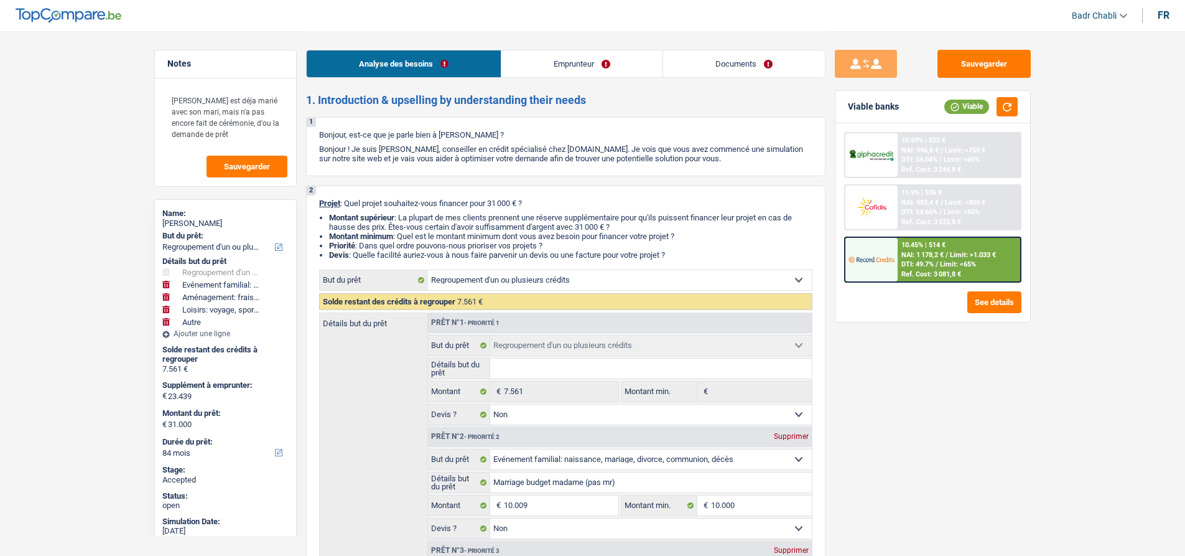
select select "84"
select select "32"
select select "single"
click at [622, 63] on link "Emprunteur" at bounding box center [582, 63] width 161 height 27
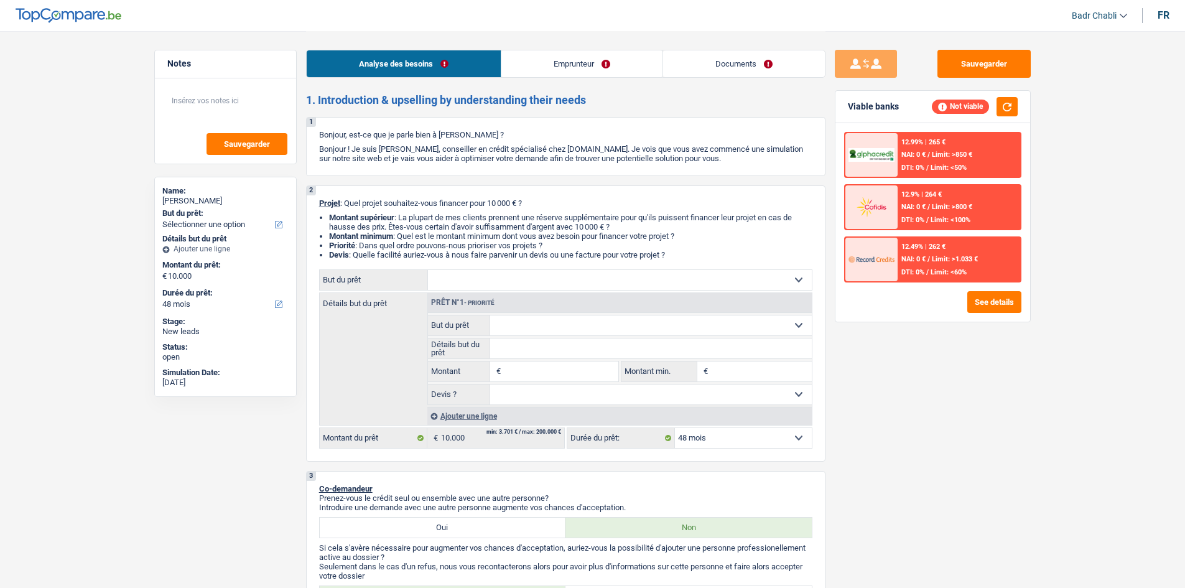
select select "48"
click at [564, 377] on input "Montant" at bounding box center [561, 372] width 114 height 20
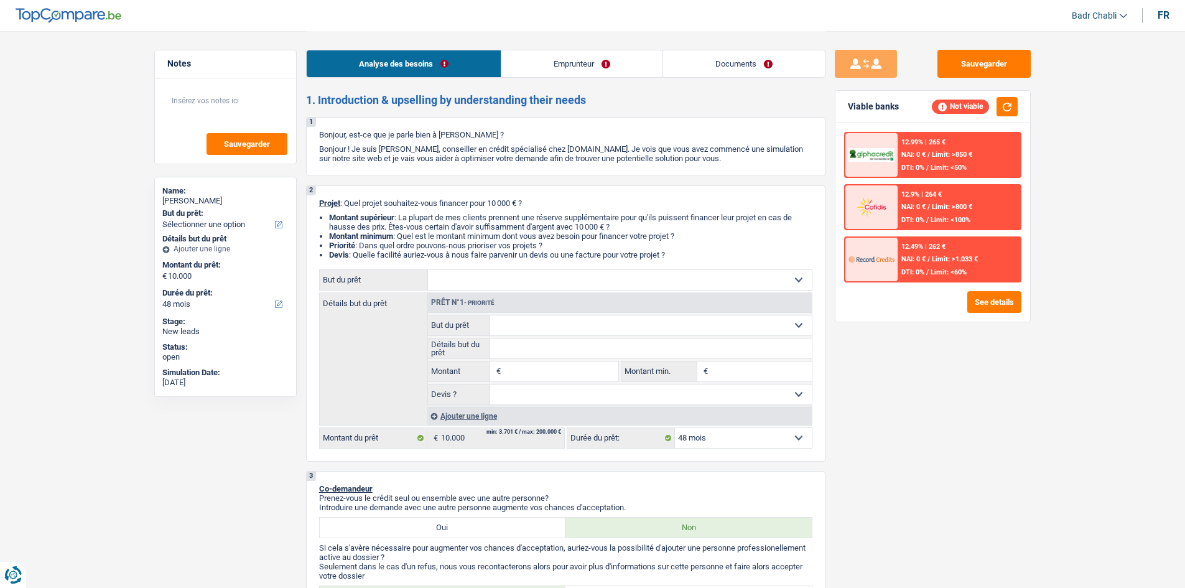
click at [571, 373] on input "Montant" at bounding box center [561, 372] width 114 height 20
click at [569, 372] on input "23.000" at bounding box center [561, 372] width 114 height 20
type input "23.000"
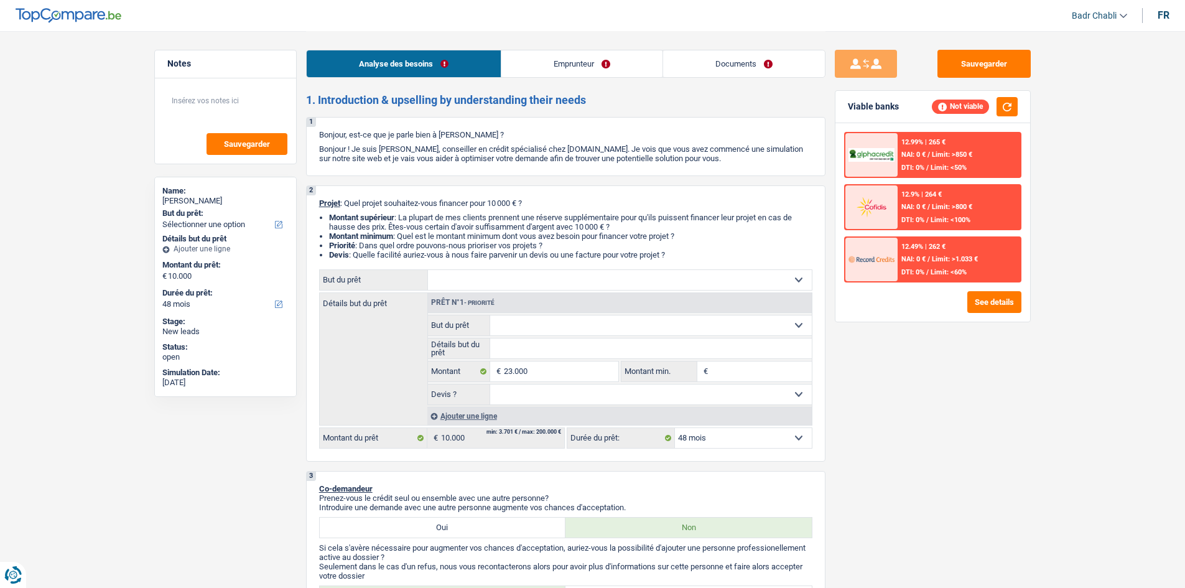
type input "23.000"
click at [752, 373] on input "Montant min." at bounding box center [761, 372] width 101 height 20
select select "120"
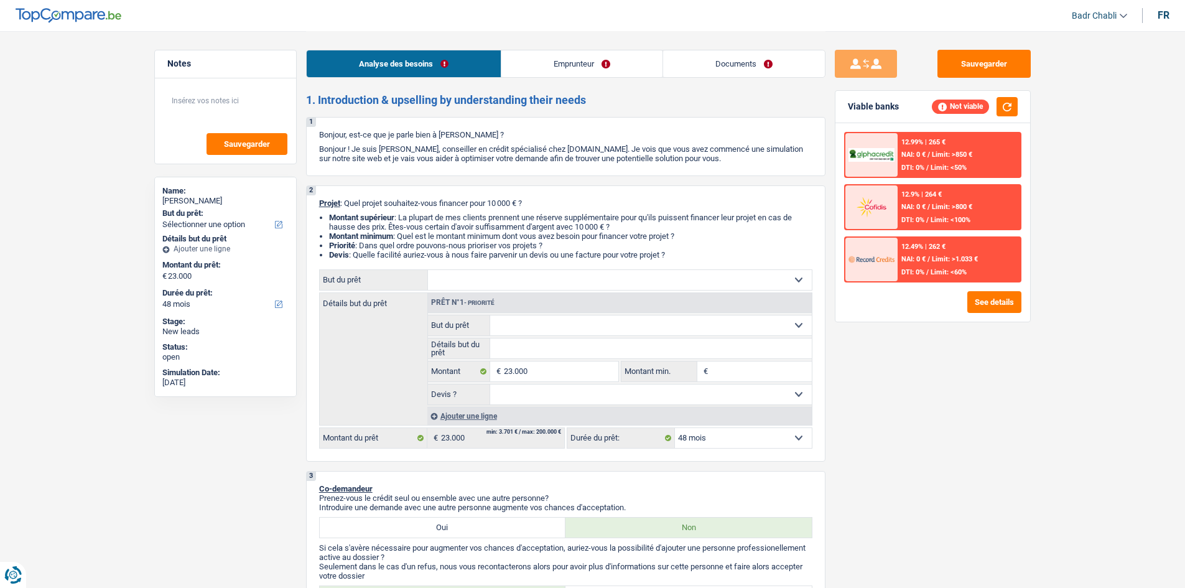
select select "120"
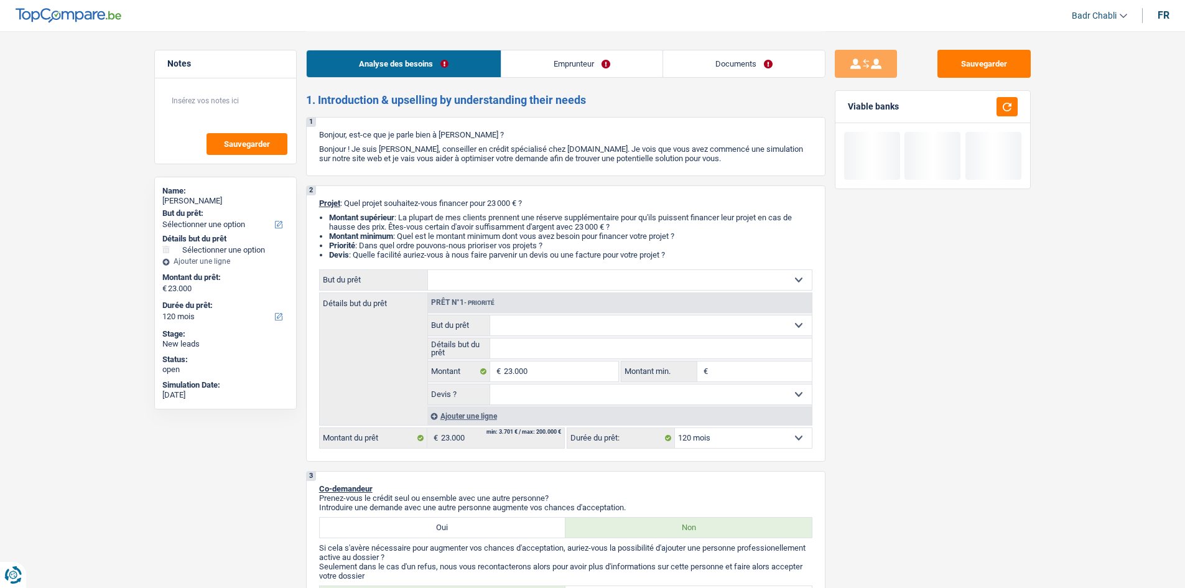
paste input "23.000"
type input "23.000"
click at [531, 286] on select "Confort maison: meubles, textile, peinture, électroménager, outillage non-profe…" at bounding box center [620, 280] width 384 height 20
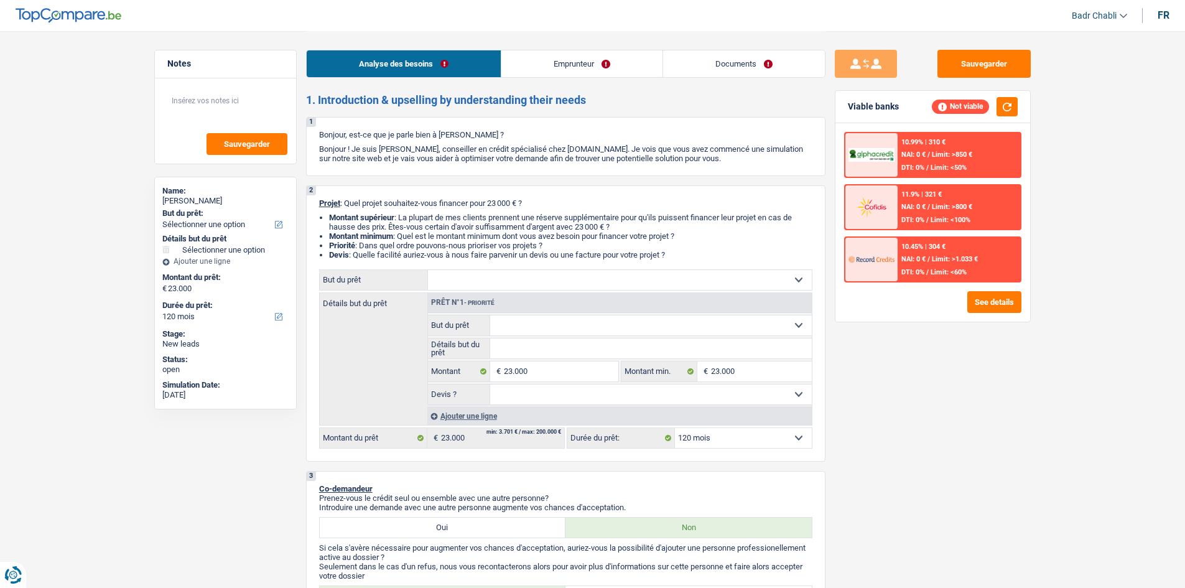
select select "car"
click at [428, 270] on select "Confort maison: meubles, textile, peinture, électroménager, outillage non-profe…" at bounding box center [620, 280] width 384 height 20
select select "car"
select select "60"
select select "car"
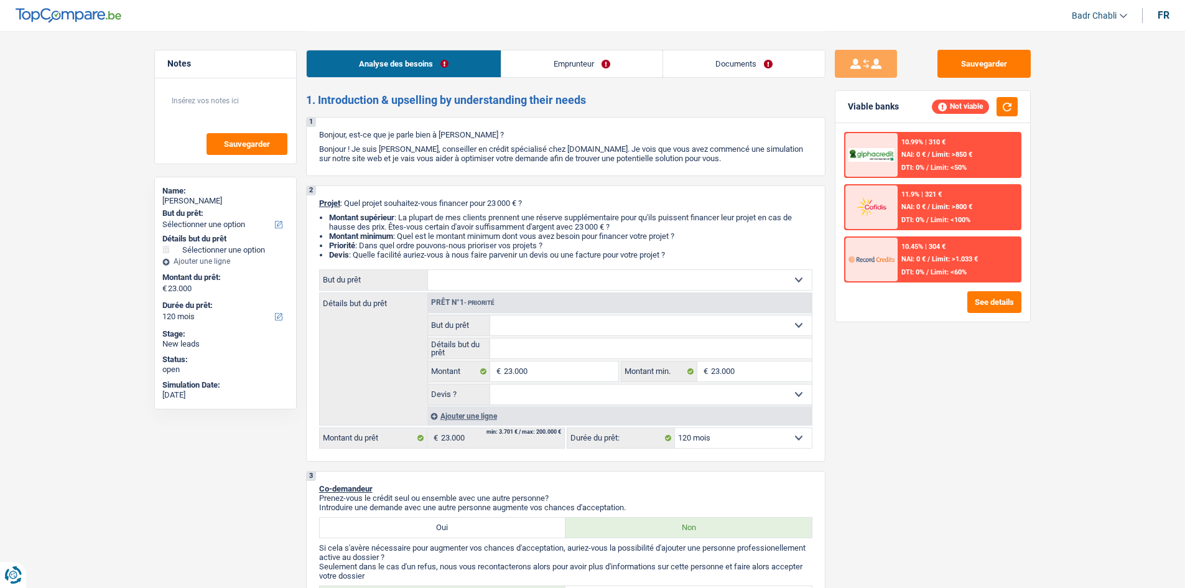
select select "60"
select select "car"
select select "60"
select select "car"
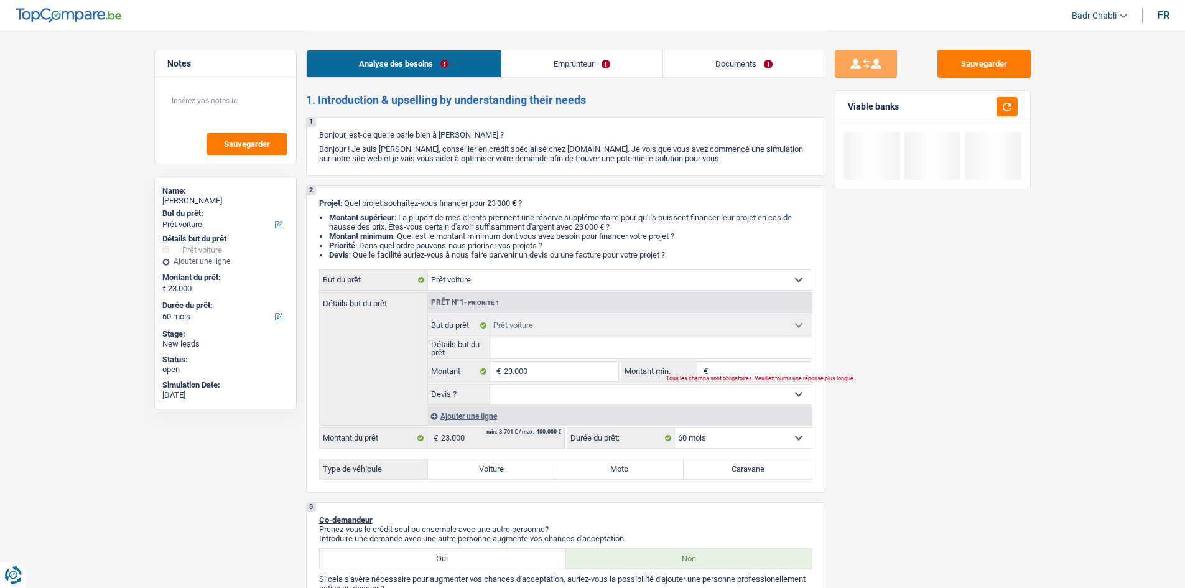
click at [730, 367] on input "Montant min." at bounding box center [761, 372] width 101 height 20
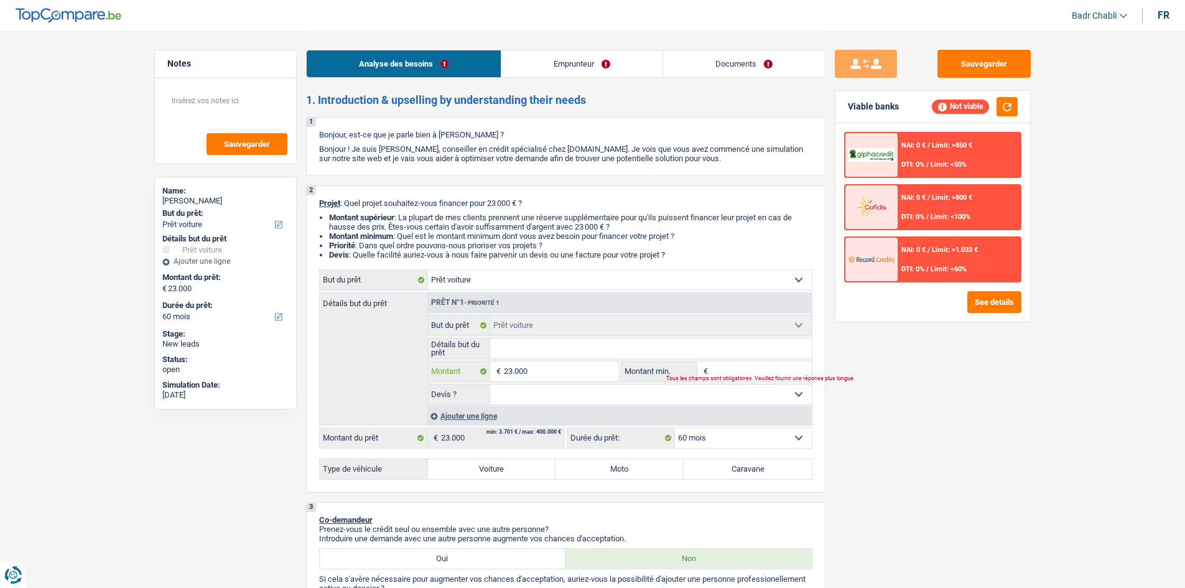
click at [567, 372] on input "23.000" at bounding box center [561, 372] width 114 height 20
click at [780, 376] on div "Tous les champs sont obligatoires. Veuillez fournir une réponse plus longue" at bounding box center [731, 378] width 130 height 5
click at [775, 368] on input "Montant min." at bounding box center [761, 372] width 101 height 20
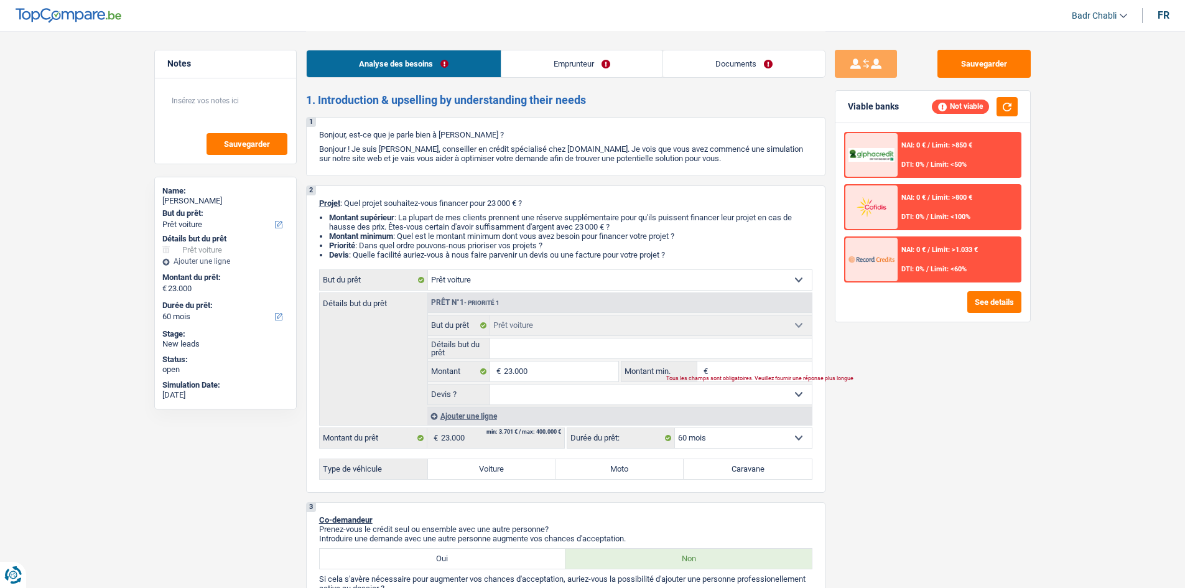
paste input "23.000"
type input "23.000"
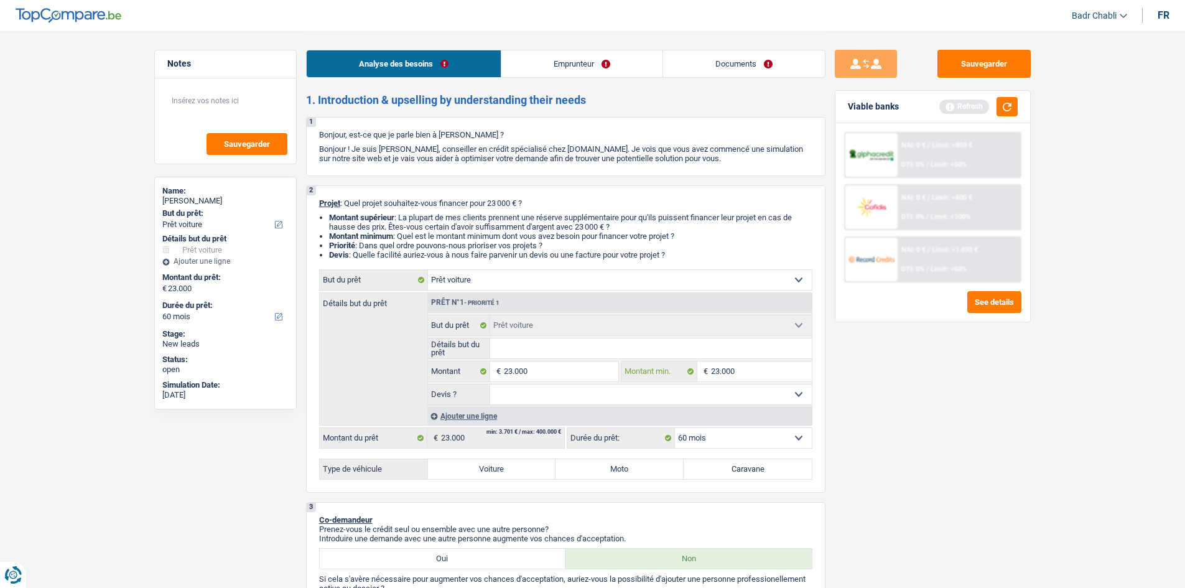
type input "23.000"
click at [512, 281] on select "Confort maison: meubles, textile, peinture, électroménager, outillage non-profe…" at bounding box center [620, 280] width 384 height 20
select select "other"
click at [428, 270] on select "Confort maison: meubles, textile, peinture, électroménager, outillage non-profe…" at bounding box center [620, 280] width 384 height 20
select select "other"
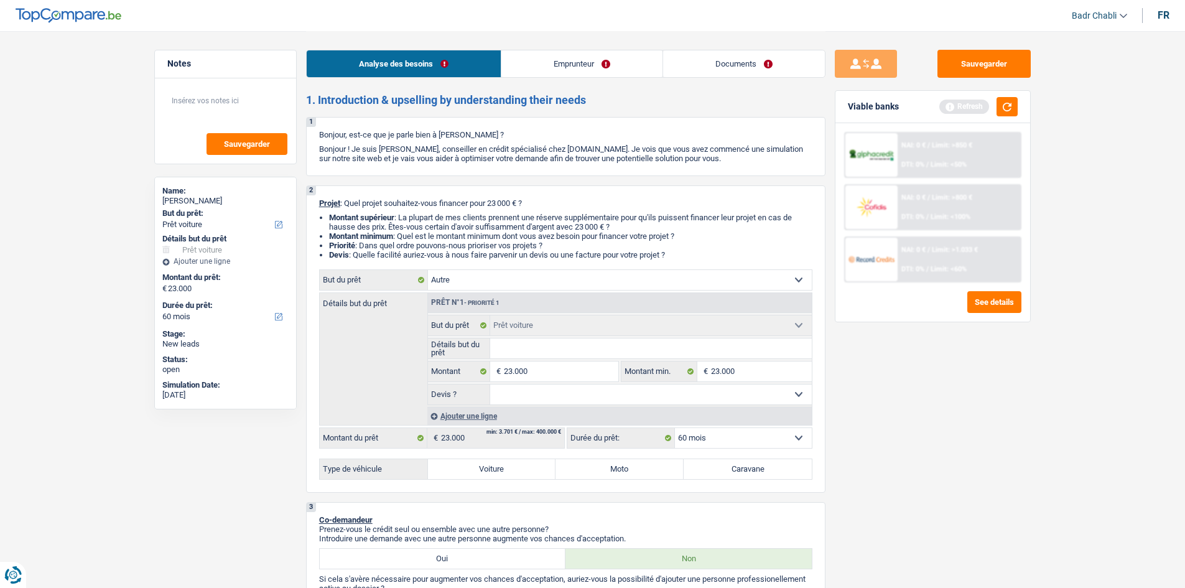
select select "other"
select select "car"
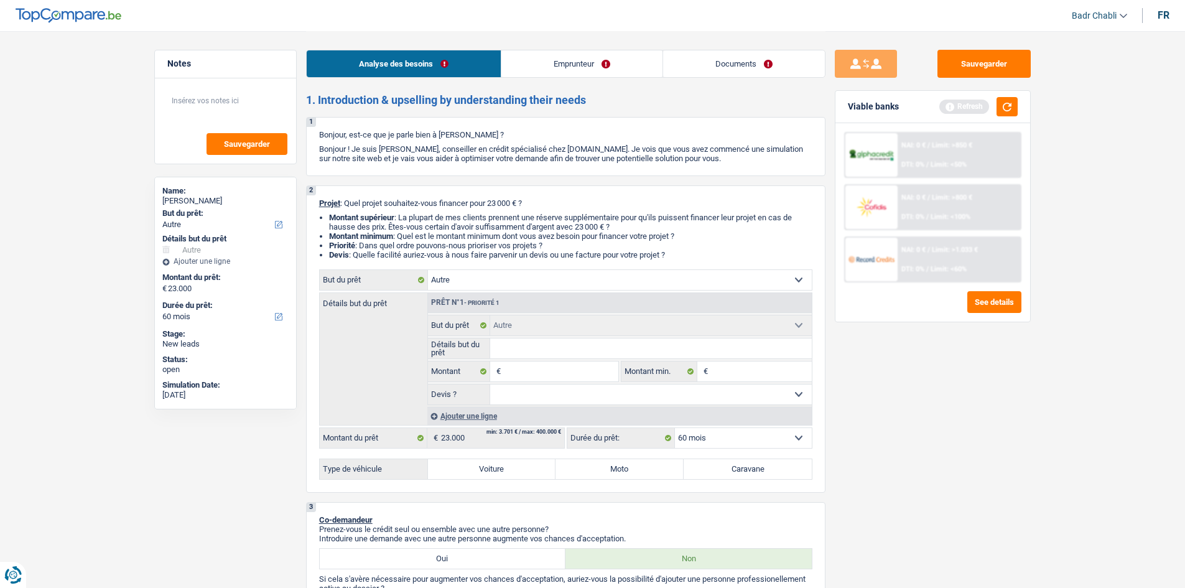
select select "car"
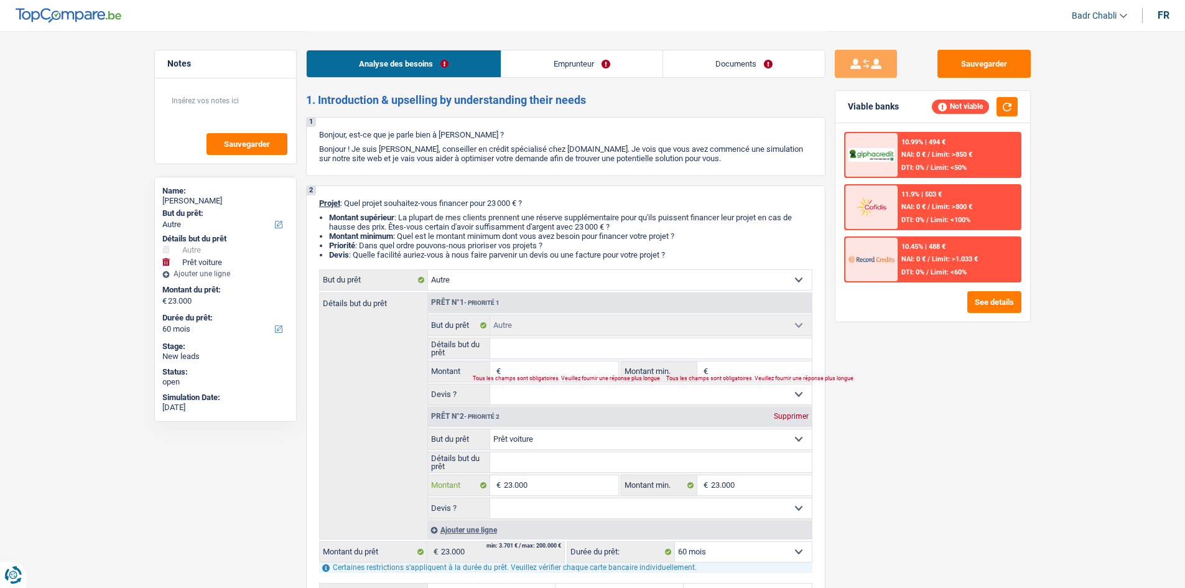
click at [558, 481] on input "23.000" at bounding box center [561, 485] width 114 height 20
click at [562, 365] on input "Montant" at bounding box center [561, 372] width 114 height 20
paste input "23.000"
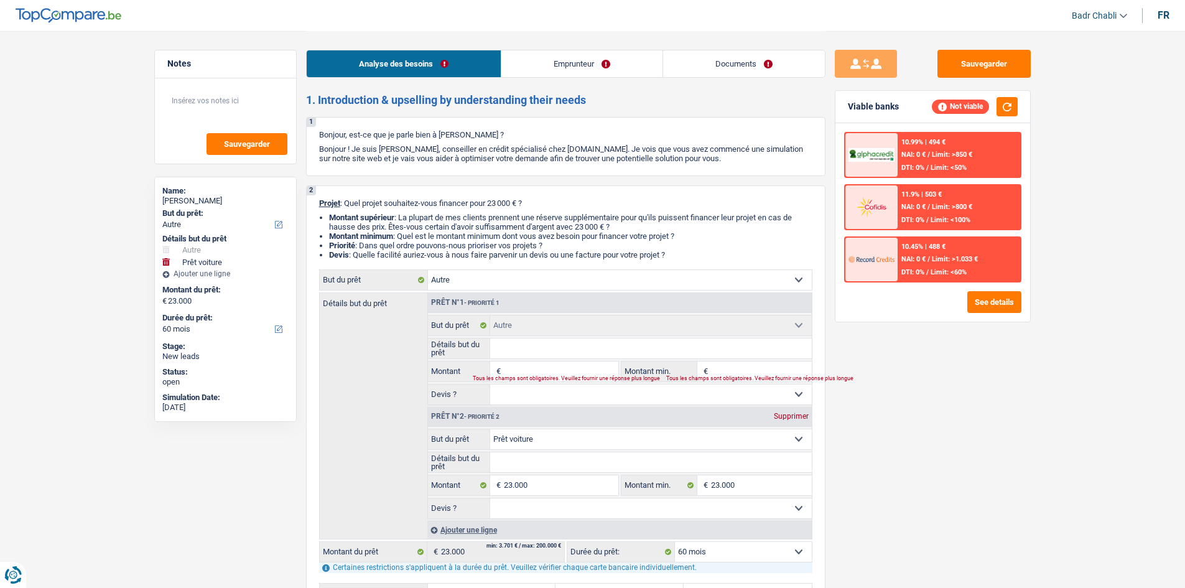
type input "23.000"
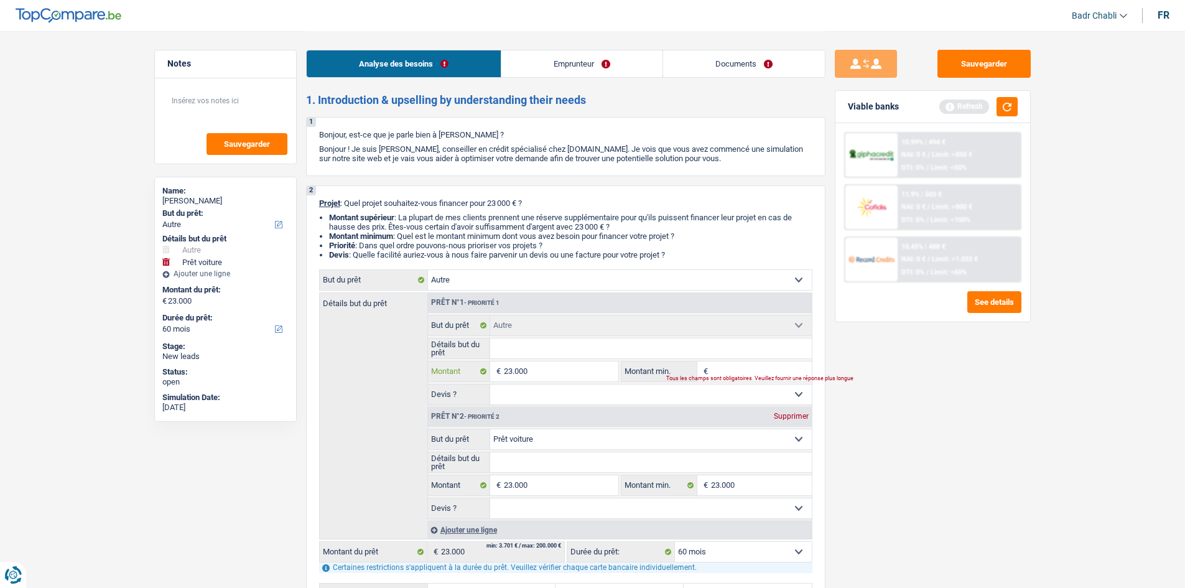
type input "23.000"
type input "46.000"
select select "144"
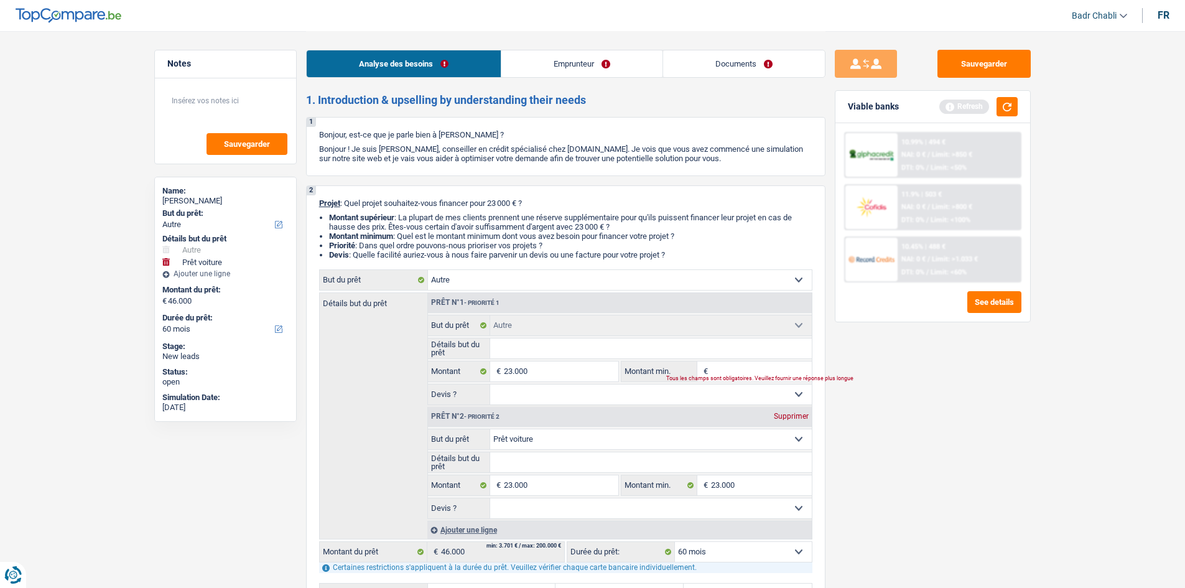
select select "144"
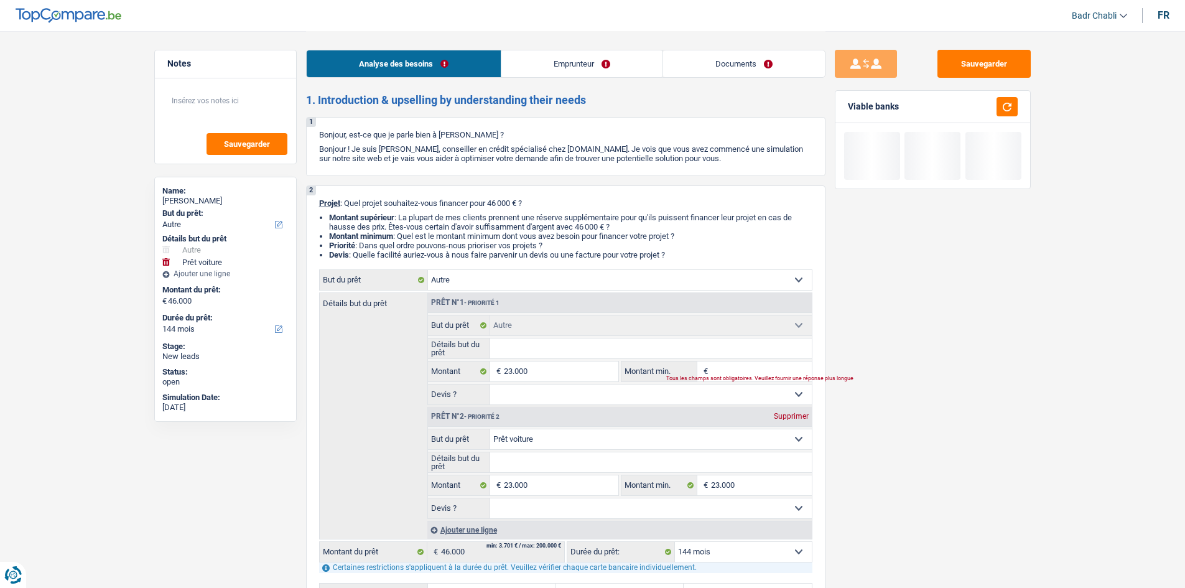
click at [753, 362] on input "Montant min." at bounding box center [761, 372] width 101 height 20
paste input "23.000"
type input "23.000"
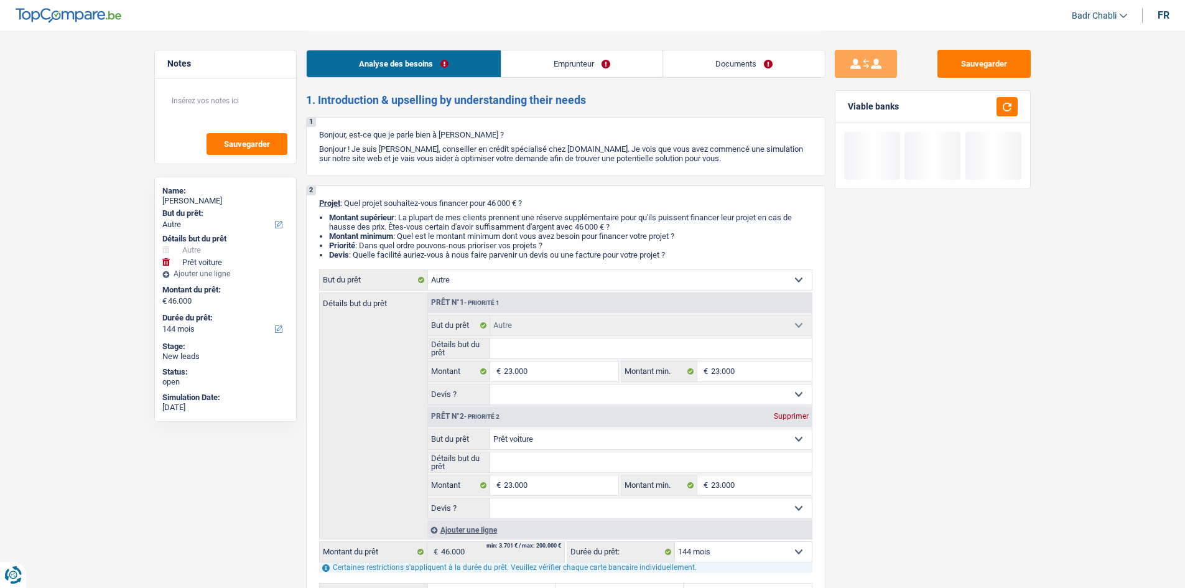
click at [801, 418] on div "Supprimer" at bounding box center [791, 416] width 41 height 7
type input "23.000"
select select "120"
type input "23.000"
select select "120"
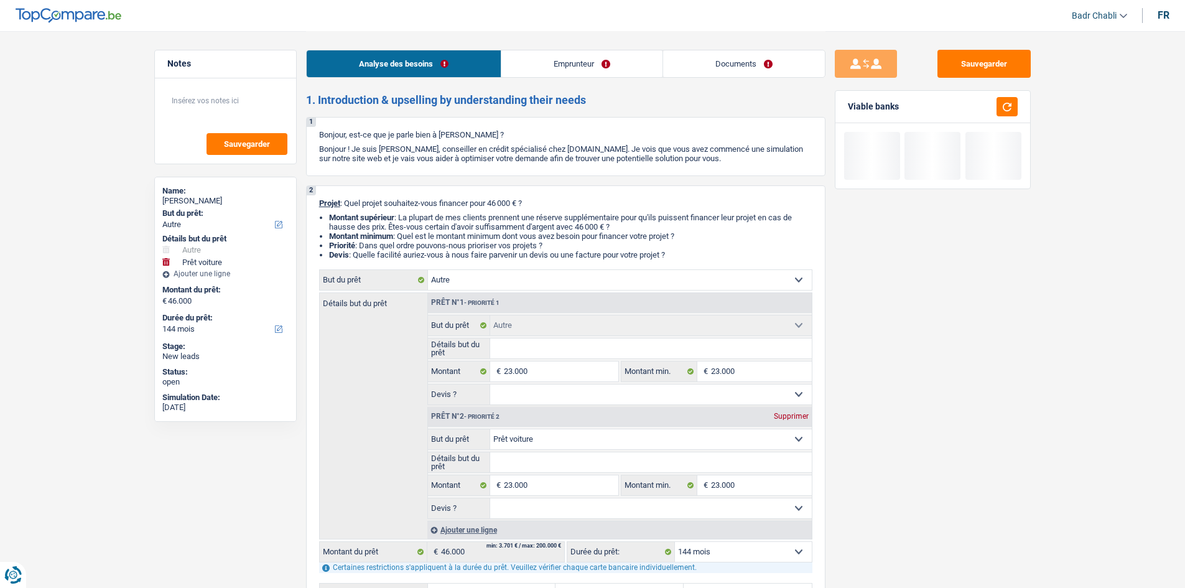
type input "23.000"
select select "120"
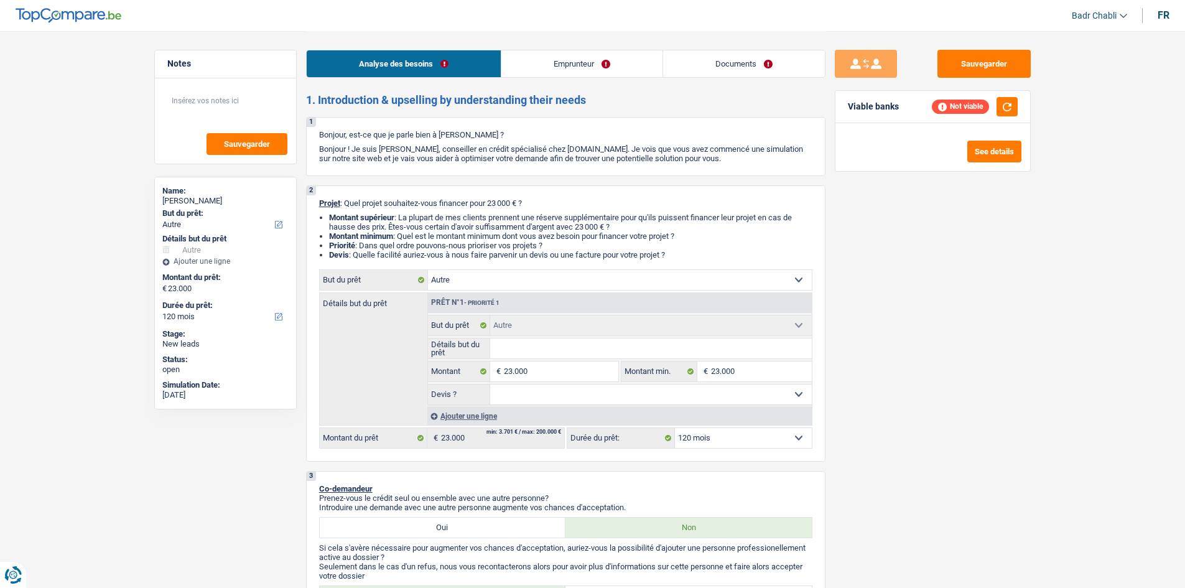
click at [636, 396] on select "Oui Non Non répondu Sélectionner une option" at bounding box center [651, 395] width 322 height 20
select select "yes"
click at [490, 385] on select "Oui Non Non répondu Sélectionner une option" at bounding box center [651, 395] width 322 height 20
select select "yes"
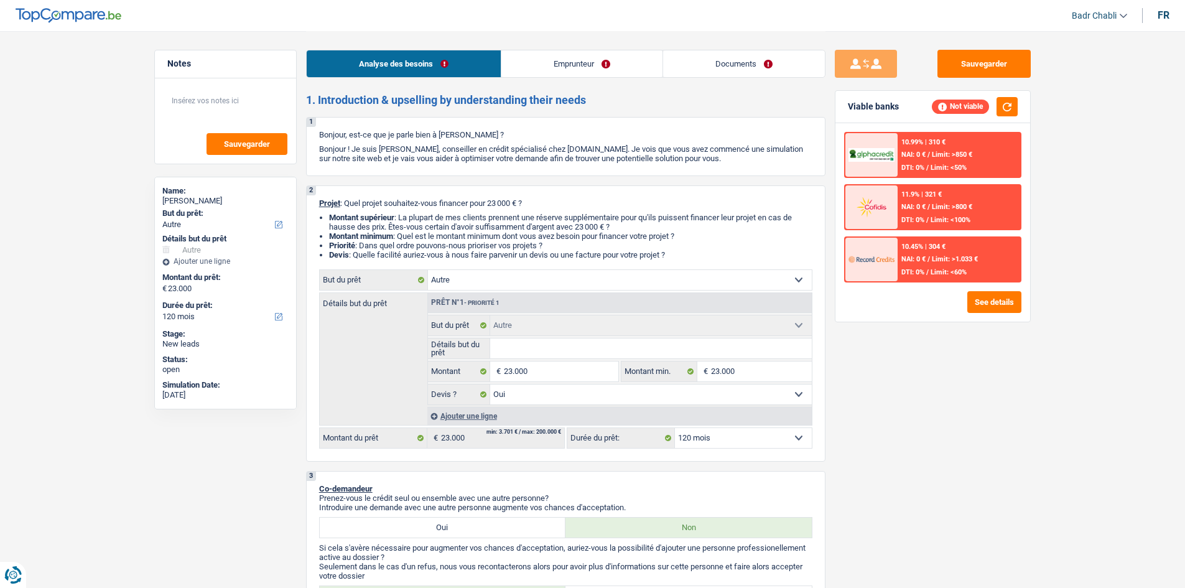
click at [615, 396] on select "Oui Non Non répondu Sélectionner une option" at bounding box center [651, 395] width 322 height 20
select select "false"
click at [490, 385] on select "Oui Non Non répondu Sélectionner une option" at bounding box center [651, 395] width 322 height 20
select select "false"
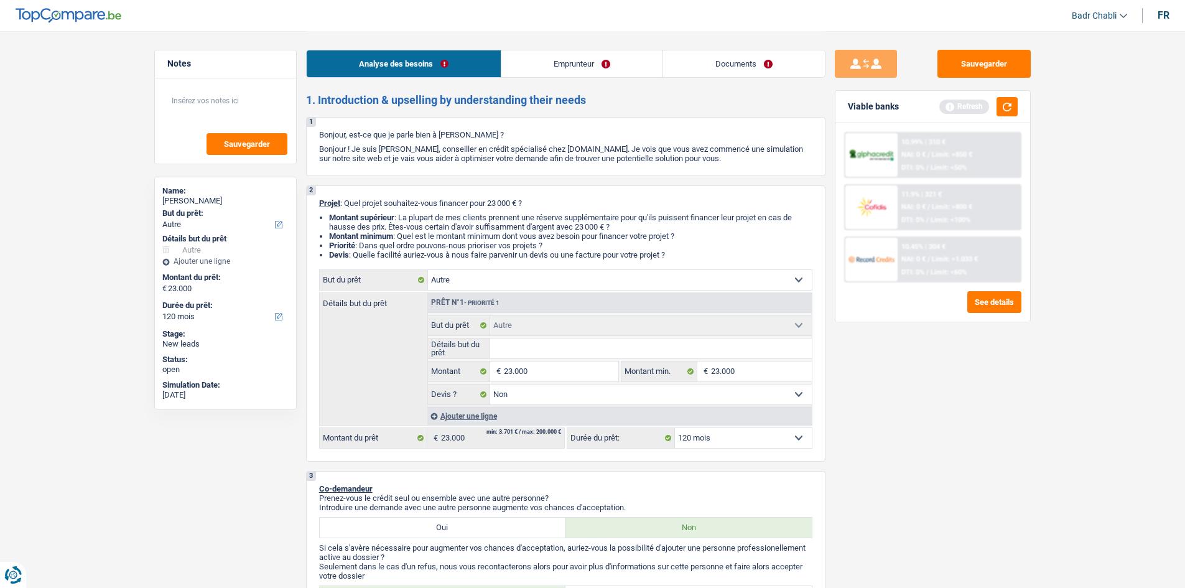
click at [890, 393] on div "Sauvegarder Viable banks Refresh 10.99% | 310 € NAI: 0 € / Limit: >850 € DTI: 0…" at bounding box center [933, 309] width 215 height 518
click at [565, 347] on input "Détails but du prêt" at bounding box center [651, 349] width 322 height 20
type input "V"
type input "Vo"
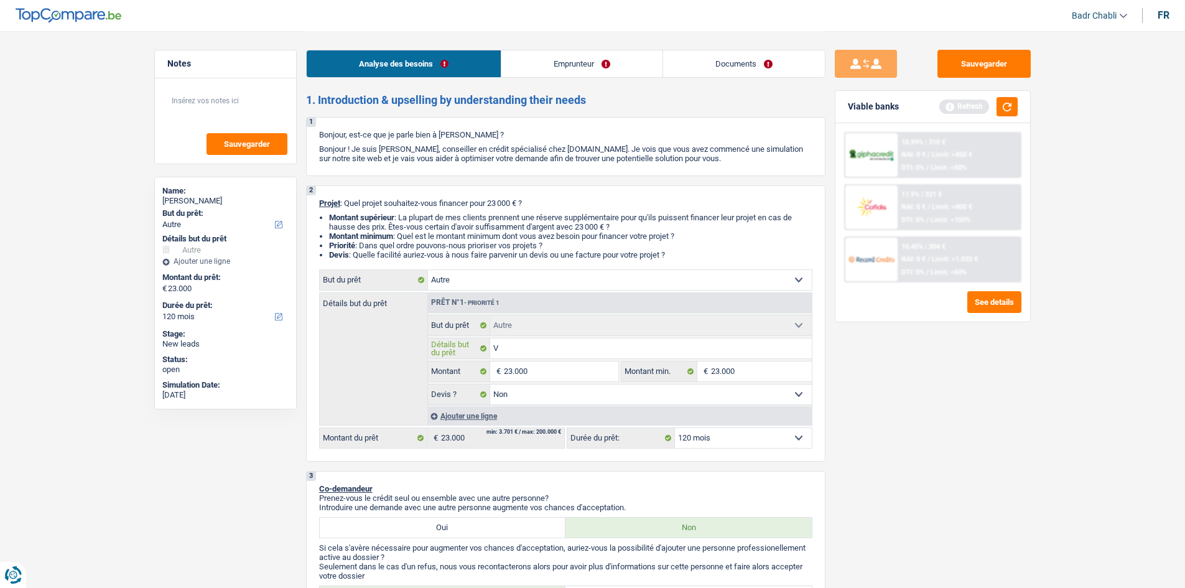
type input "Vo"
type input "Voi"
type input "Voit"
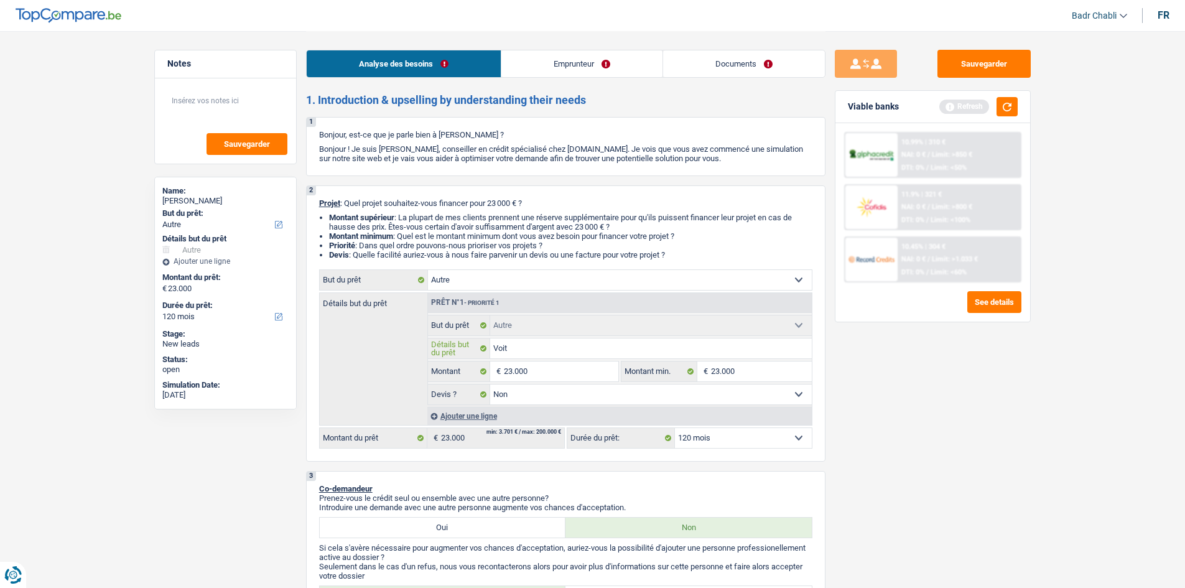
type input "Voitu"
type input "Voitur"
type input "Voiture"
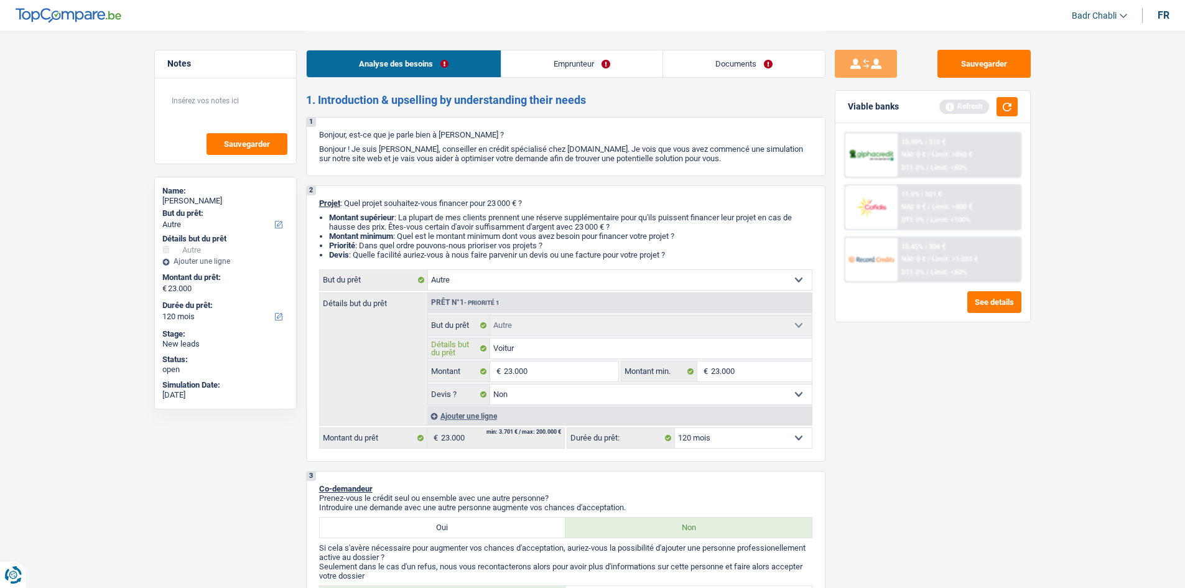
type input "Voiture"
type input "Voiture e"
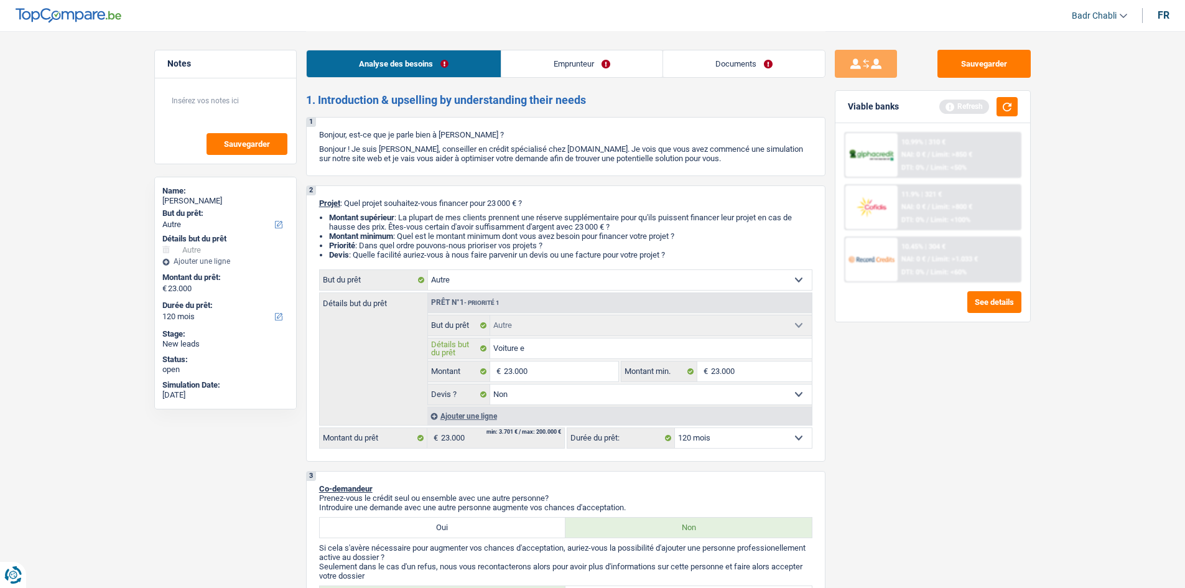
type input "Voiture en"
type input "Voiture en A"
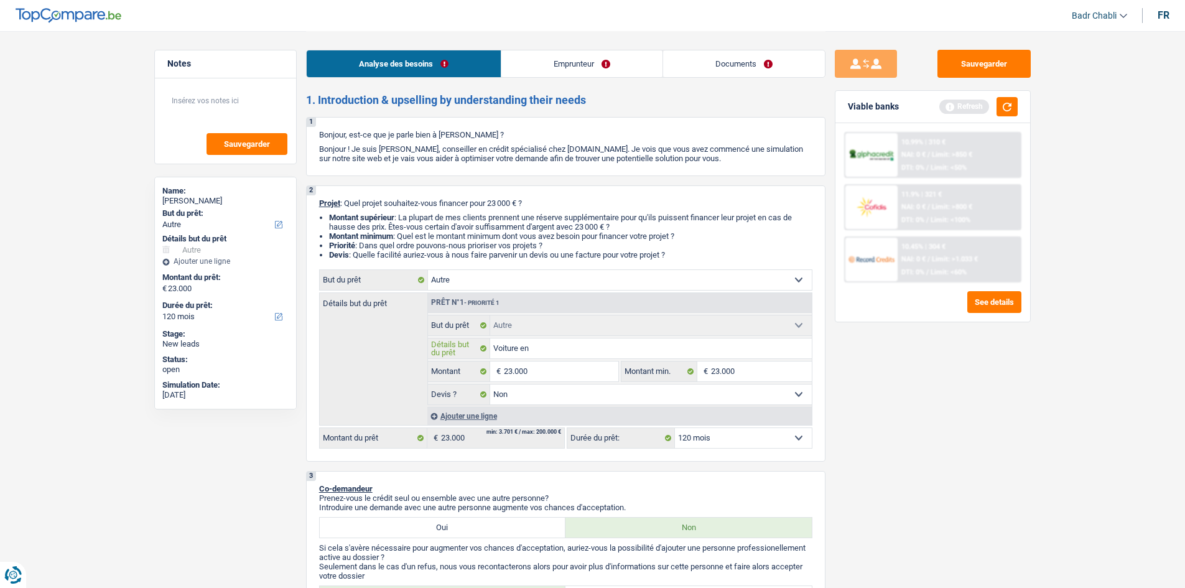
type input "Voiture en A"
type input "Voiture en Al"
type input "Voiture en All"
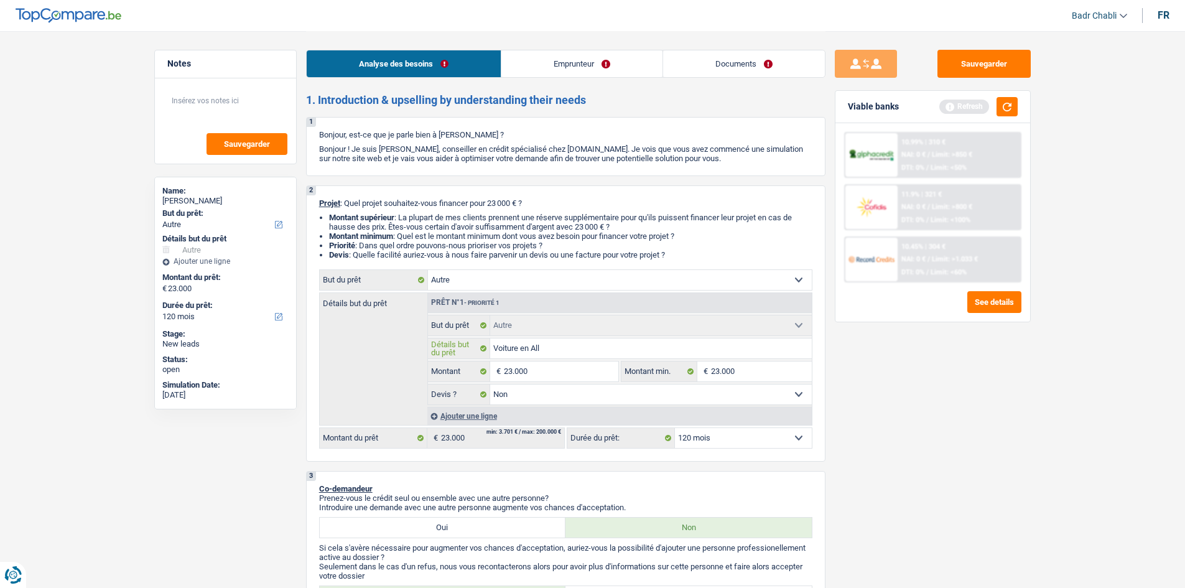
type input "Voiture en Alle"
type input "Voiture en Allem"
type input "Voiture en Allema"
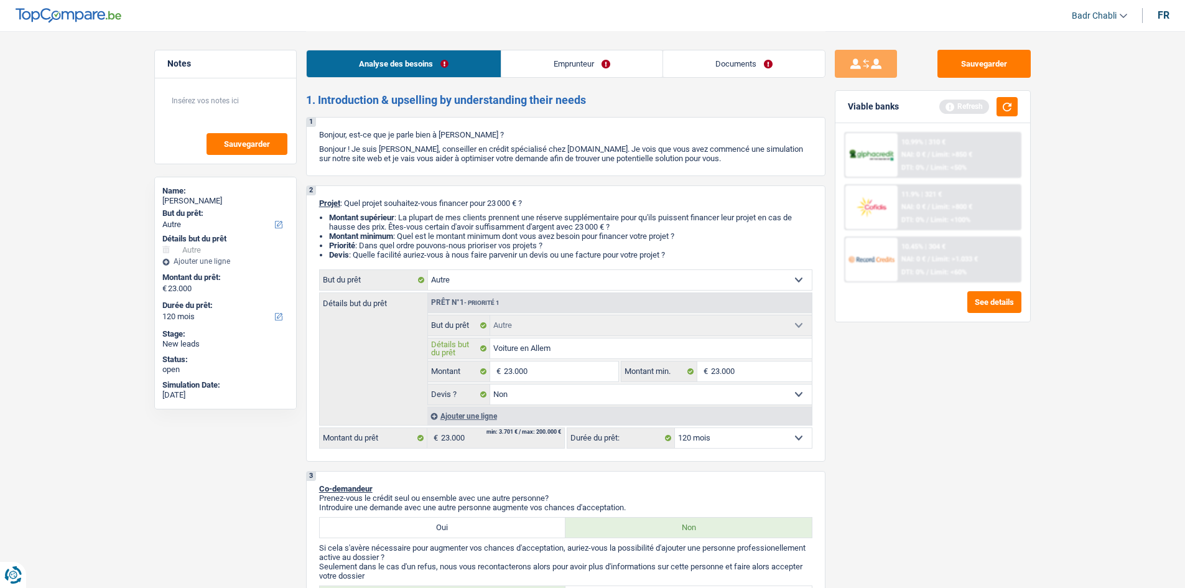
type input "Voiture en Allema"
type input "Voiture en Allemag"
type input "Voiture en Allemagn"
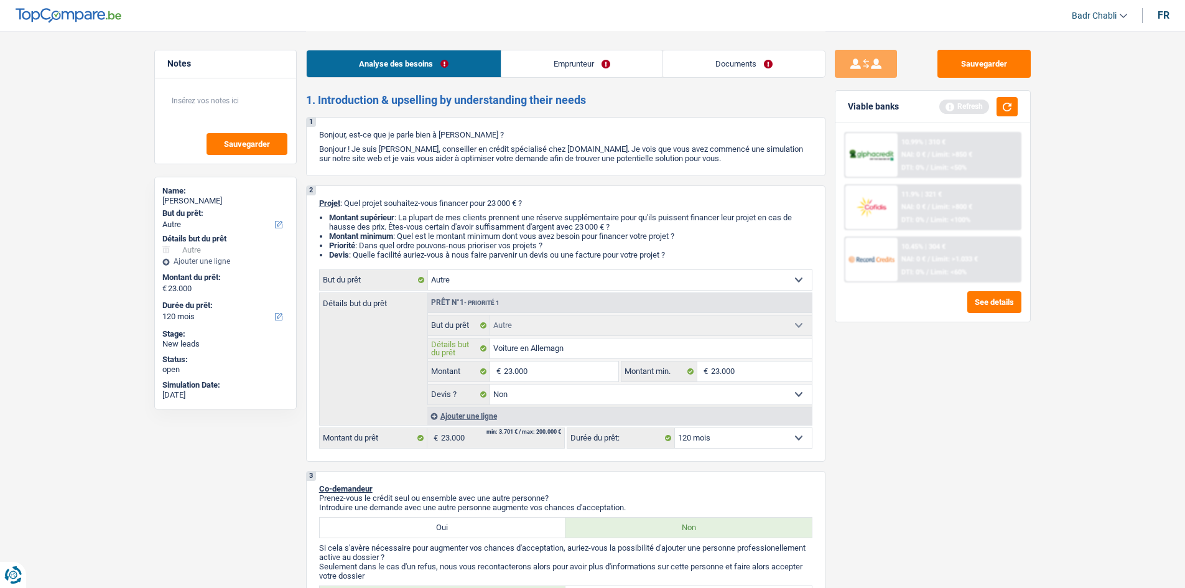
type input "Voiture en Allemagne"
type input "Voiture en Allemagne s"
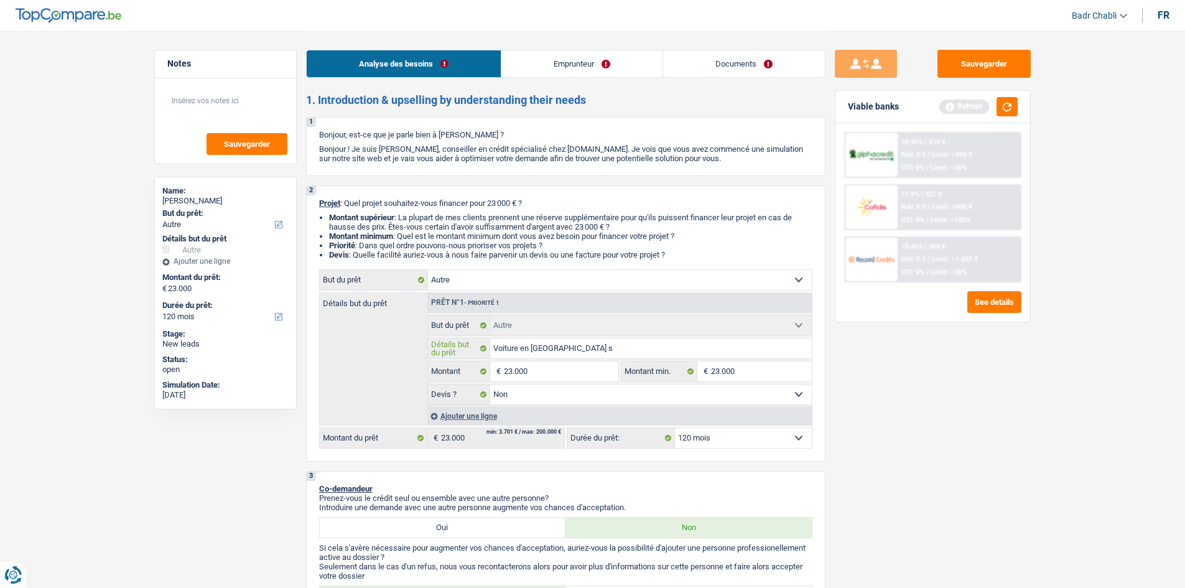
type input "Voiture en Allemagne s"
type input "Voiture en Allemagne sa"
type input "Voiture en Allemagne san"
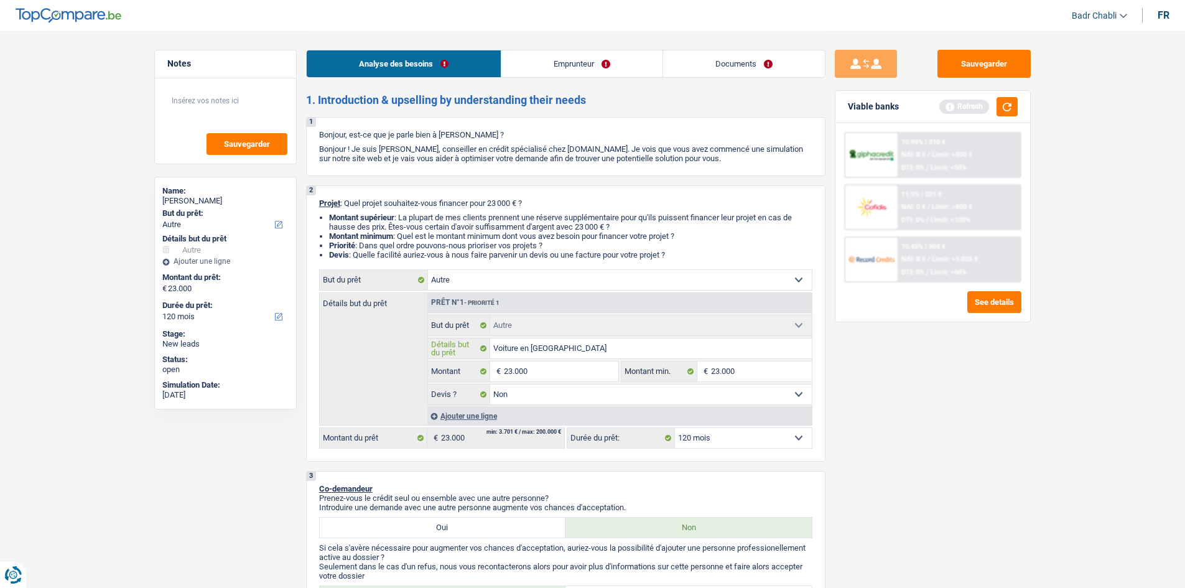
type input "Voiture en Allemagne sans"
type input "Voiture en Allemagne sans d"
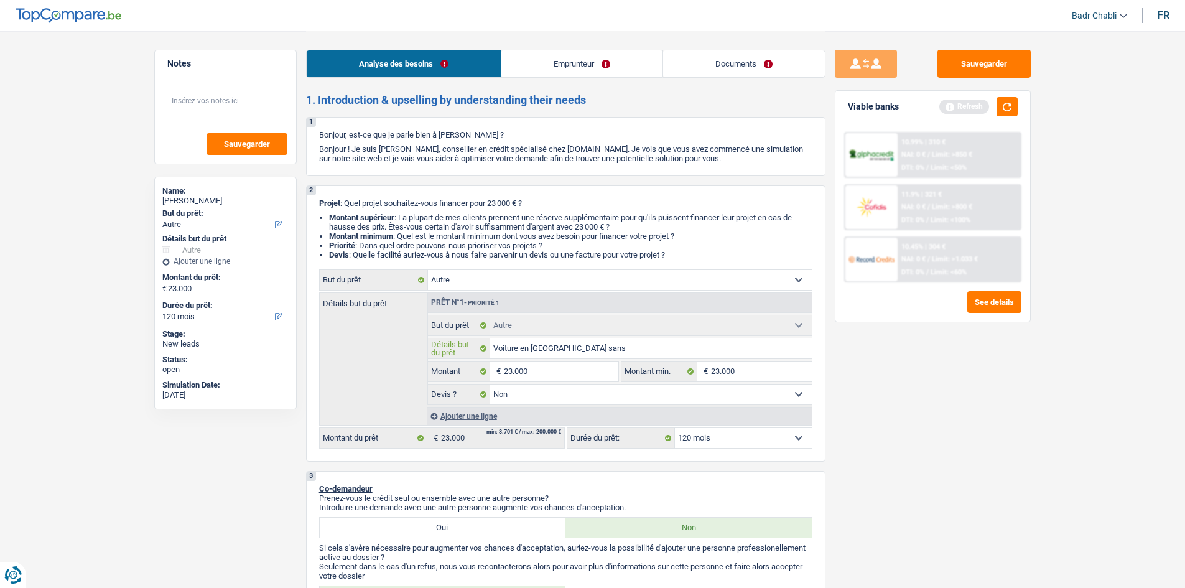
type input "Voiture en Allemagne sans d"
type input "Voiture en Allemagne sans de"
type input "Voiture en Allemagne sans dev"
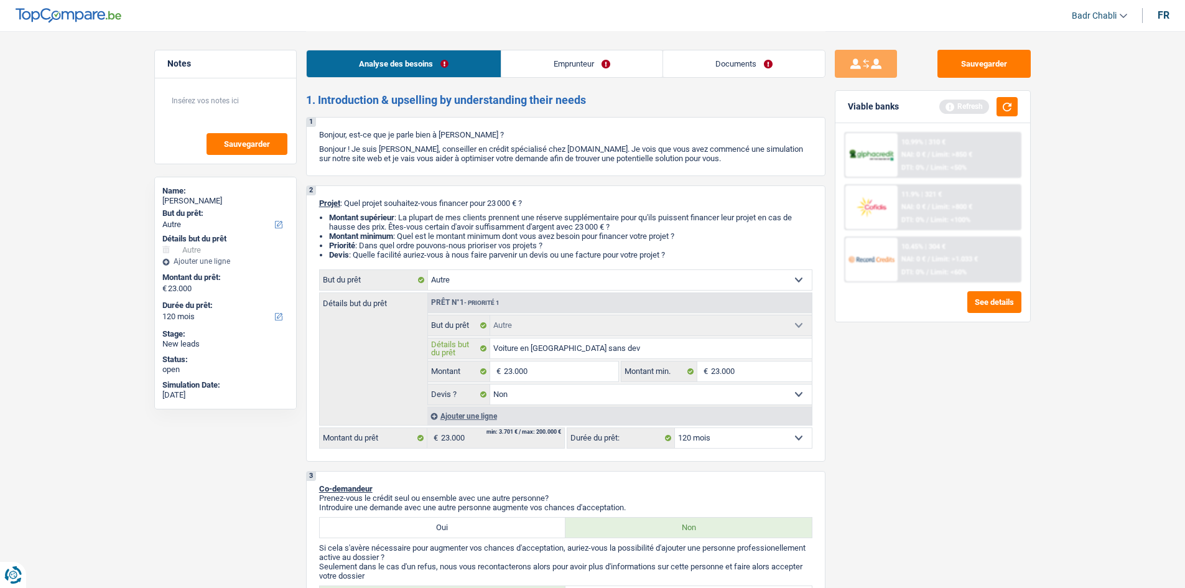
type input "Voiture en Allemagne sans devi"
type input "Voiture en Allemagne sans devis"
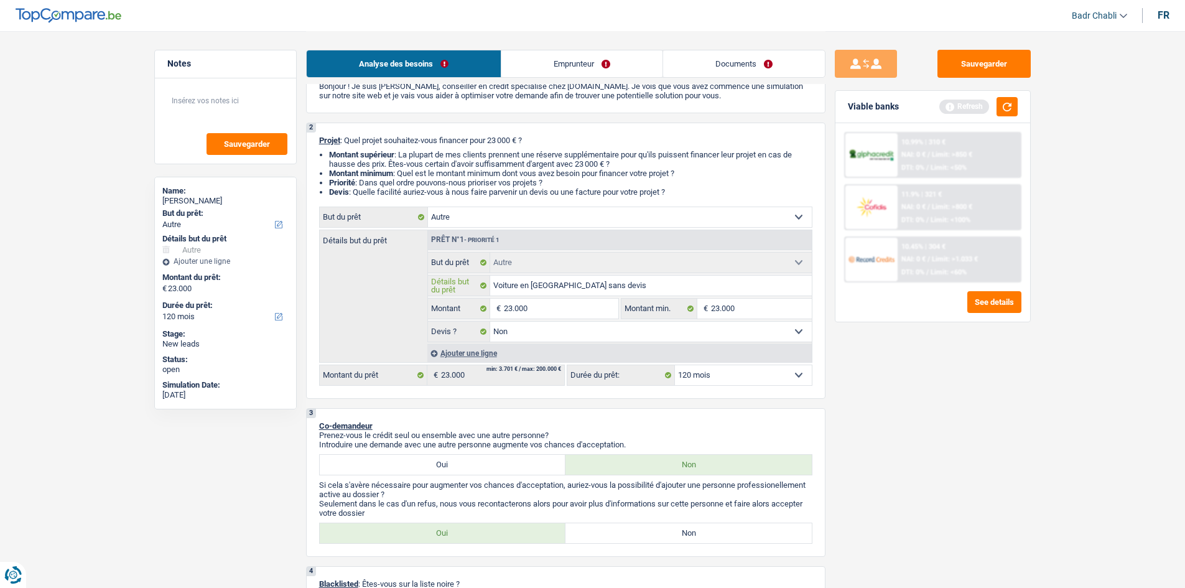
scroll to position [249, 0]
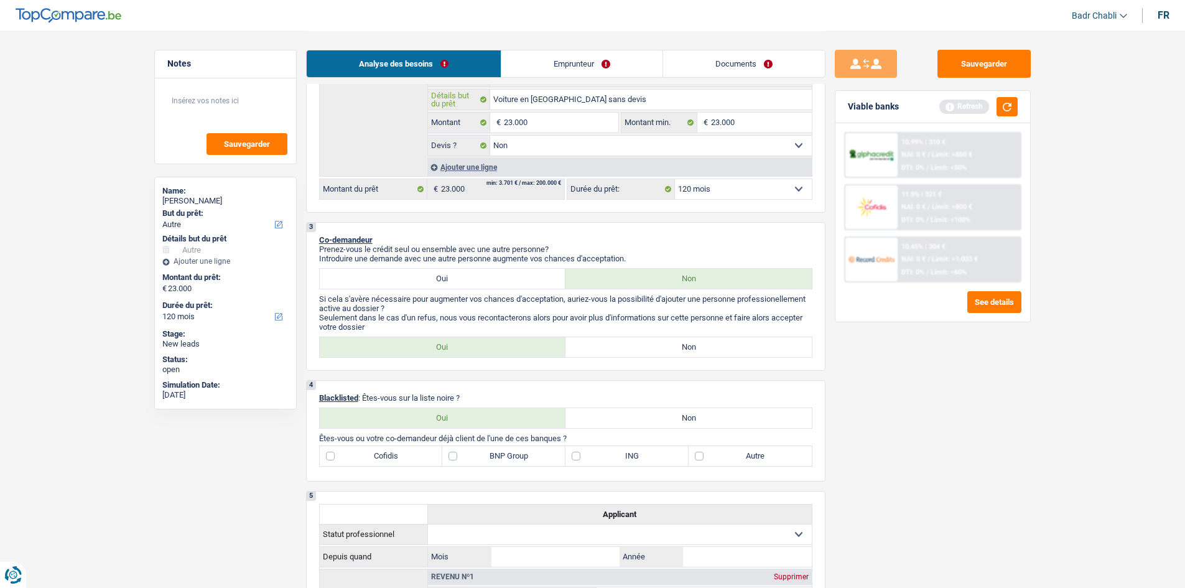
type input "Voiture en Allemagne sans devis"
click at [642, 350] on label "Non" at bounding box center [689, 347] width 246 height 20
click at [642, 350] on input "Non" at bounding box center [689, 347] width 246 height 20
radio input "true"
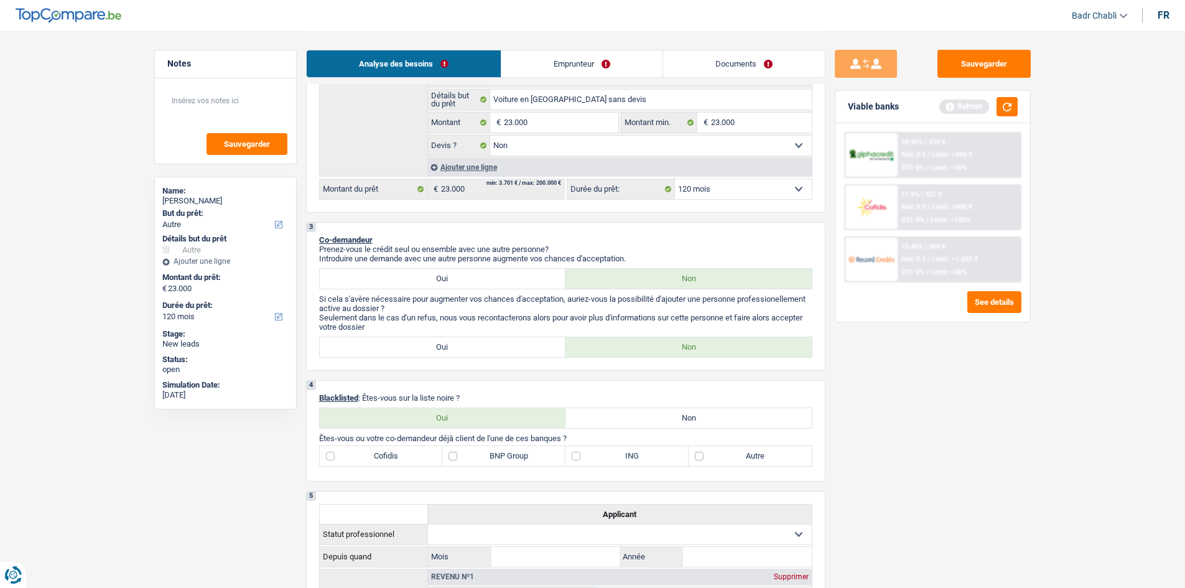
click at [677, 420] on label "Non" at bounding box center [689, 418] width 246 height 20
click at [677, 420] on input "Non" at bounding box center [689, 418] width 246 height 20
radio input "true"
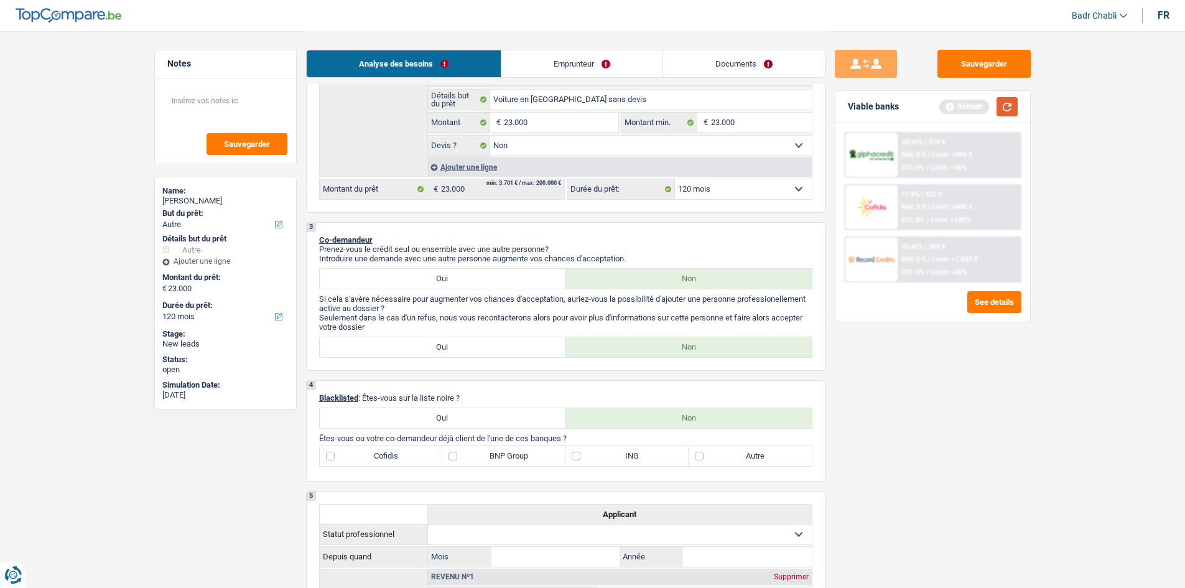
click at [1001, 106] on button "button" at bounding box center [1007, 106] width 21 height 19
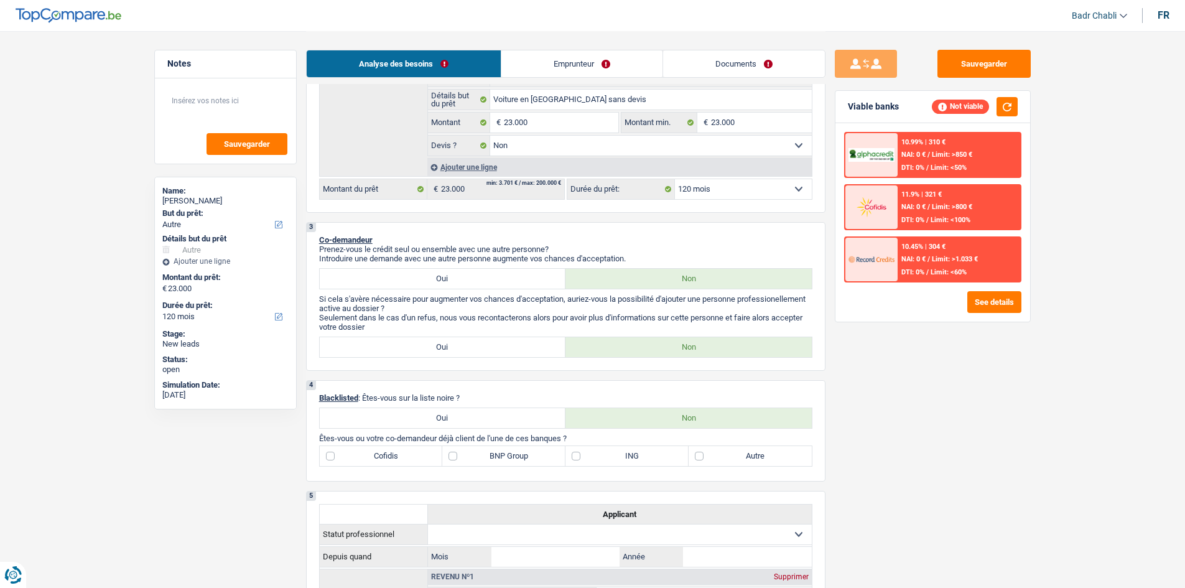
click at [588, 63] on link "Emprunteur" at bounding box center [582, 63] width 161 height 27
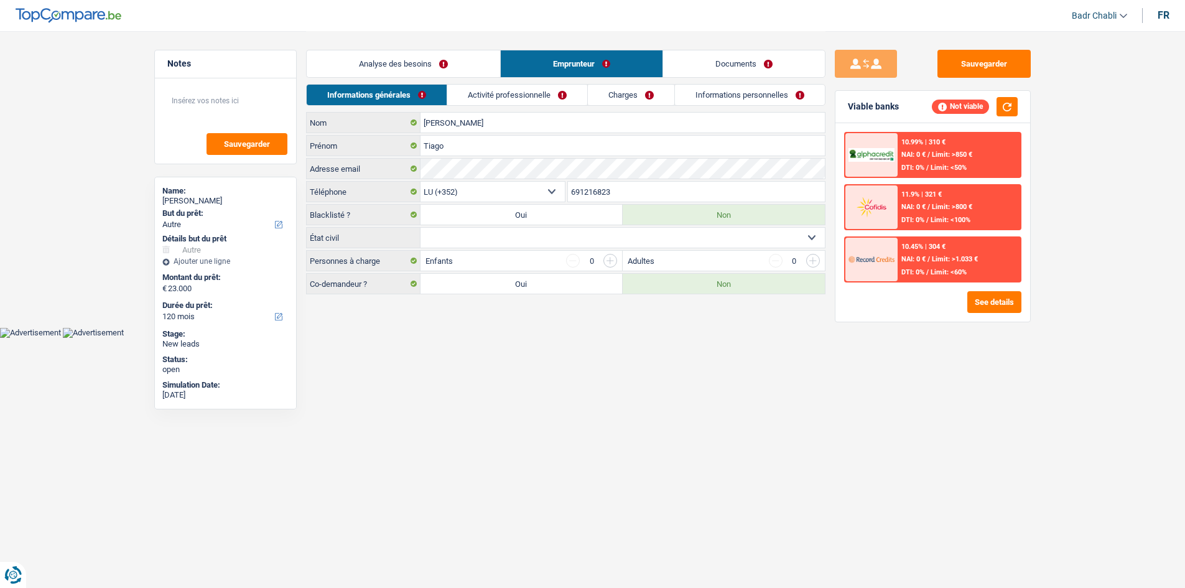
scroll to position [0, 0]
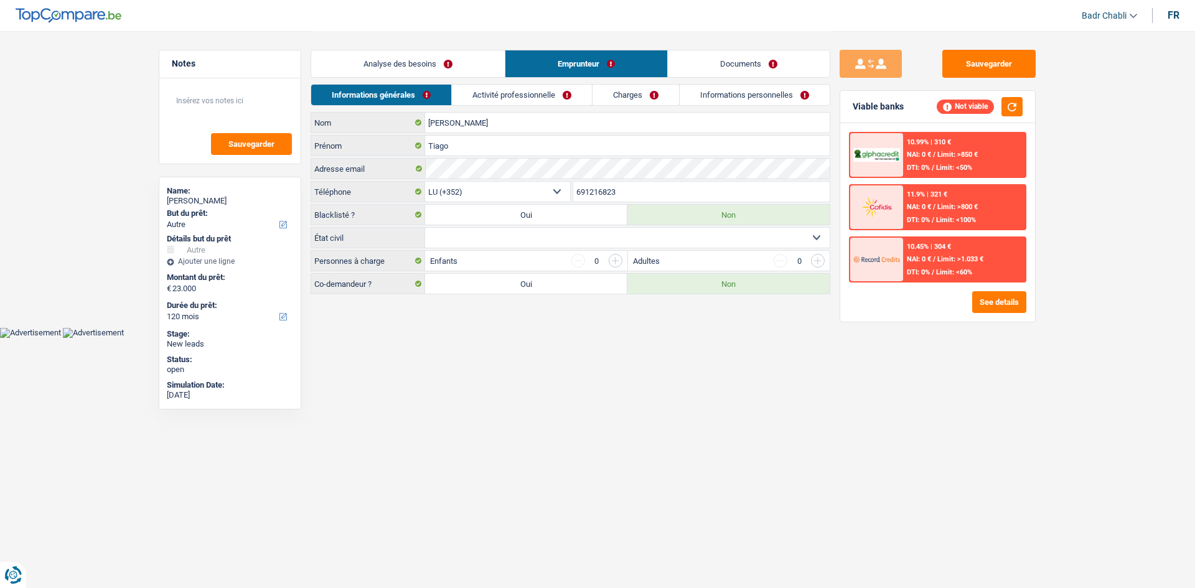
click at [550, 98] on link "Activité professionnelle" at bounding box center [522, 95] width 140 height 21
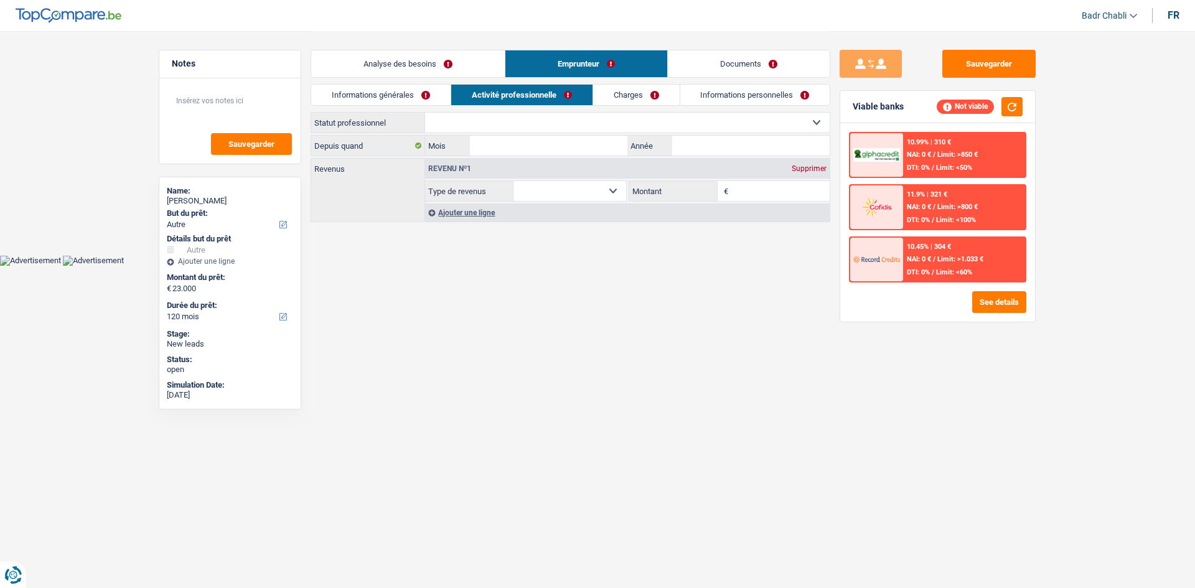
click at [421, 61] on link "Analyse des besoins" at bounding box center [408, 63] width 194 height 27
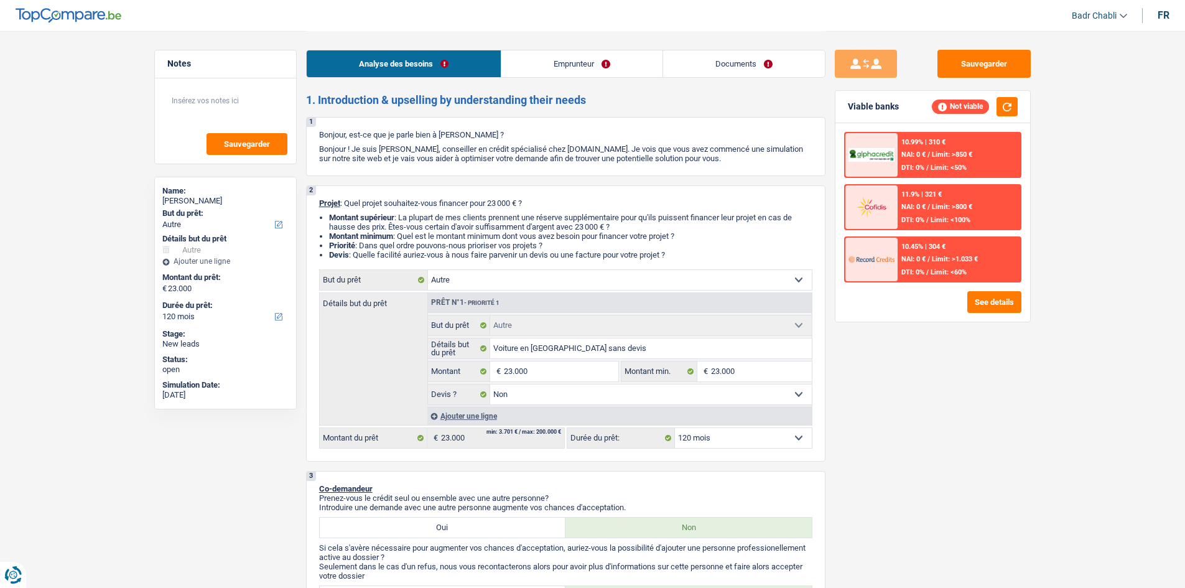
click at [995, 382] on div "Sauvegarder Viable banks Not viable 10.99% | 310 € NAI: 0 € / Limit: >850 € DTI…" at bounding box center [933, 309] width 215 height 518
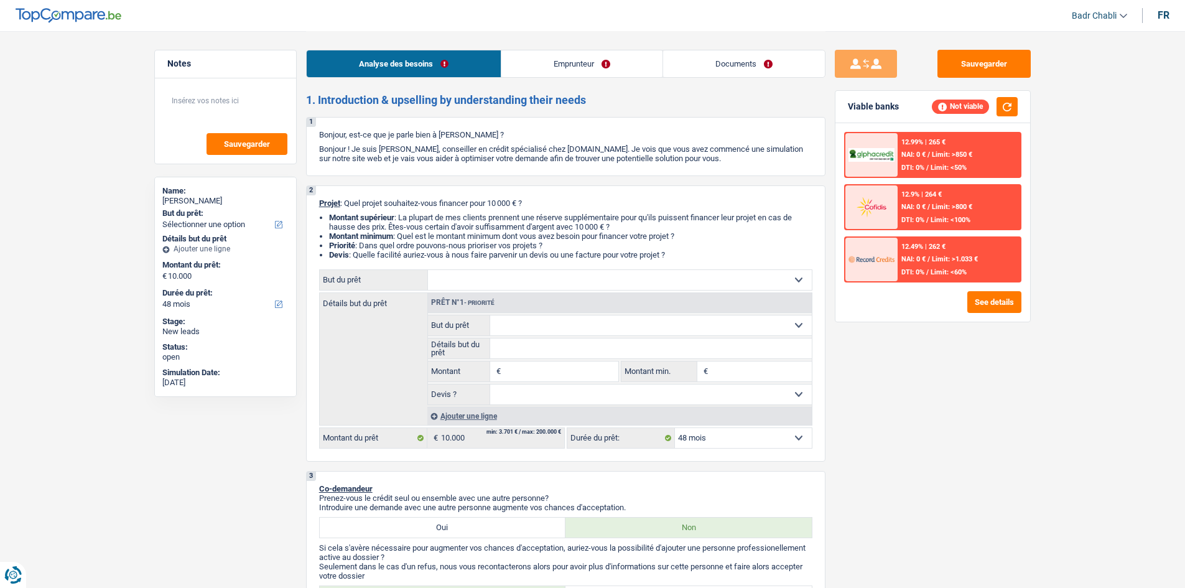
select select "48"
click at [596, 54] on link "Emprunteur" at bounding box center [582, 63] width 161 height 27
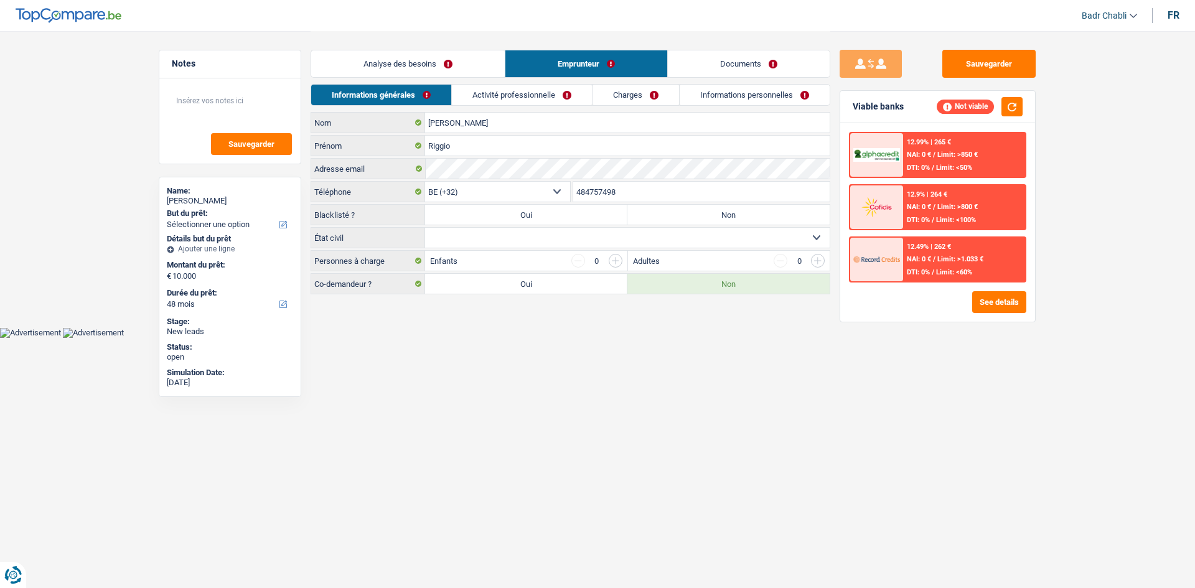
click at [540, 88] on link "Activité professionnelle" at bounding box center [522, 95] width 140 height 21
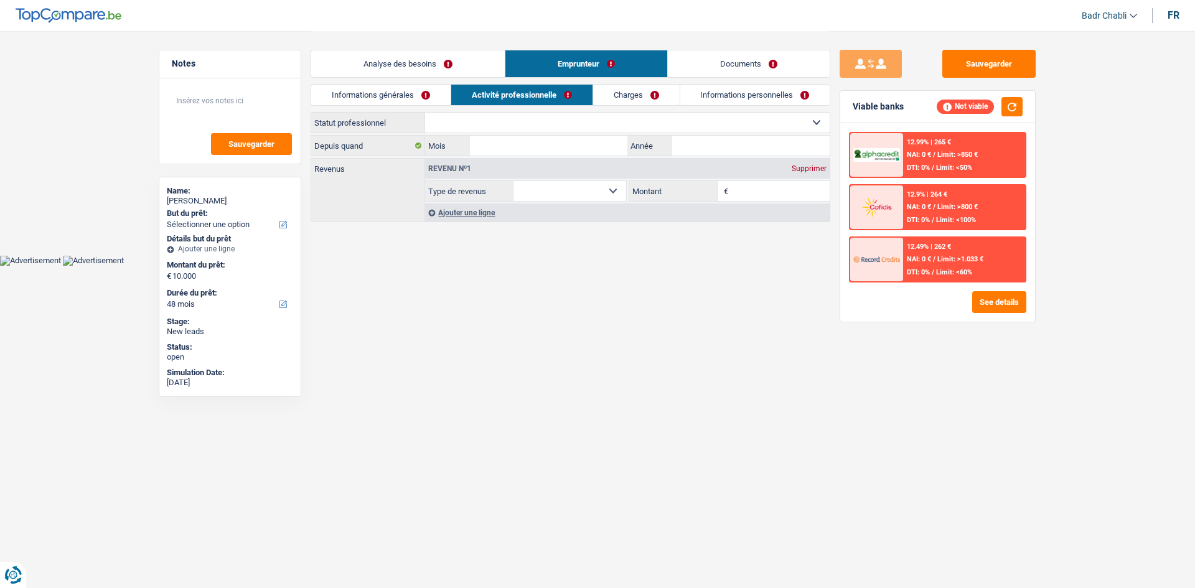
click at [469, 65] on link "Analyse des besoins" at bounding box center [408, 63] width 194 height 27
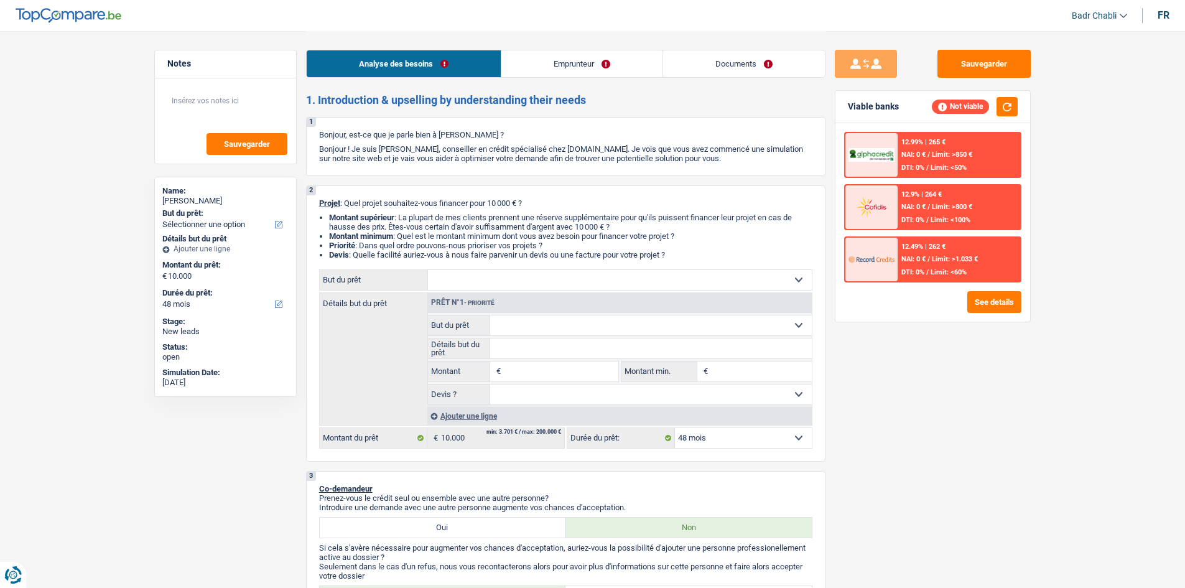
click at [571, 367] on input "Montant" at bounding box center [561, 372] width 114 height 20
type input "10.001"
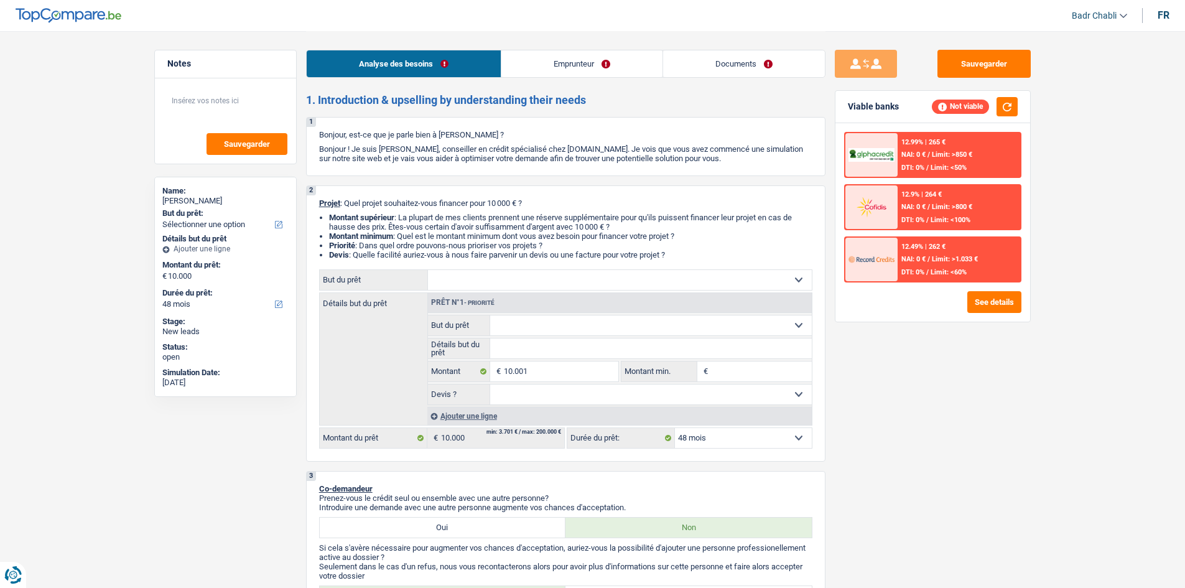
type input "10.001"
click at [733, 375] on input "Montant min." at bounding box center [761, 372] width 101 height 20
select select "60"
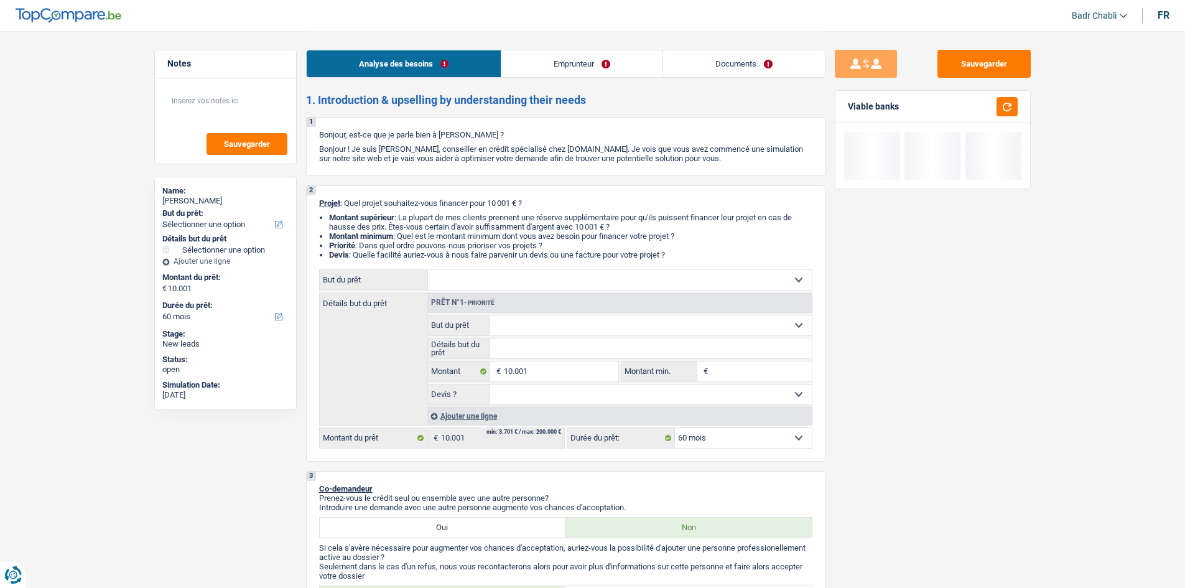
type input "8"
type input "80"
type input "800"
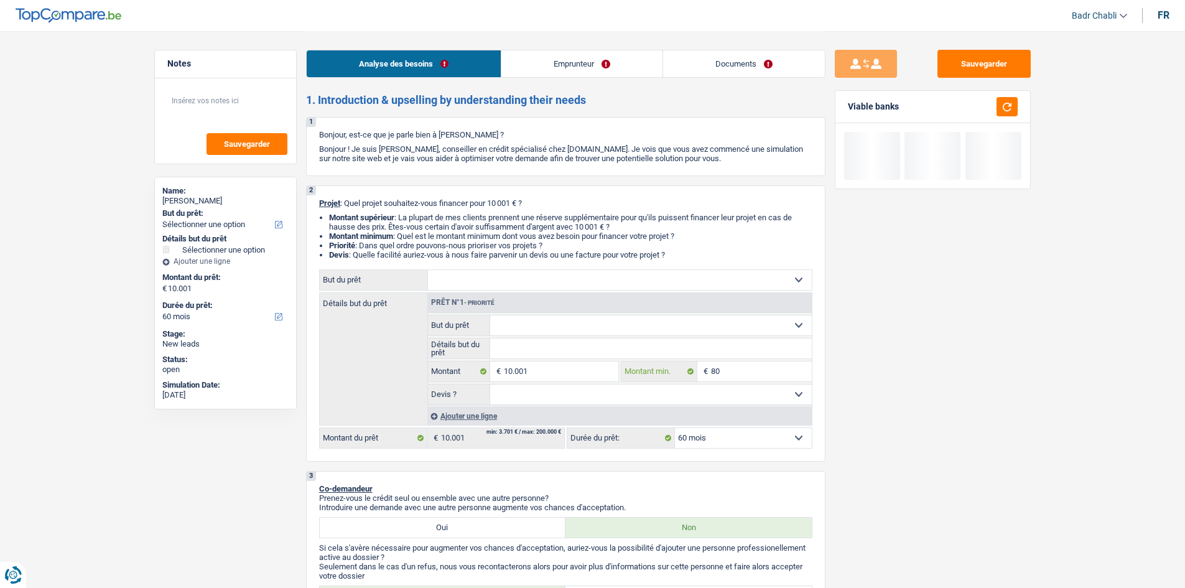
type input "800"
type input "8.000"
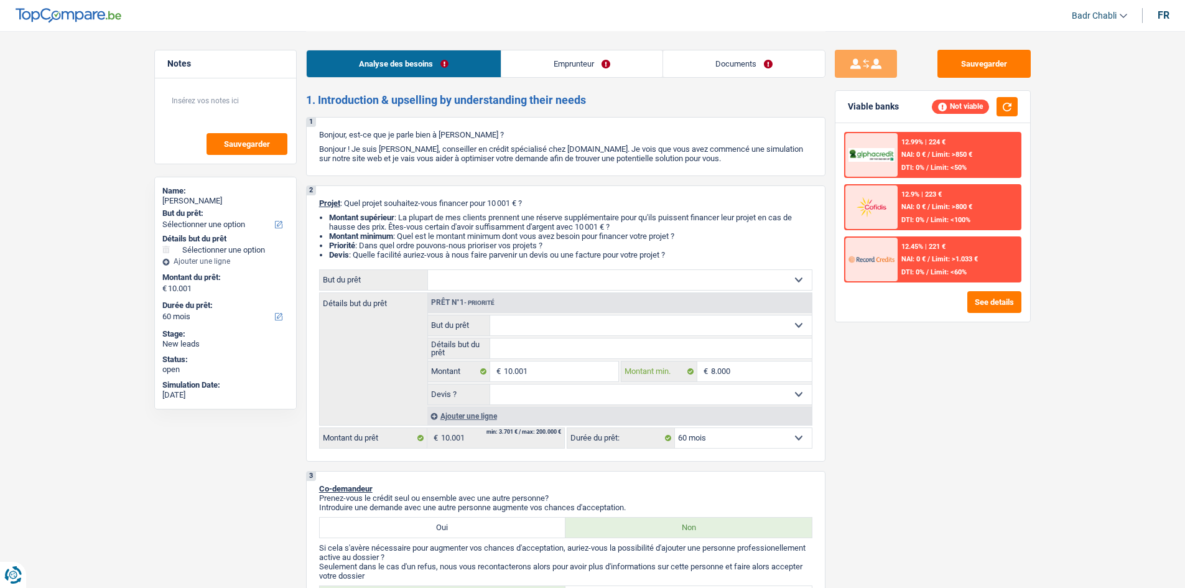
type input "8.000"
click at [578, 58] on link "Emprunteur" at bounding box center [582, 63] width 161 height 27
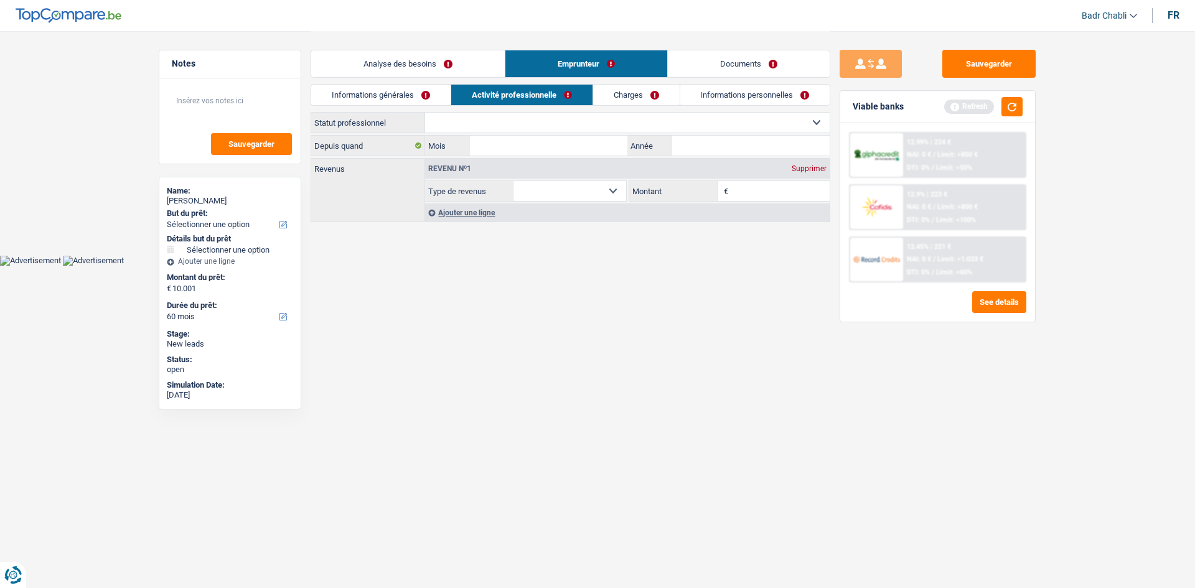
click at [450, 63] on link "Analyse des besoins" at bounding box center [408, 63] width 194 height 27
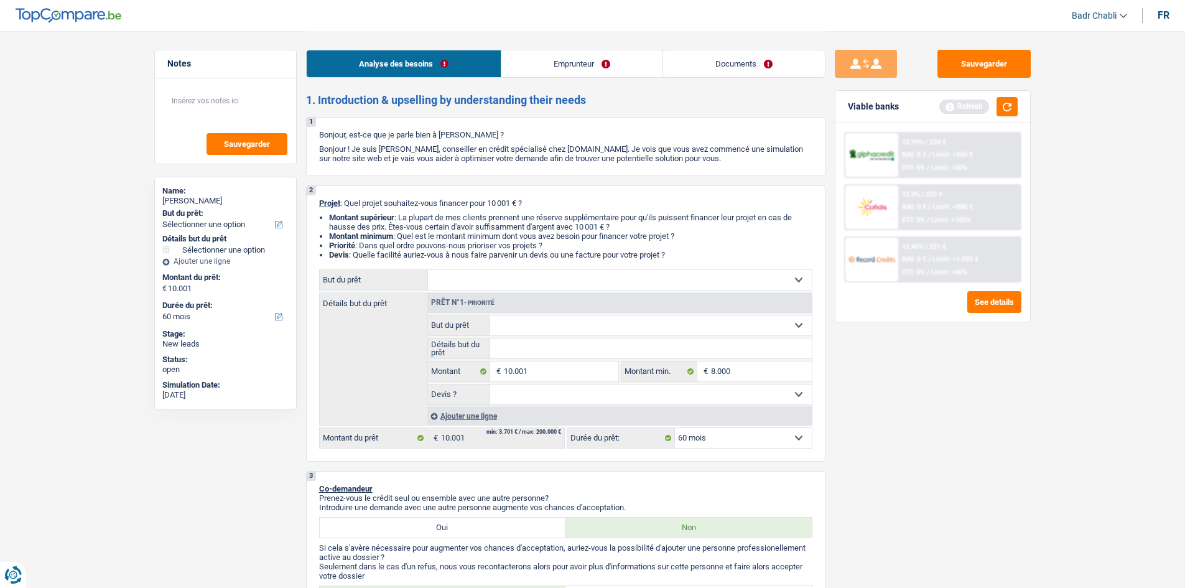
click at [568, 287] on select "Confort maison: meubles, textile, peinture, électroménager, outillage non-profe…" at bounding box center [620, 280] width 384 height 20
click at [662, 206] on p "Projet : Quel projet souhaitez-vous financer pour 10 001 € ?" at bounding box center [565, 203] width 493 height 9
click at [574, 72] on link "Emprunteur" at bounding box center [582, 63] width 161 height 27
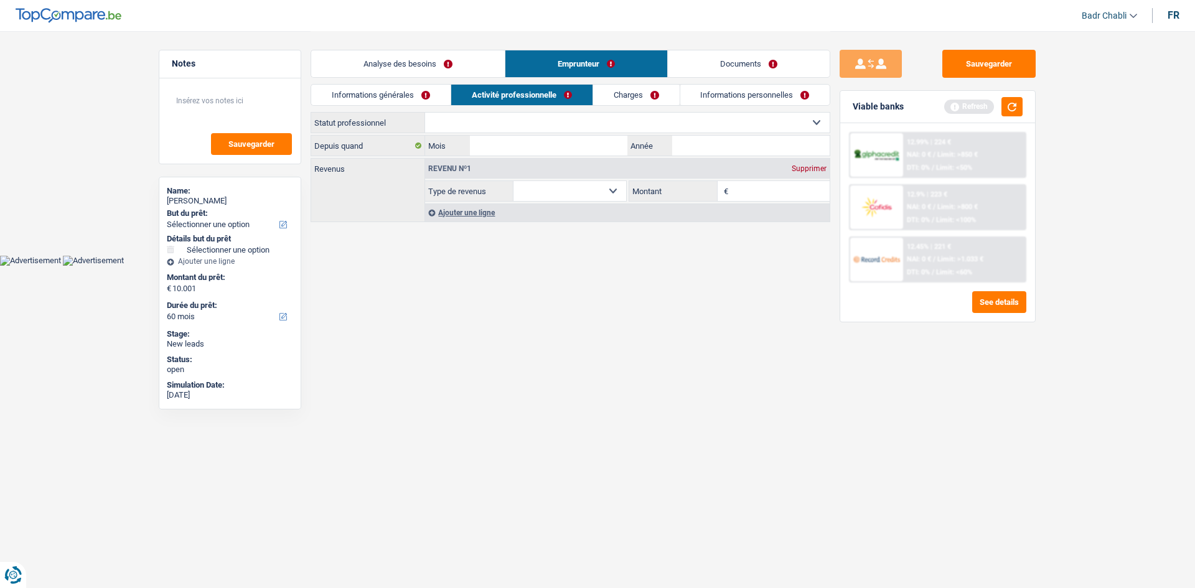
click at [381, 98] on link "Informations générales" at bounding box center [380, 95] width 139 height 21
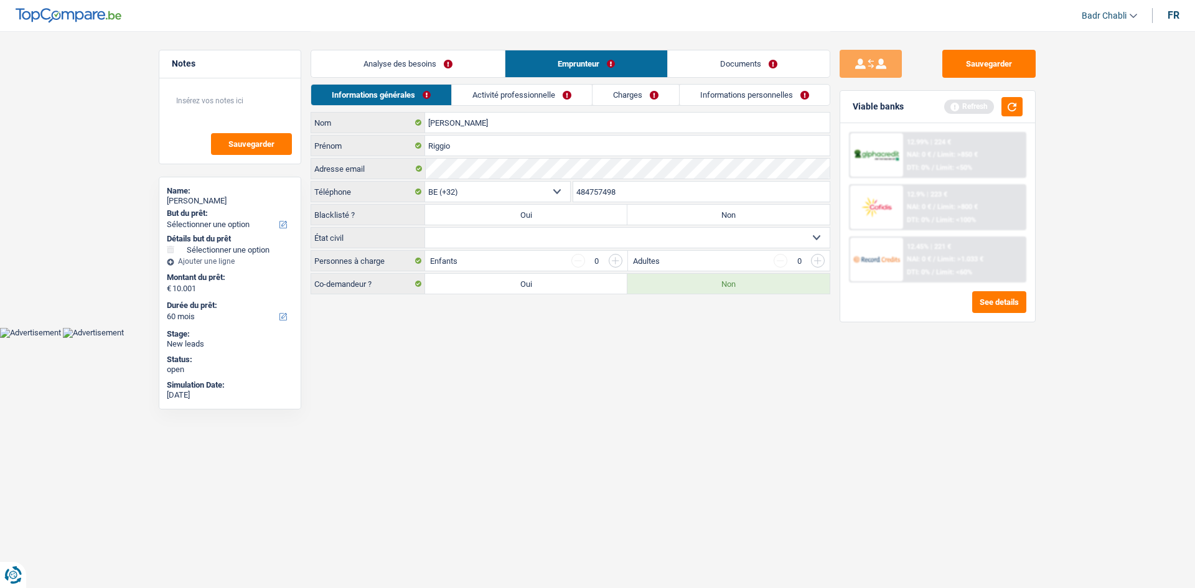
click at [513, 242] on select "Célibataire Marié(e) Cohabitant(e) légal(e) Divorcé(e) Veuf(ve) Séparé (de fait…" at bounding box center [627, 238] width 404 height 20
select select "cohabitation"
click at [425, 228] on select "Célibataire Marié(e) Cohabitant(e) légal(e) Divorcé(e) Veuf(ve) Séparé (de fait…" at bounding box center [627, 238] width 404 height 20
drag, startPoint x: 507, startPoint y: 284, endPoint x: 508, endPoint y: 293, distance: 9.5
click at [507, 284] on label "Oui" at bounding box center [526, 284] width 202 height 20
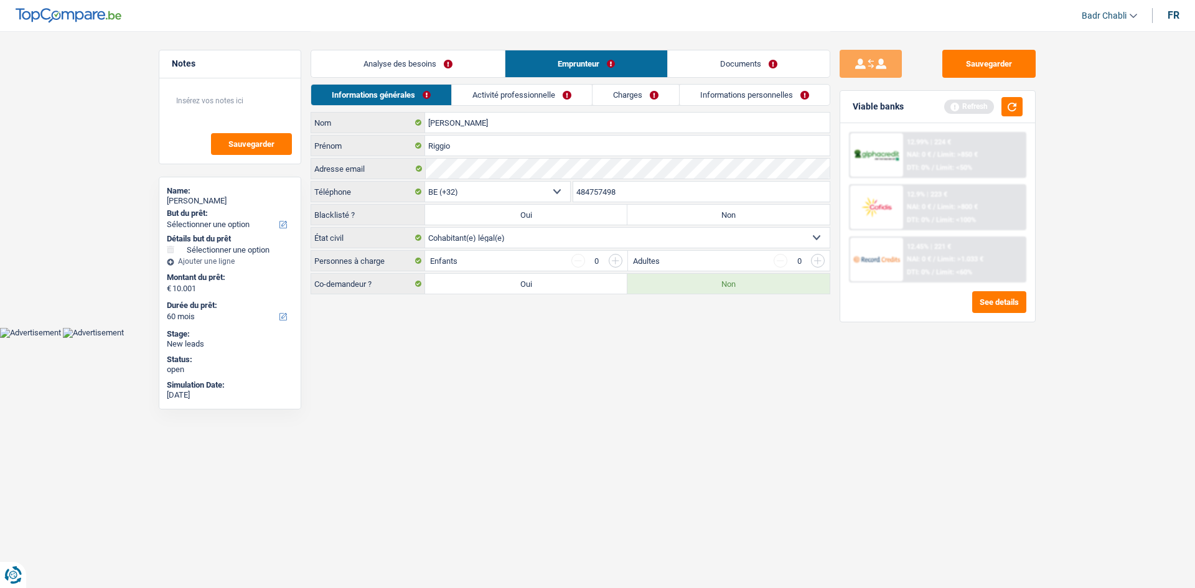
click at [507, 284] on input "Oui" at bounding box center [526, 284] width 202 height 20
radio input "true"
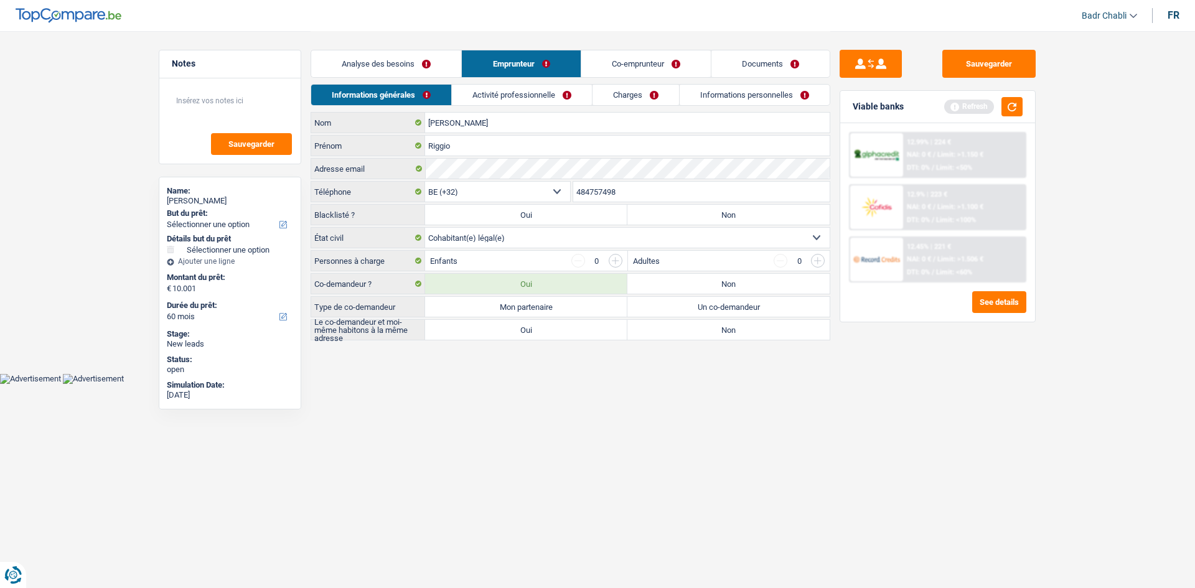
click at [515, 318] on div "Cristofer Nom Riggio Prénom Adresse email BE (+32) LU (+352) Sélectionner une o…" at bounding box center [571, 226] width 520 height 228
click at [524, 311] on label "Mon partenaire" at bounding box center [526, 307] width 202 height 20
click at [524, 311] on input "Mon partenaire" at bounding box center [526, 307] width 202 height 20
radio input "true"
click at [526, 323] on label "Oui" at bounding box center [526, 330] width 202 height 20
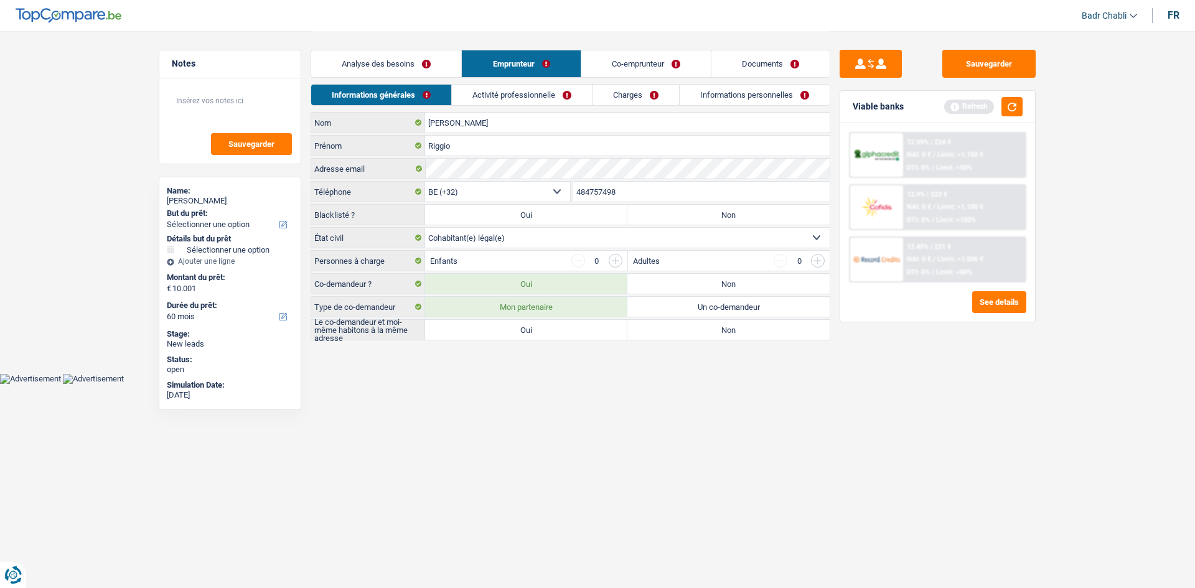
click at [526, 323] on input "Oui" at bounding box center [526, 330] width 202 height 20
radio input "true"
click at [401, 56] on link "Analyse des besoins" at bounding box center [386, 63] width 150 height 27
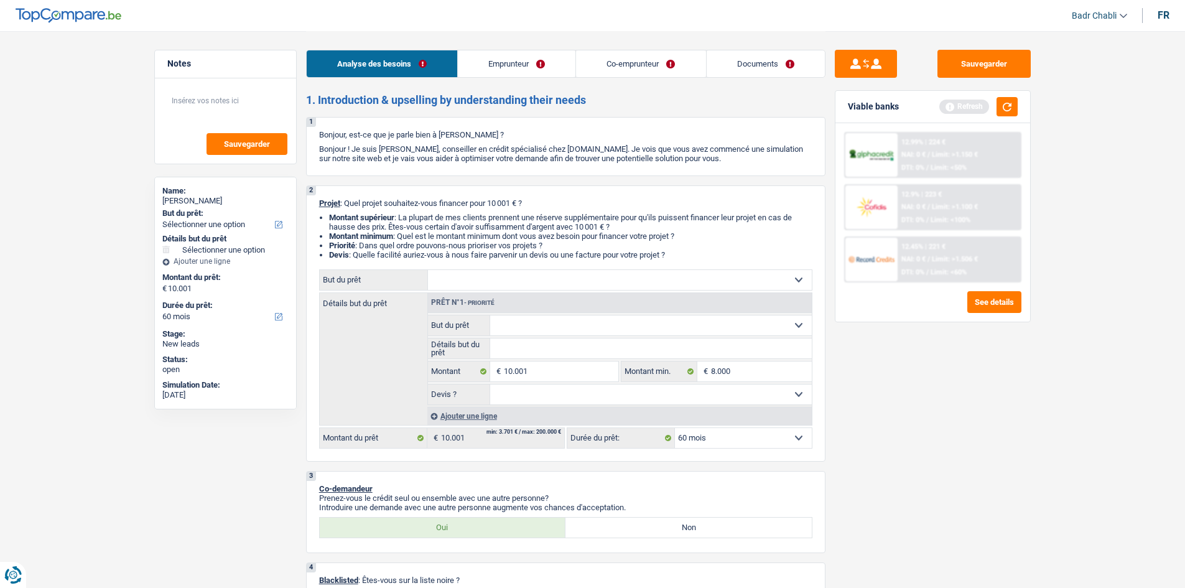
click at [493, 274] on select "Confort maison: meubles, textile, peinture, électroménager, outillage non-profe…" at bounding box center [620, 280] width 384 height 20
select select "houseOrGarden"
click at [428, 270] on select "Confort maison: meubles, textile, peinture, électroménager, outillage non-profe…" at bounding box center [620, 280] width 384 height 20
select select "houseOrGarden"
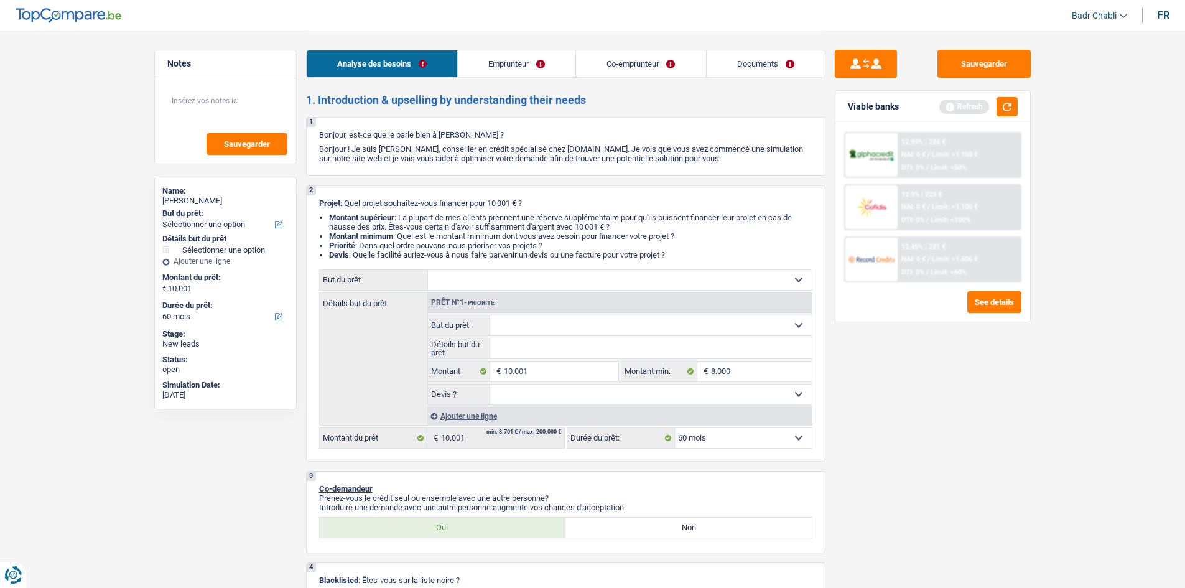
select select "houseOrGarden"
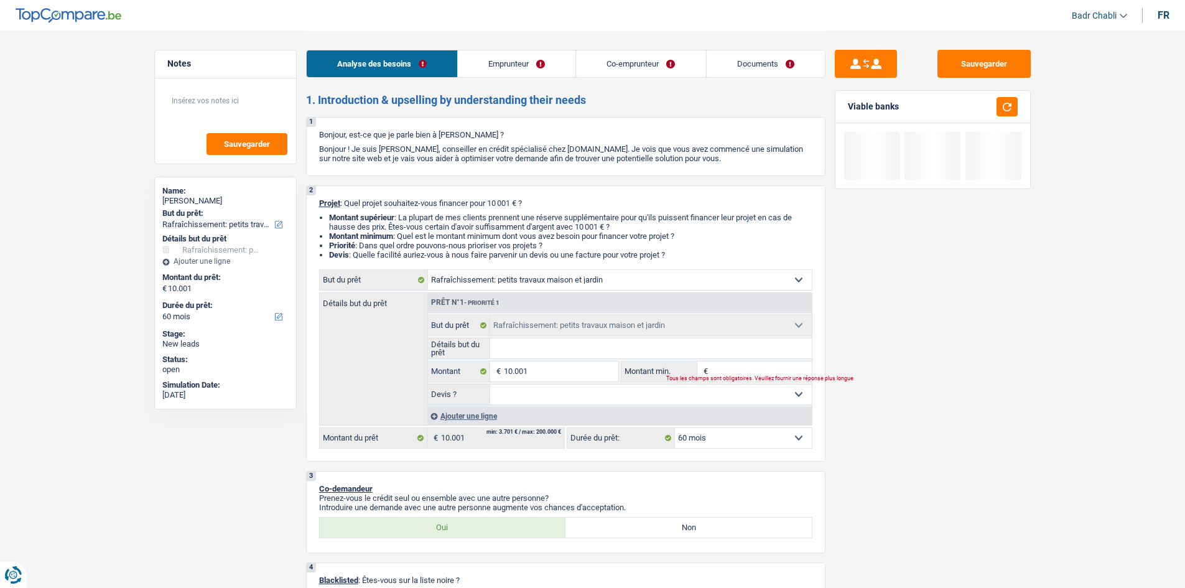
click at [759, 367] on input "Montant min." at bounding box center [761, 372] width 101 height 20
type input "8"
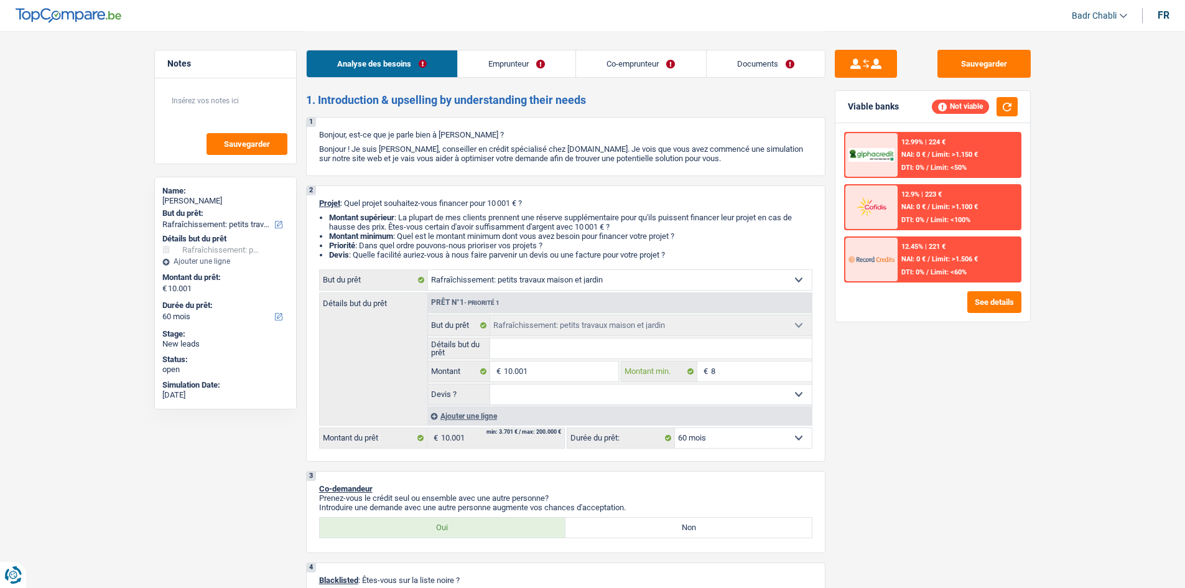
type input "80"
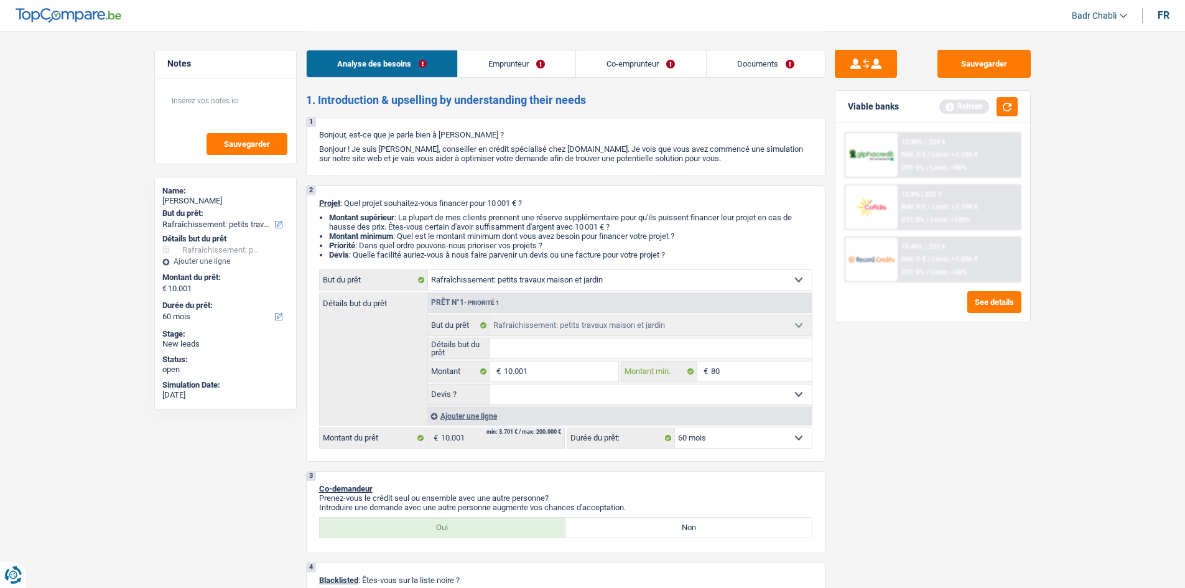
type input "800"
type input "8.000"
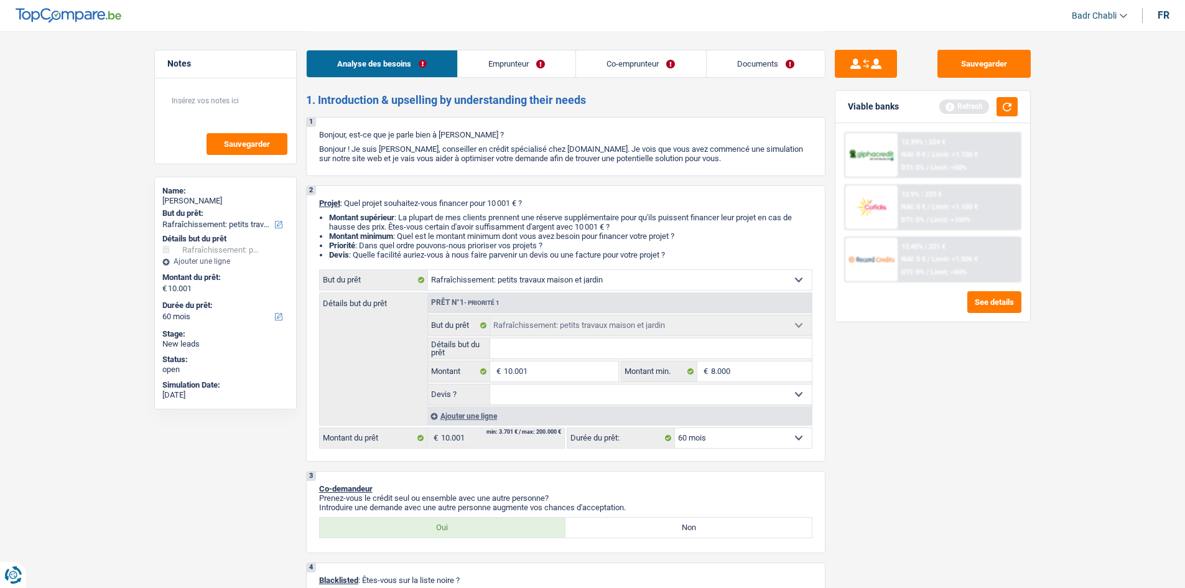
click at [648, 355] on input "Détails but du prêt" at bounding box center [651, 349] width 322 height 20
click at [649, 347] on input "Détails but du prêt" at bounding box center [651, 349] width 322 height 20
click at [683, 344] on input "Détails but du prêt" at bounding box center [651, 349] width 322 height 20
type input "P"
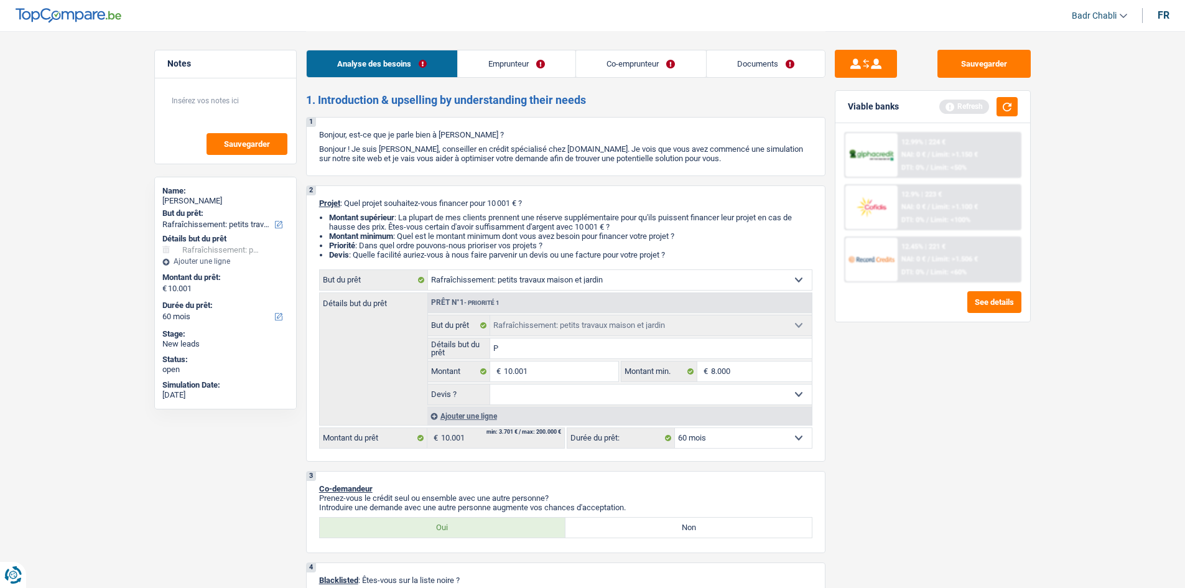
type input "Pe"
type input "Pet"
type input "Peti"
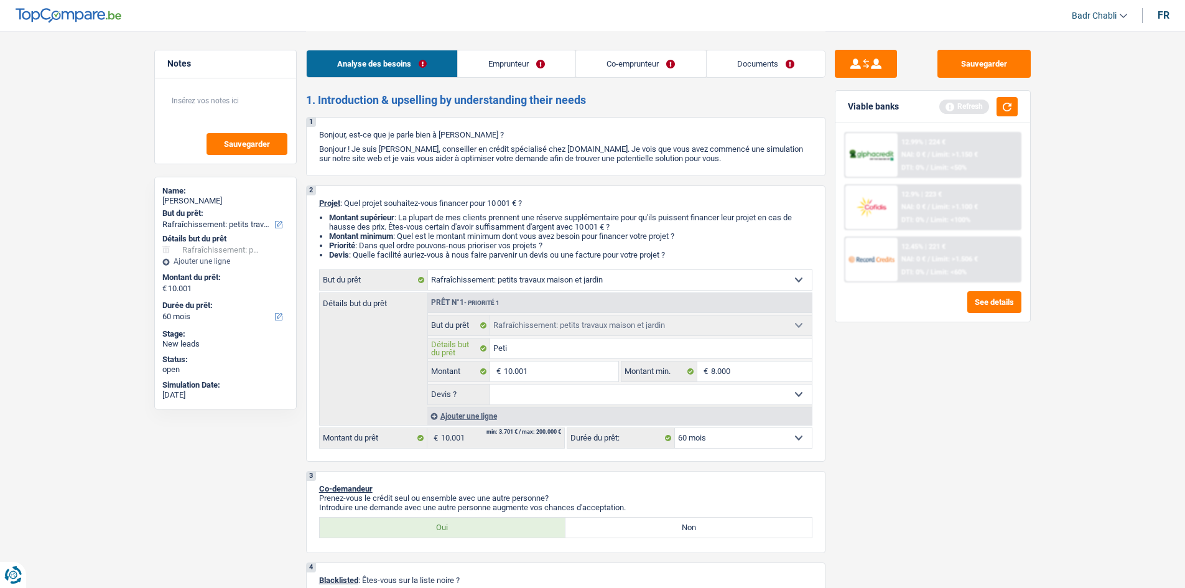
type input "Peti"
type input "Petit"
type input "Petite"
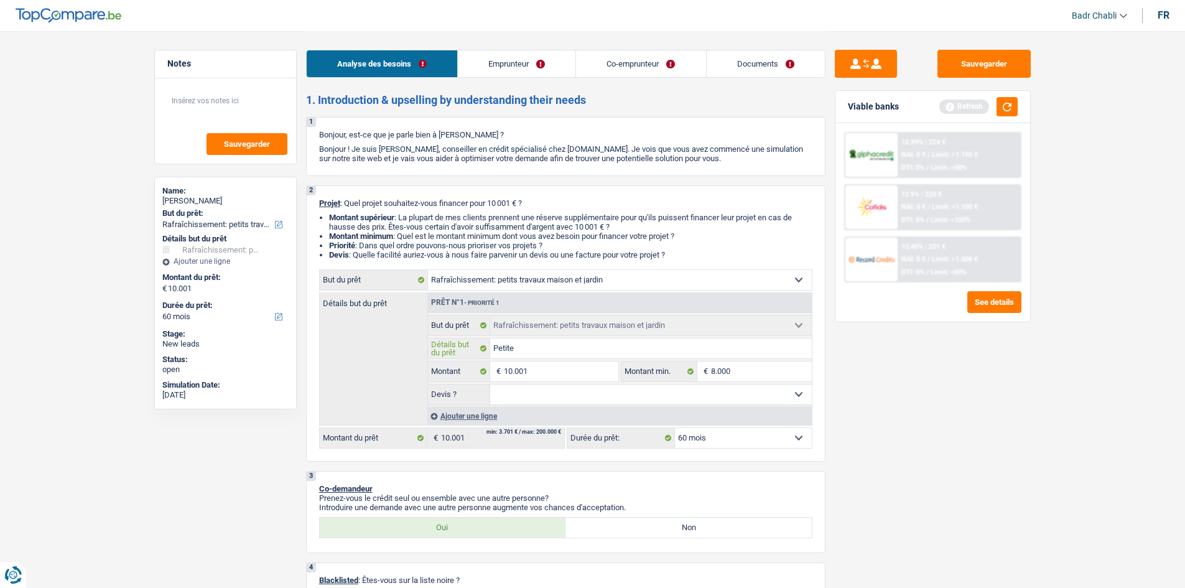
type input "Petite"
type input "Petite r"
type input "Petite re"
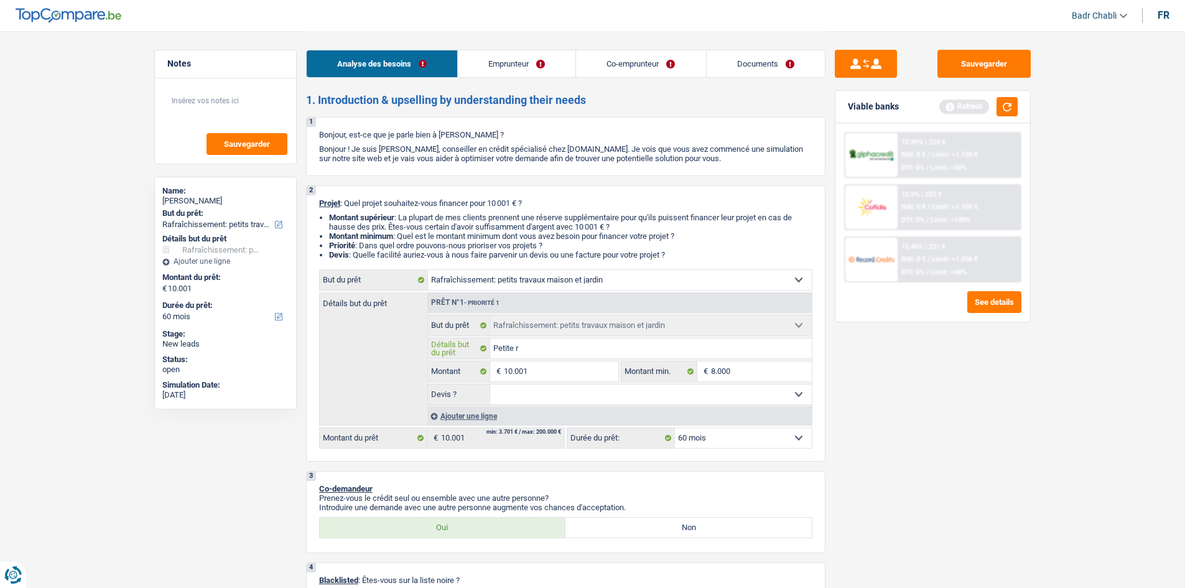
type input "Petite re"
type input "Petite ren"
type input "Petite reno"
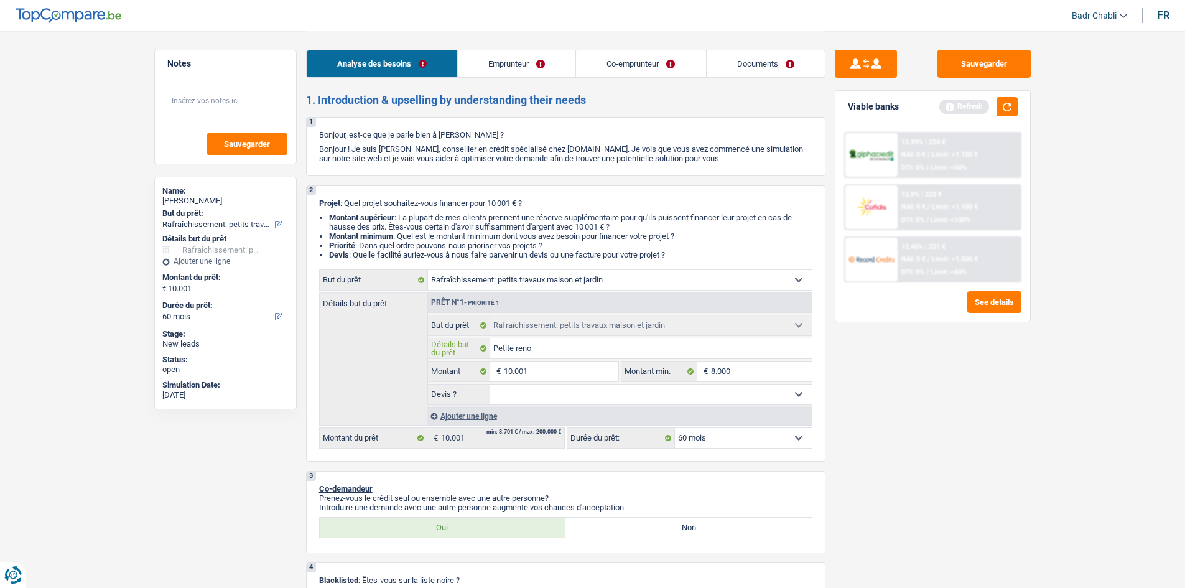
type input "Petite renov"
type input "Petite renova"
type input "Petite renovat"
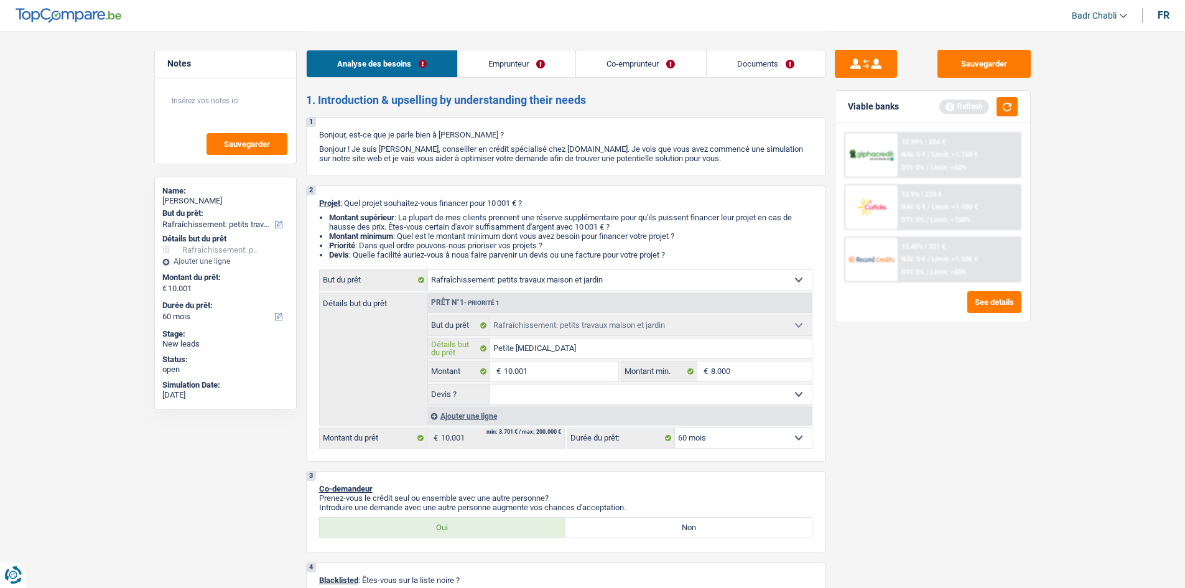
type input "Petite renovat"
type input "Petite renovati"
type input "Petite renovatio"
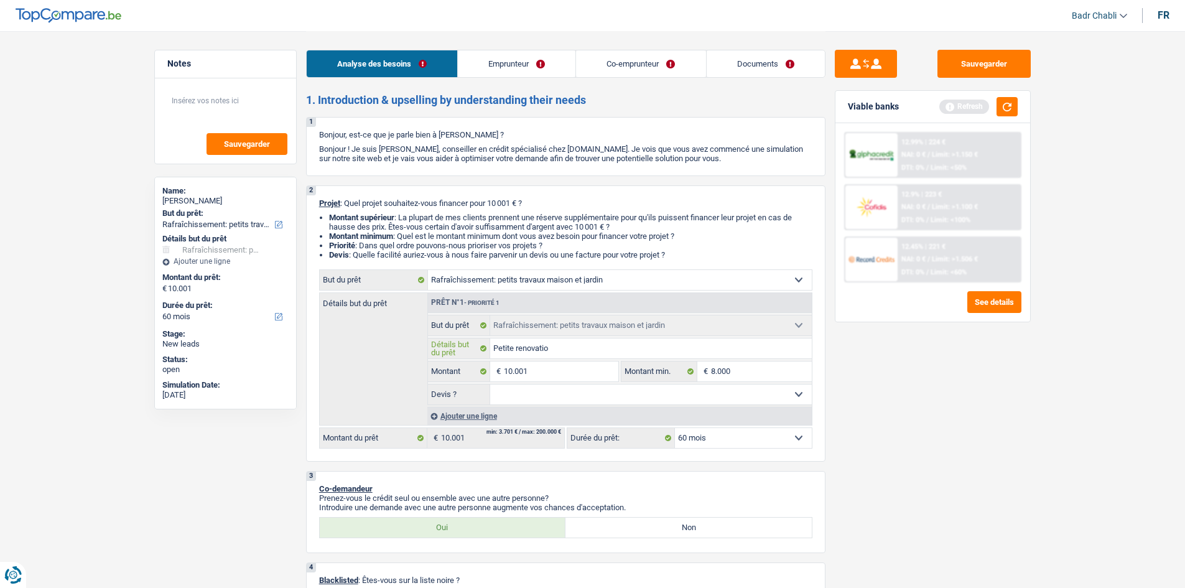
type input "Petite renovation"
click at [617, 388] on select "Oui Non Non répondu Sélectionner une option" at bounding box center [651, 395] width 322 height 20
select select "false"
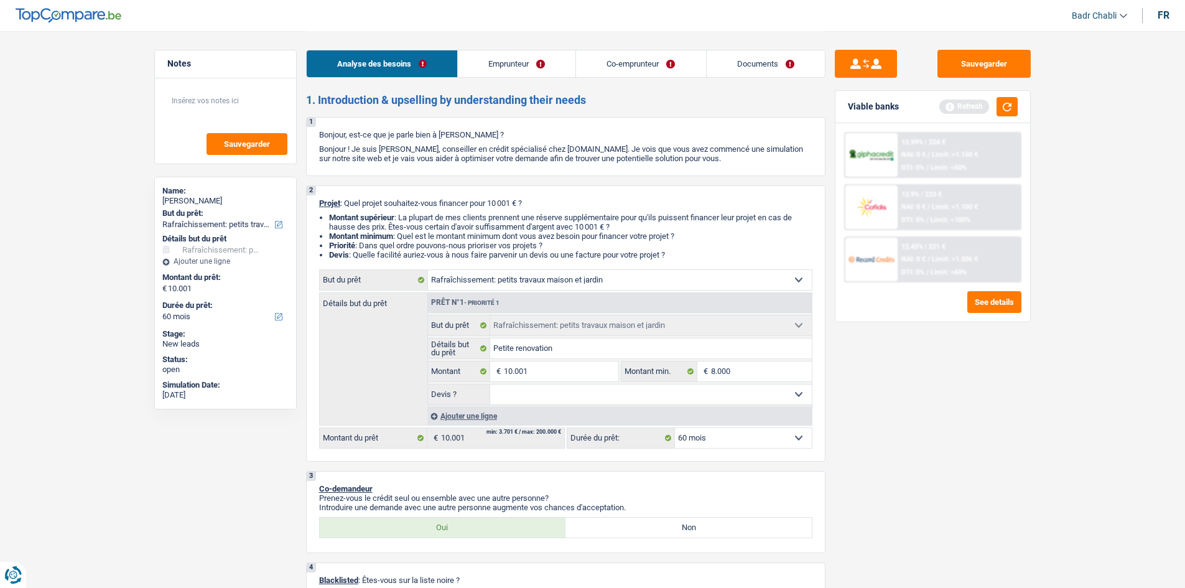
click at [490, 385] on select "Oui Non Non répondu Sélectionner une option" at bounding box center [651, 395] width 322 height 20
select select "false"
click at [628, 348] on input "Petite renovation" at bounding box center [651, 349] width 322 height 20
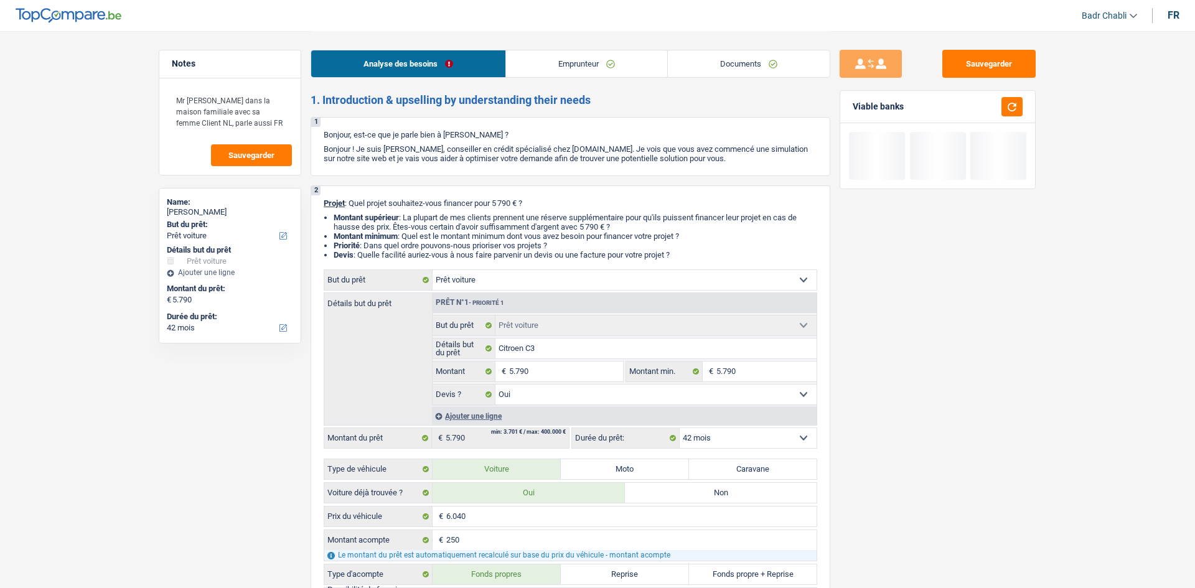
select select "car"
select select "42"
select select "car"
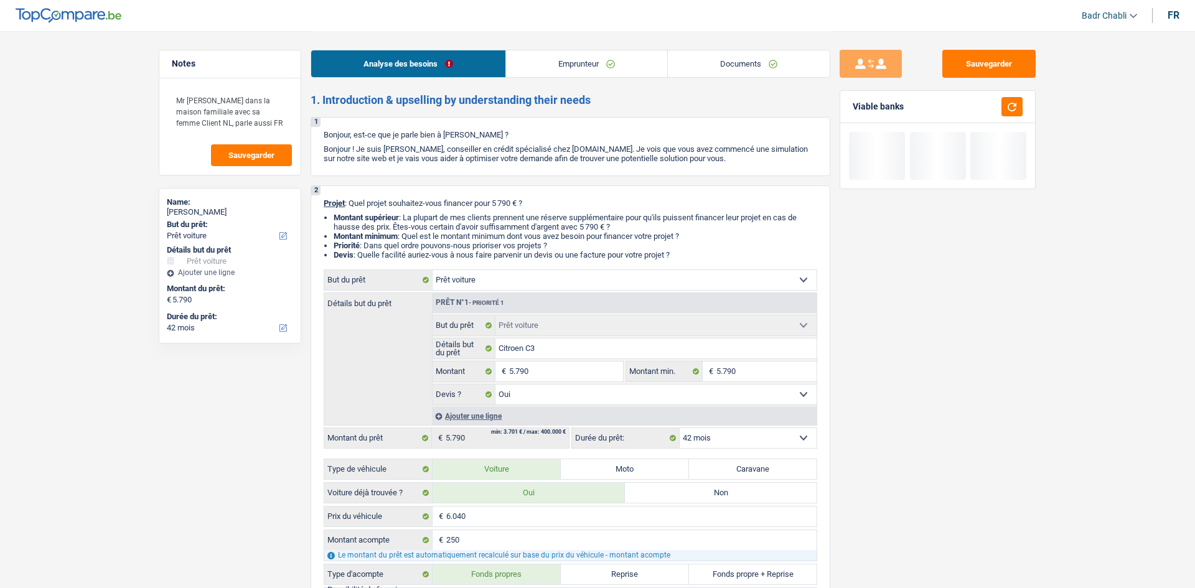
select select "yes"
select select "42"
select select "privateEmployee"
select select "netSalary"
select select "mealVouchers"
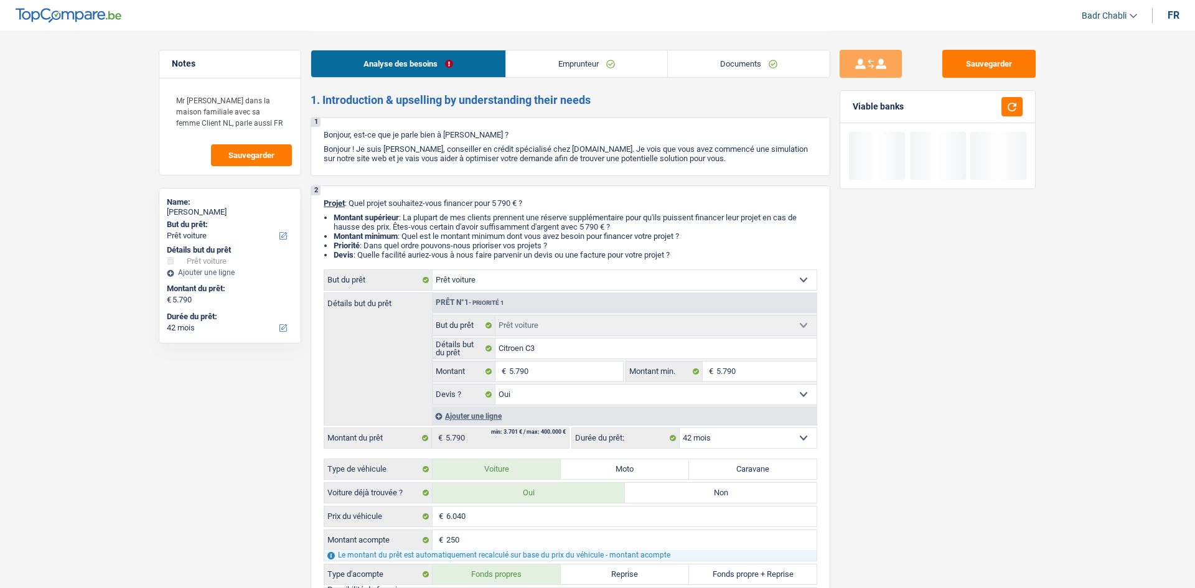
select select "liveWithParents"
select select "car"
select select "yes"
select select "42"
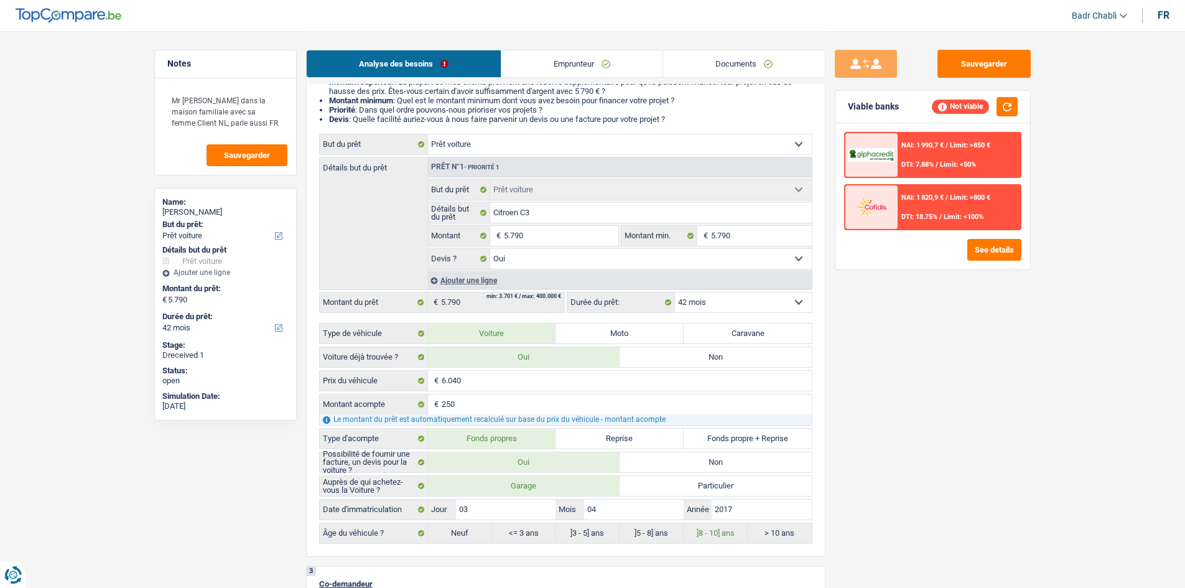
scroll to position [311, 0]
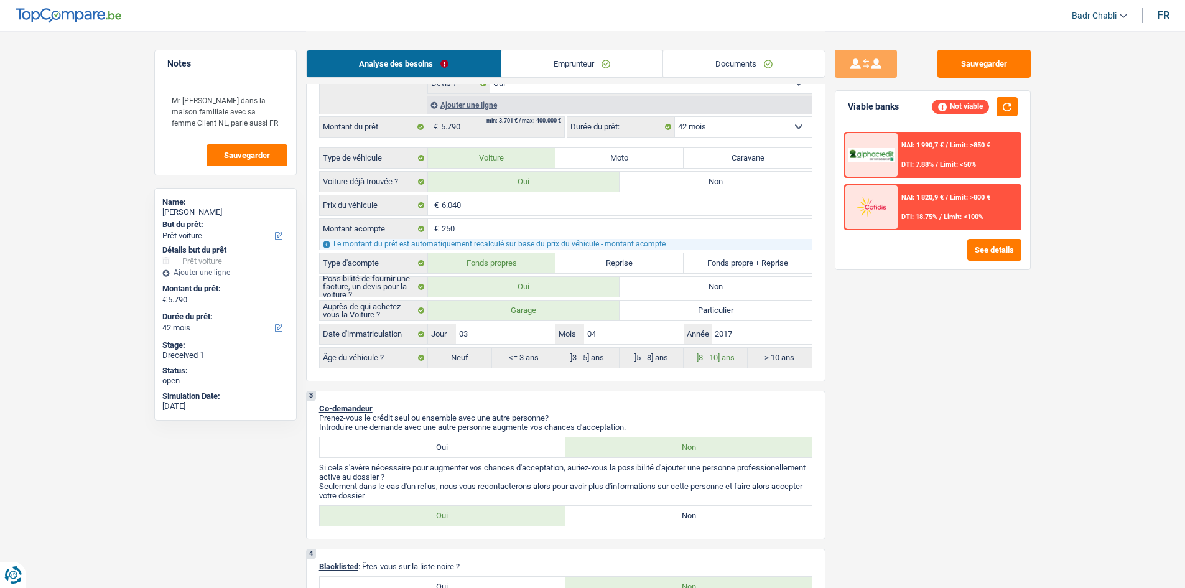
click at [586, 56] on link "Emprunteur" at bounding box center [582, 63] width 161 height 27
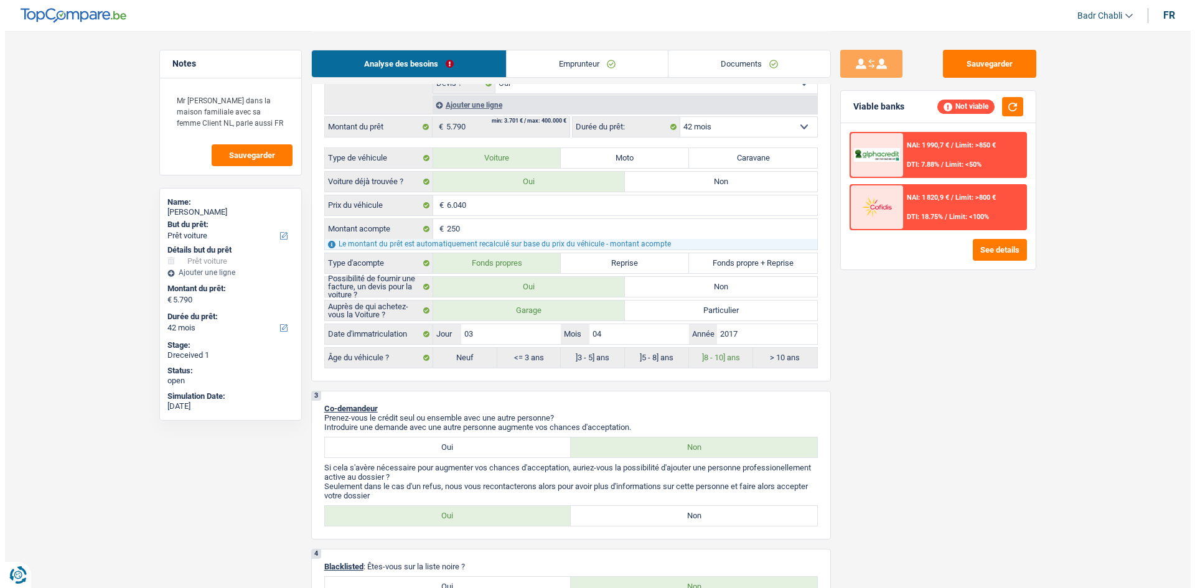
scroll to position [0, 0]
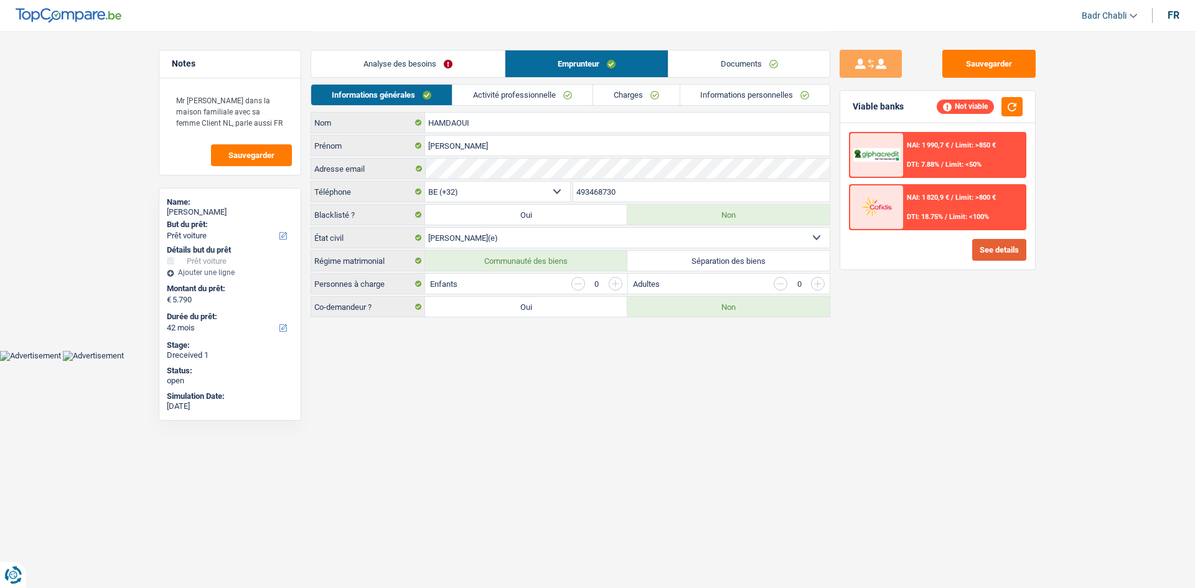
click at [1017, 249] on button "See details" at bounding box center [999, 250] width 54 height 22
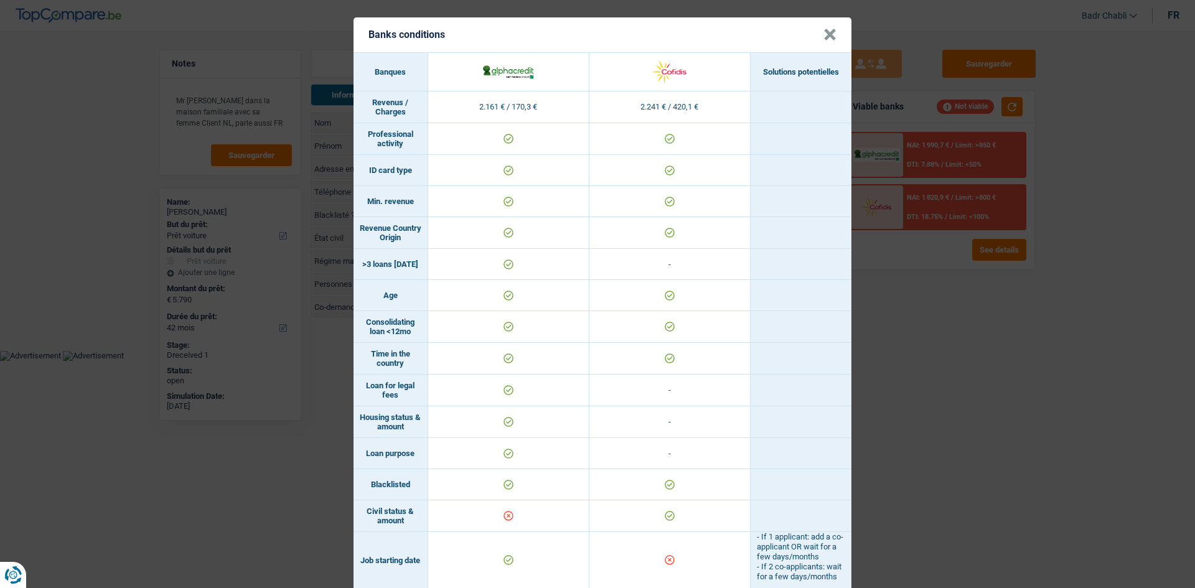
click at [828, 35] on button "×" at bounding box center [829, 35] width 13 height 12
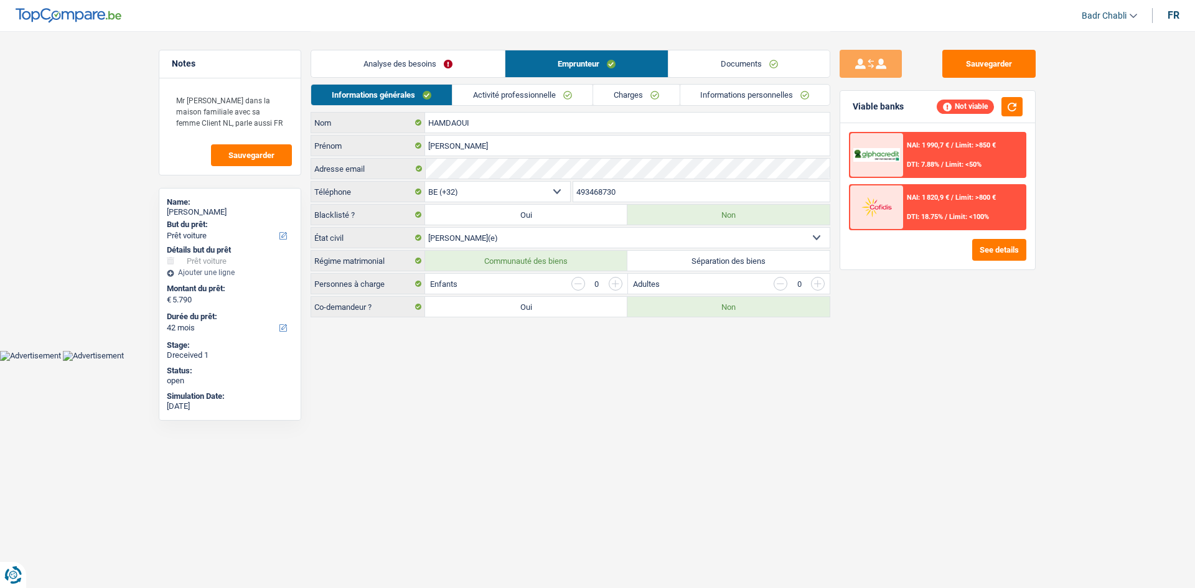
click at [563, 89] on link "Activité professionnelle" at bounding box center [522, 95] width 140 height 21
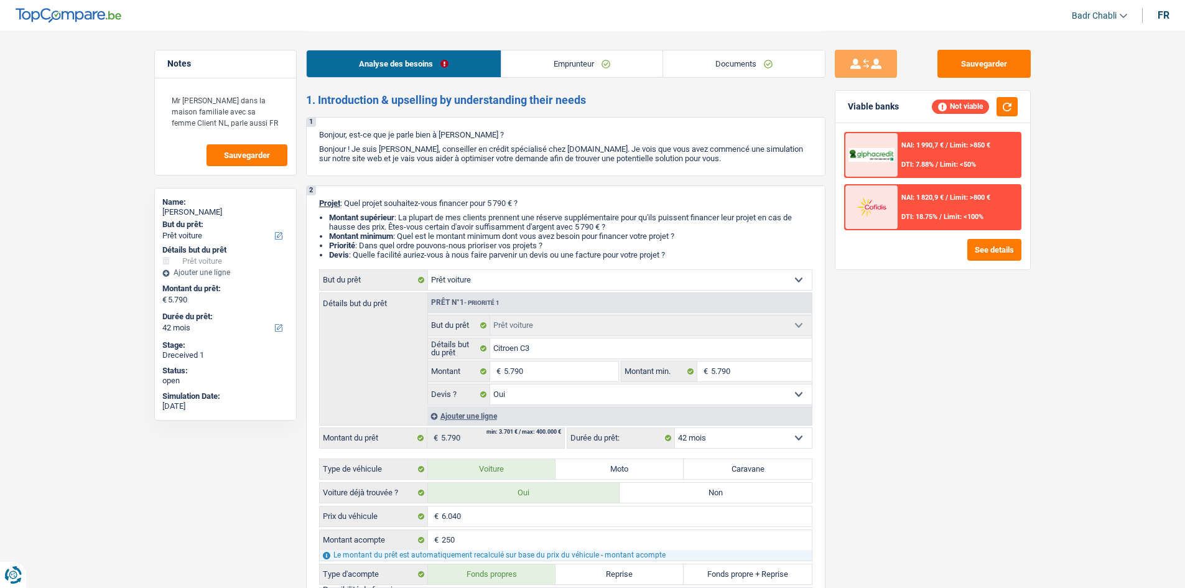
select select "car"
select select "42"
select select "car"
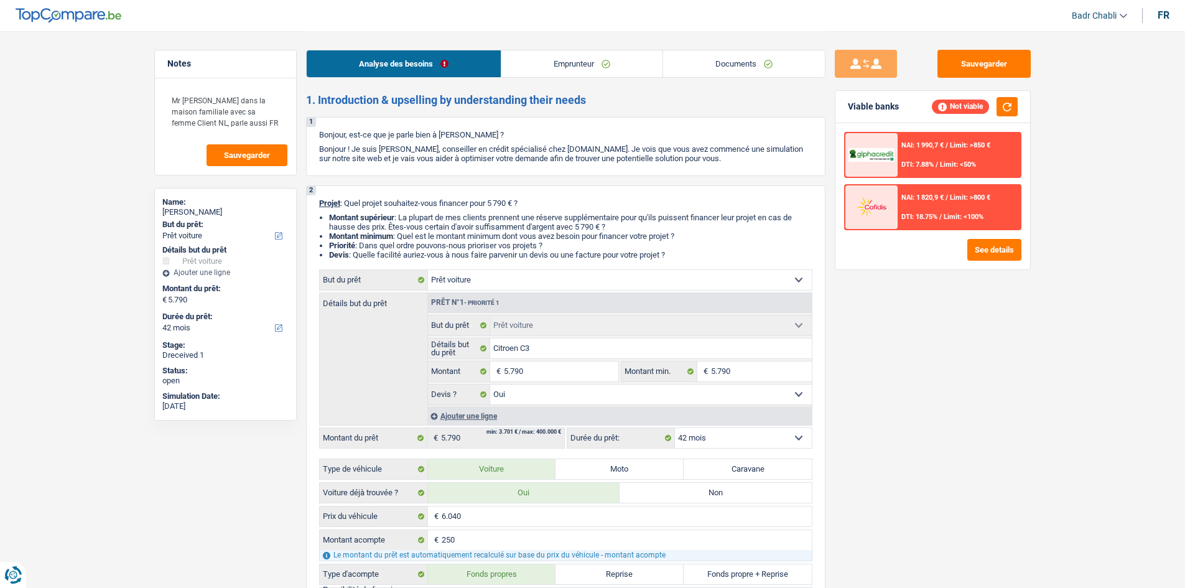
select select "yes"
select select "42"
select select "privateEmployee"
select select "netSalary"
select select "mealVouchers"
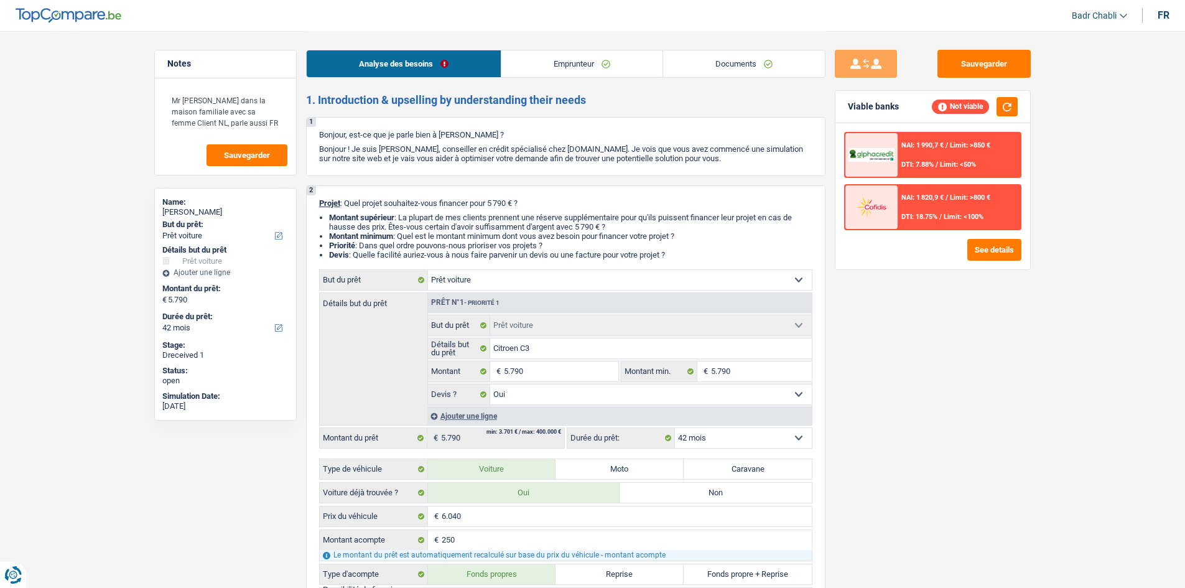
select select "liveWithParents"
select select "car"
select select "yes"
select select "42"
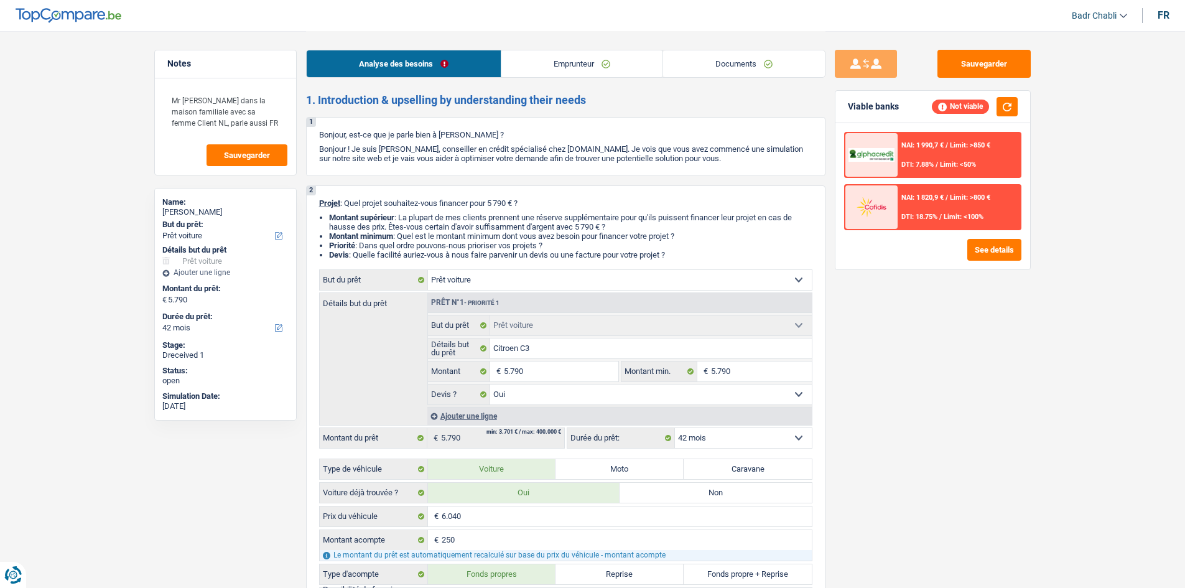
select select "liveWithParents"
select select "BE"
click at [602, 67] on link "Emprunteur" at bounding box center [582, 63] width 161 height 27
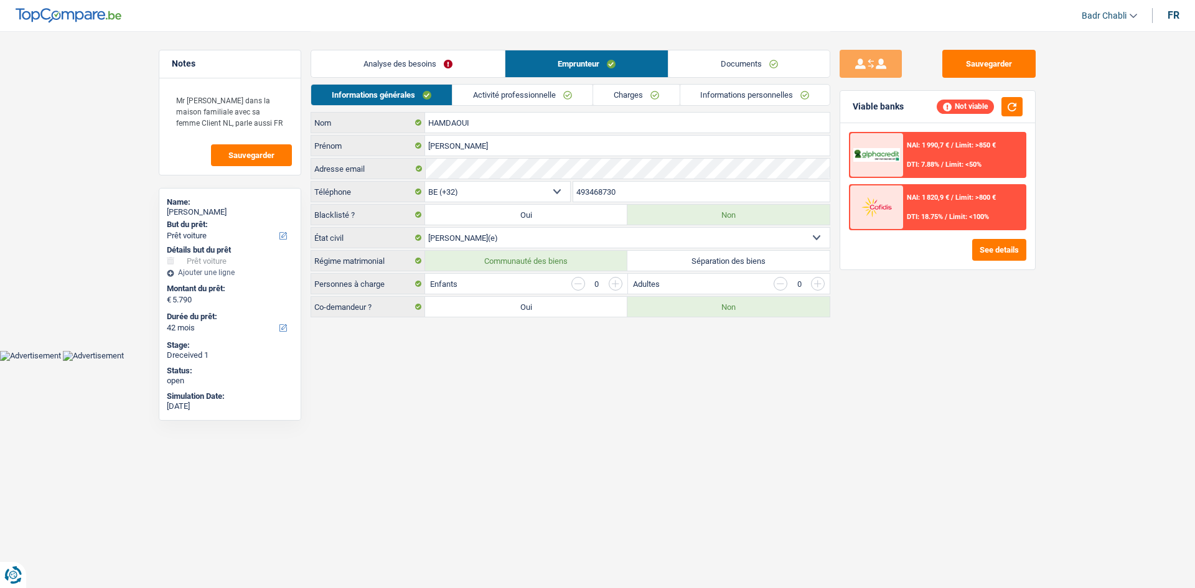
click at [504, 104] on link "Activité professionnelle" at bounding box center [522, 95] width 140 height 21
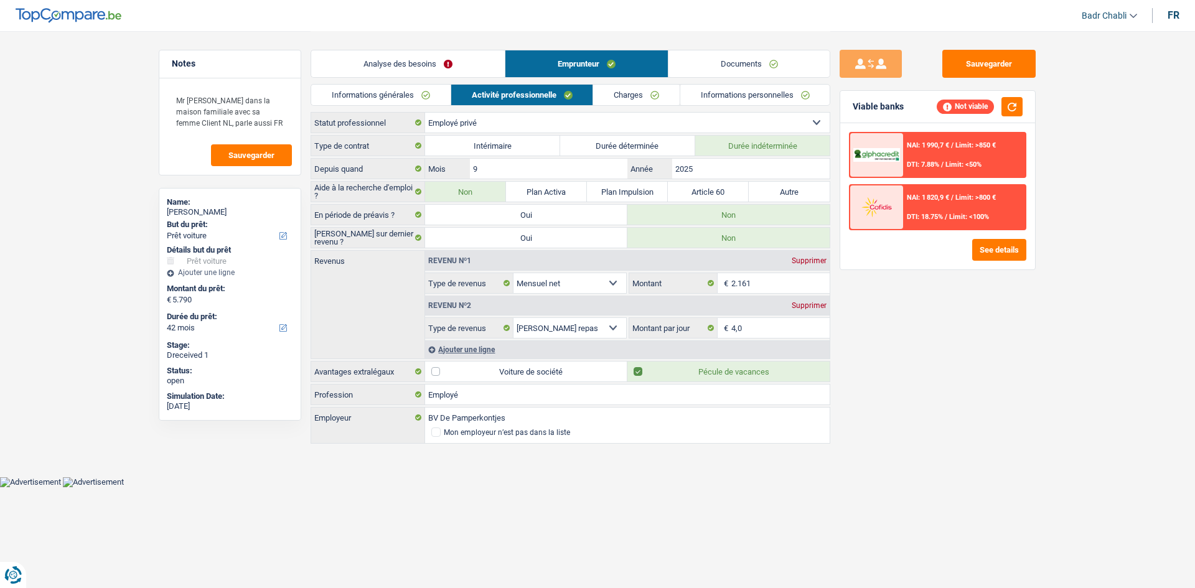
click at [620, 98] on link "Charges" at bounding box center [636, 95] width 86 height 21
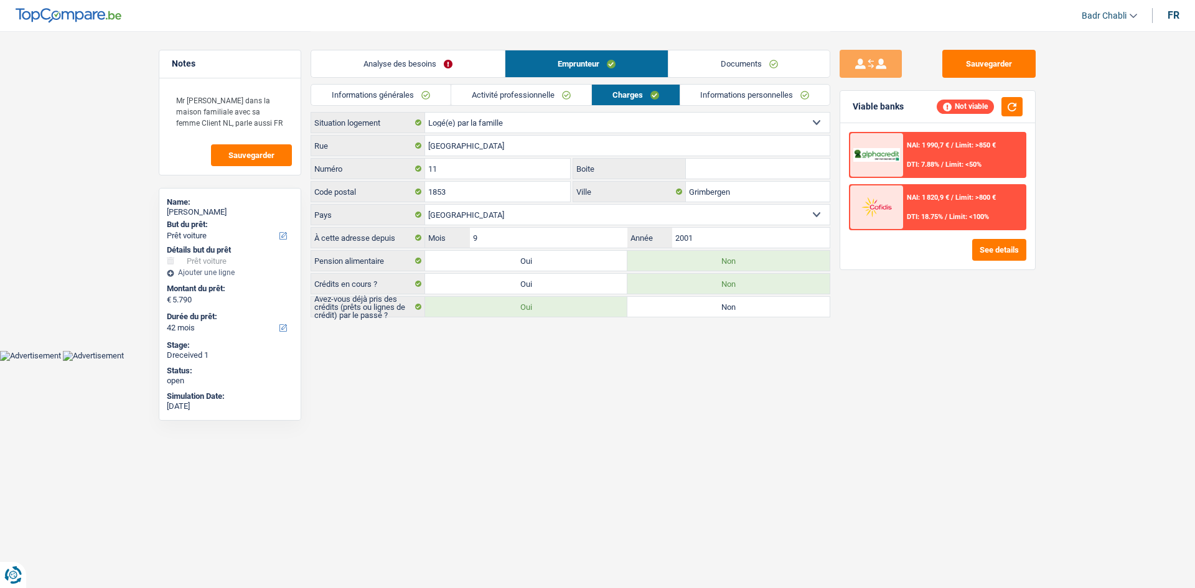
click at [392, 91] on link "Informations générales" at bounding box center [380, 95] width 139 height 21
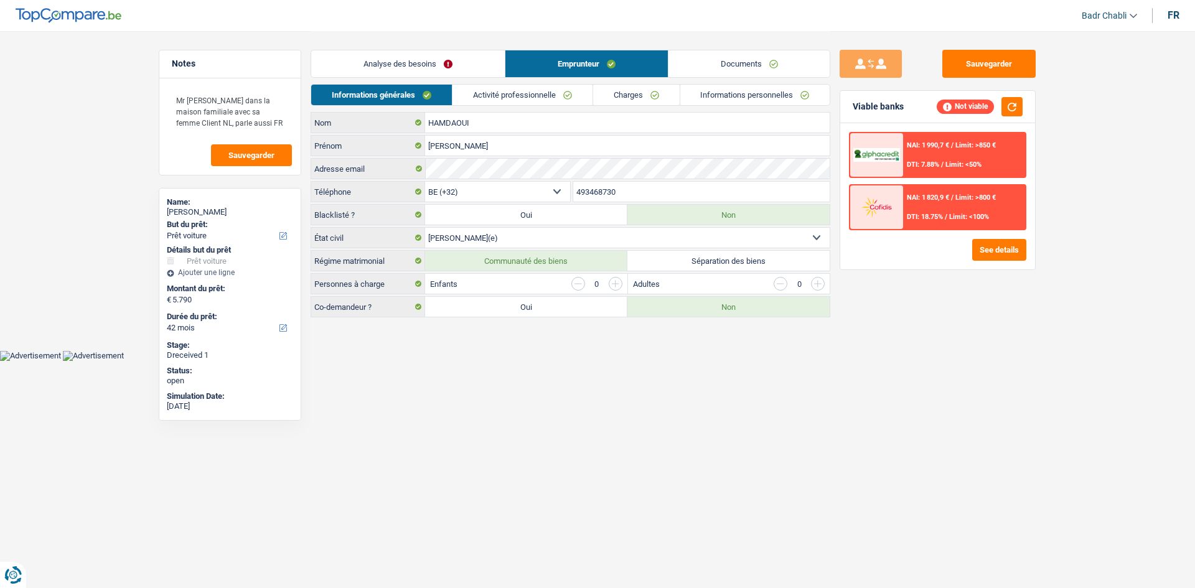
click at [635, 93] on link "Charges" at bounding box center [636, 95] width 86 height 21
